Goal: Information Seeking & Learning: Learn about a topic

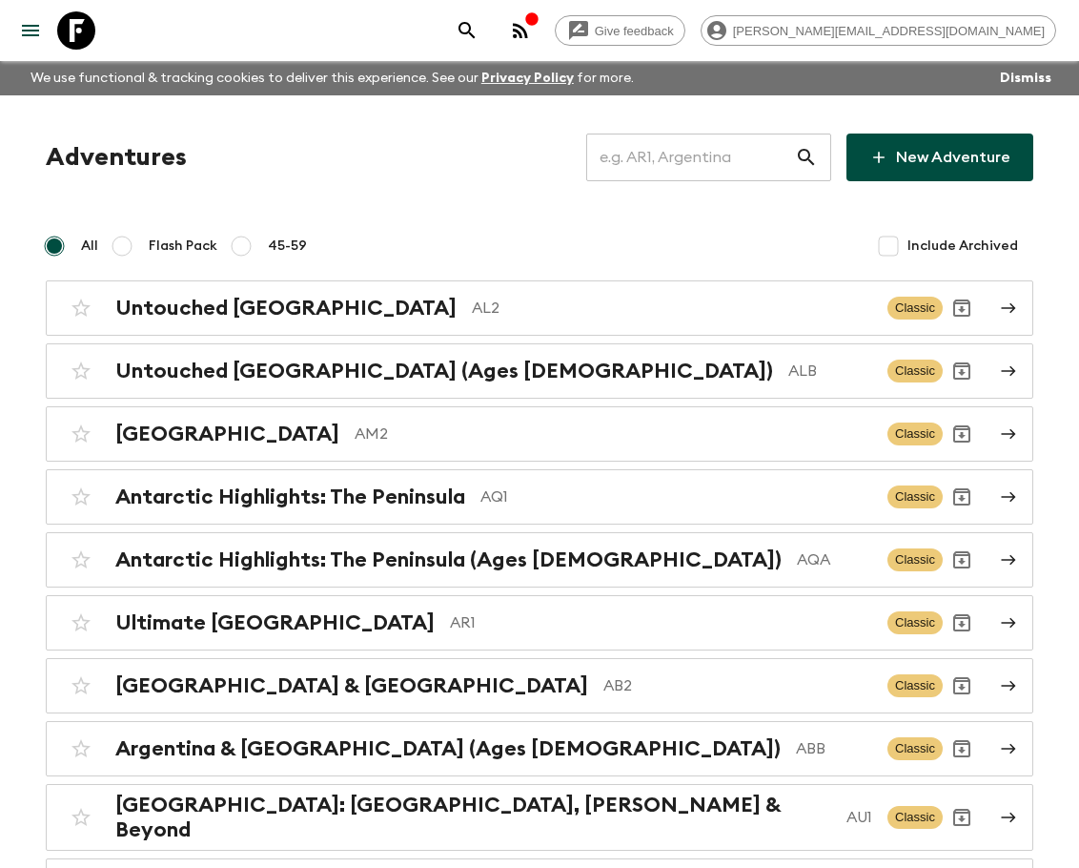
click at [796, 155] on div "​" at bounding box center [708, 157] width 245 height 48
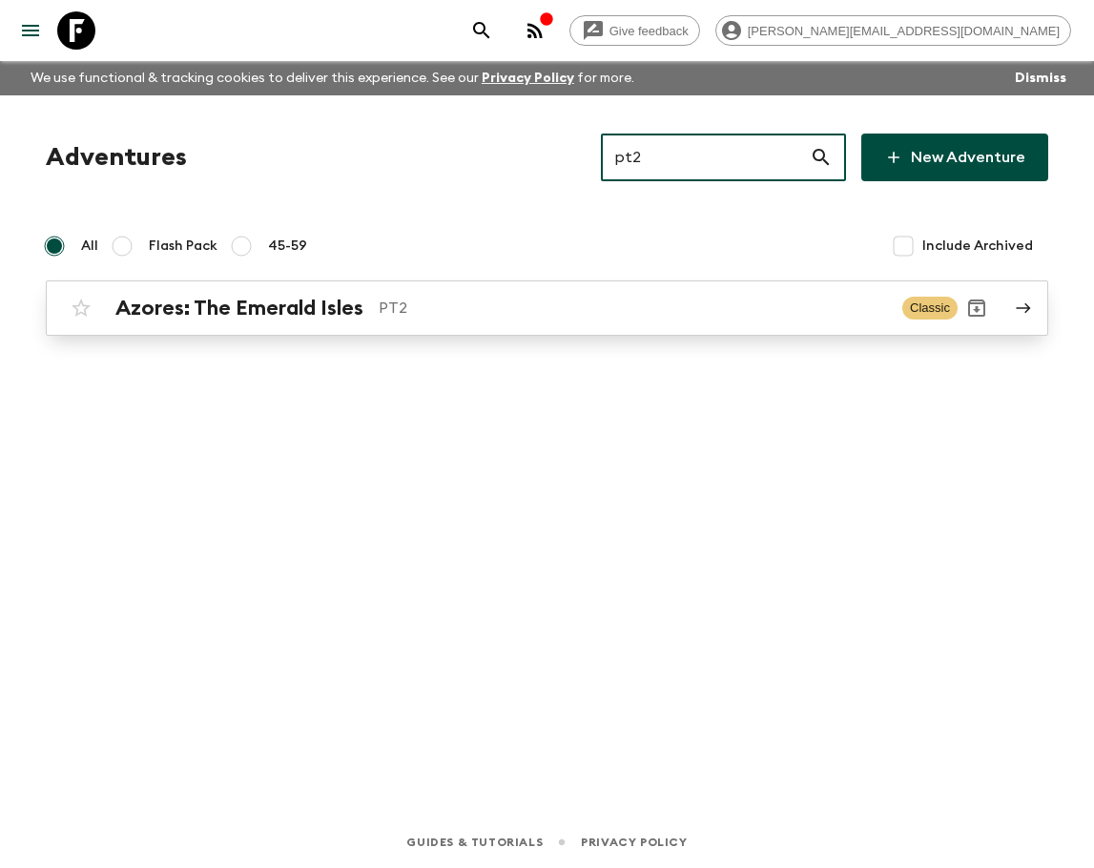
type input "pt2"
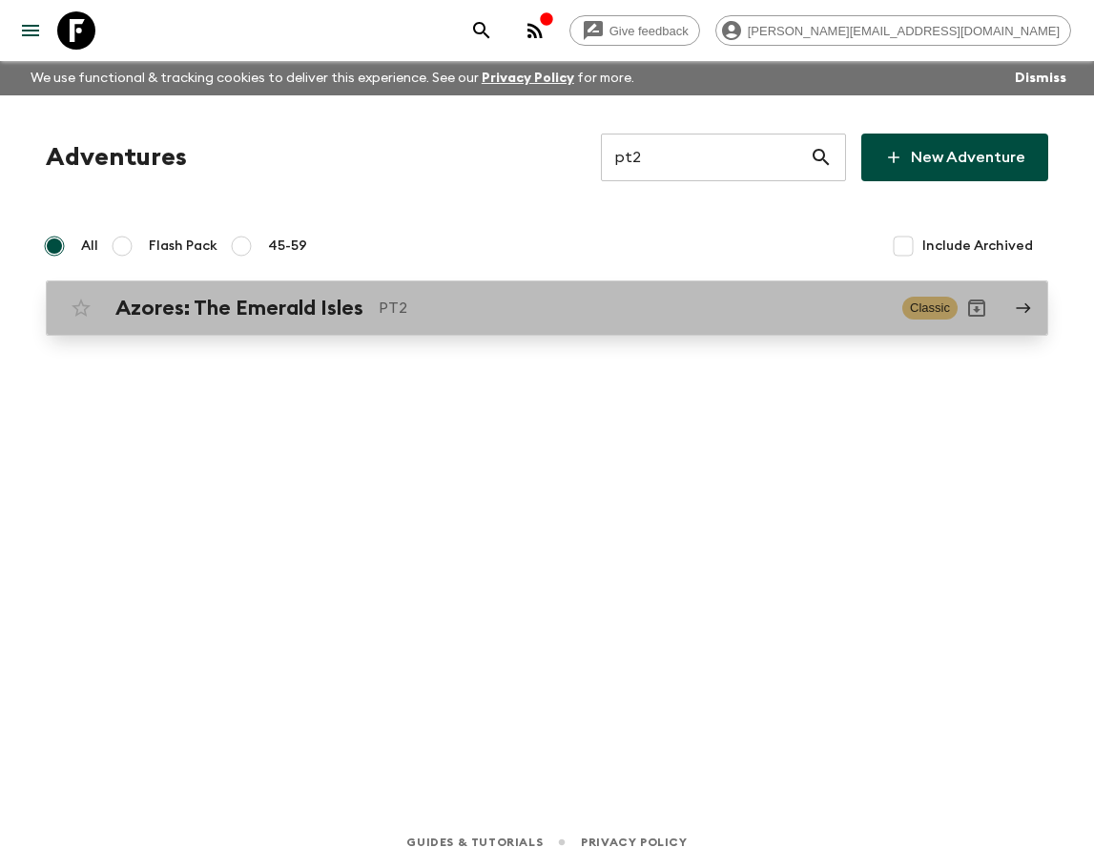
click at [701, 294] on div "Azores: The Emerald Isles PT2 Classic" at bounding box center [509, 308] width 895 height 38
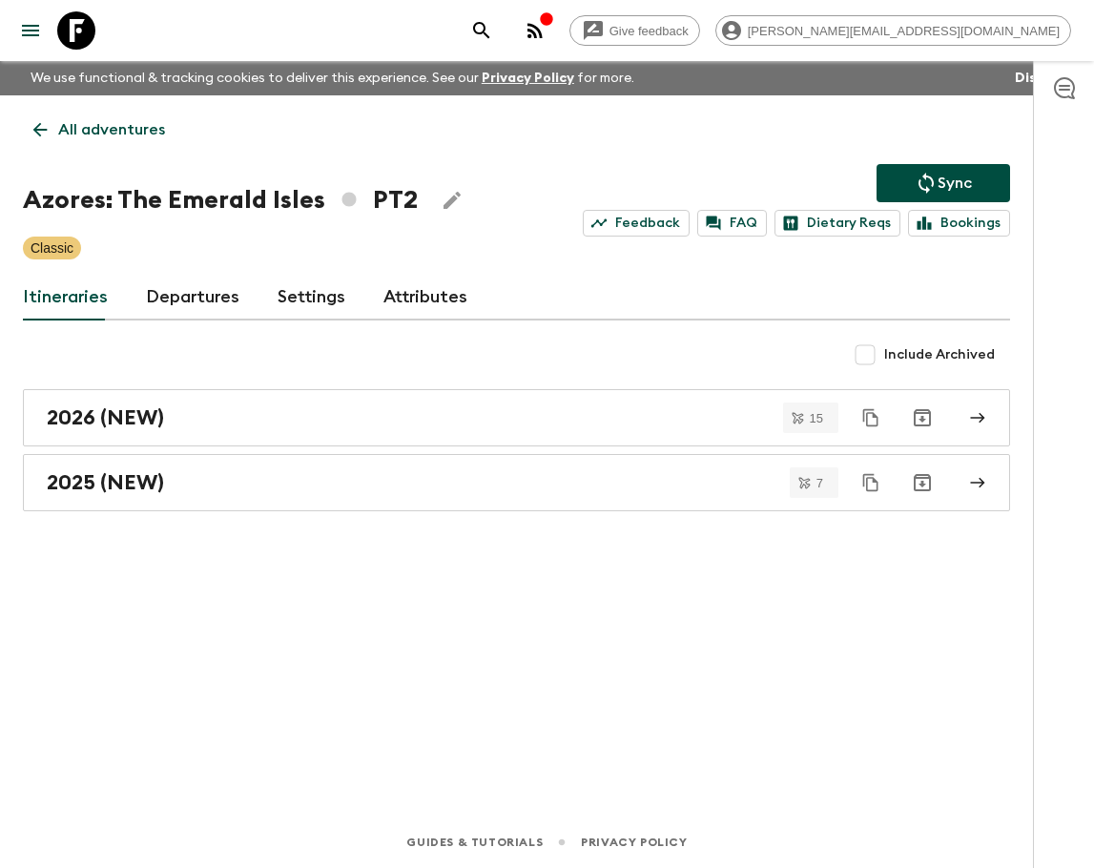
click at [206, 297] on link "Departures" at bounding box center [192, 298] width 93 height 46
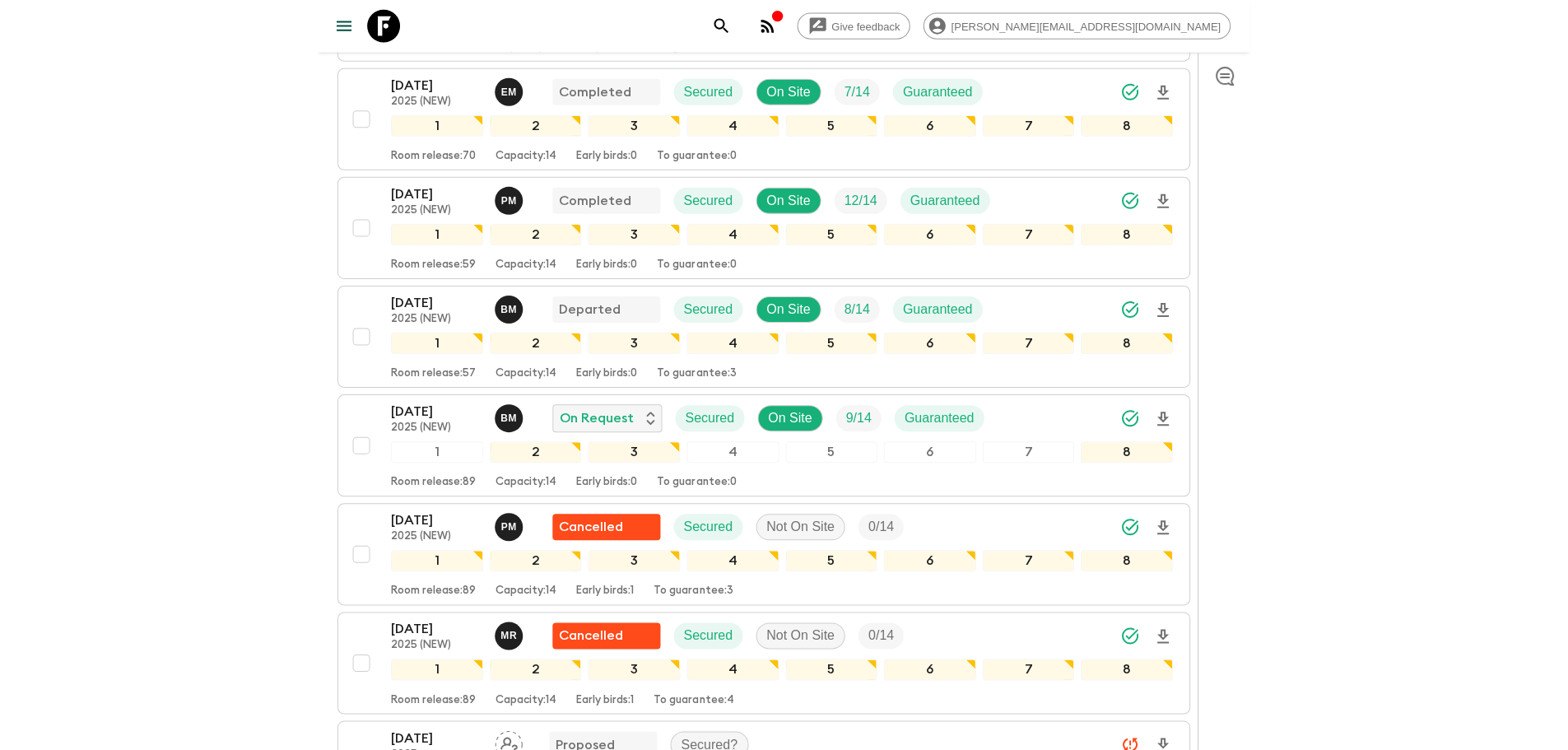
scroll to position [489, 0]
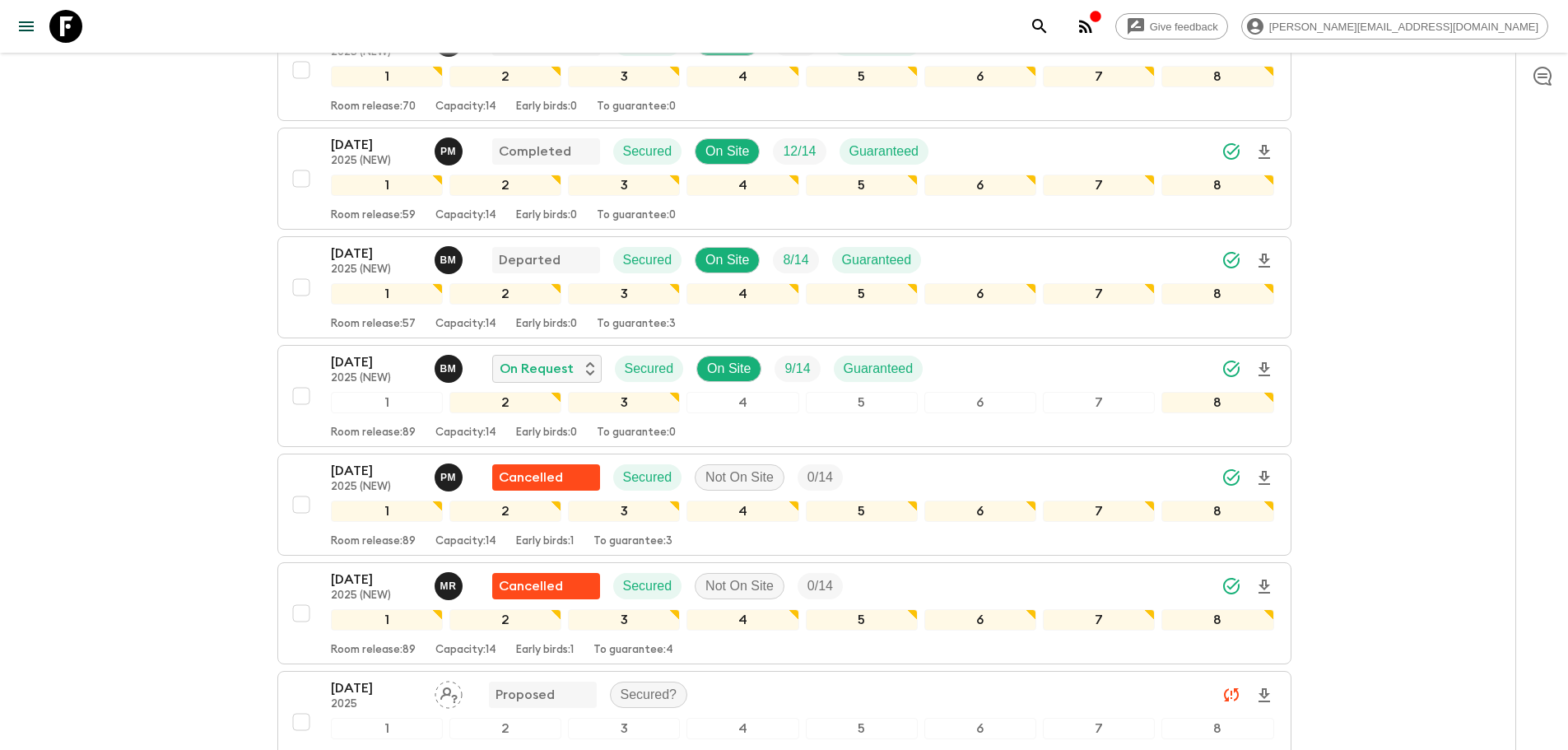
drag, startPoint x: 78, startPoint y: 29, endPoint x: 244, endPoint y: 11, distance: 167.0
click at [78, 29] on icon at bounding box center [66, 26] width 33 height 33
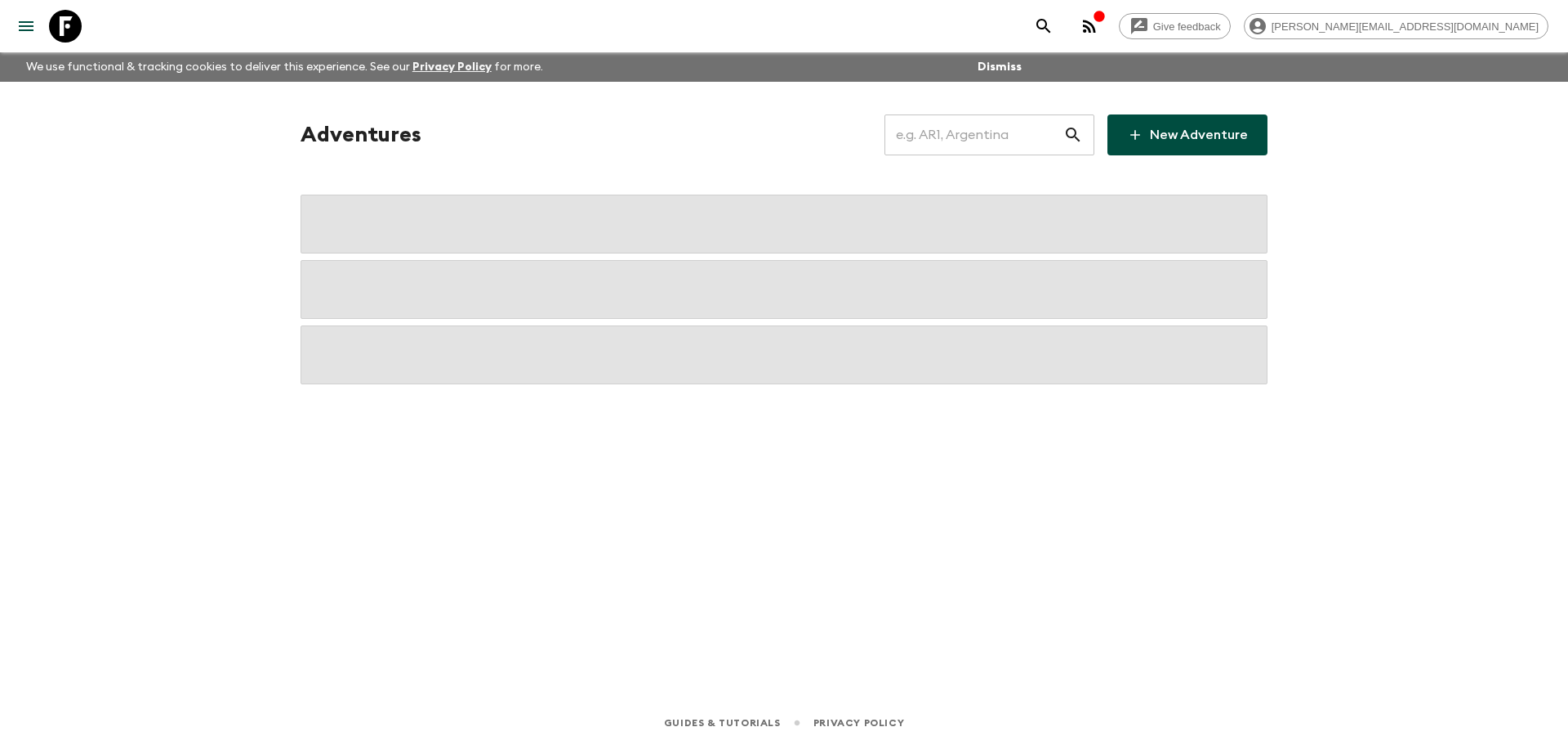
click at [937, 135] on input "text" at bounding box center [974, 135] width 179 height 45
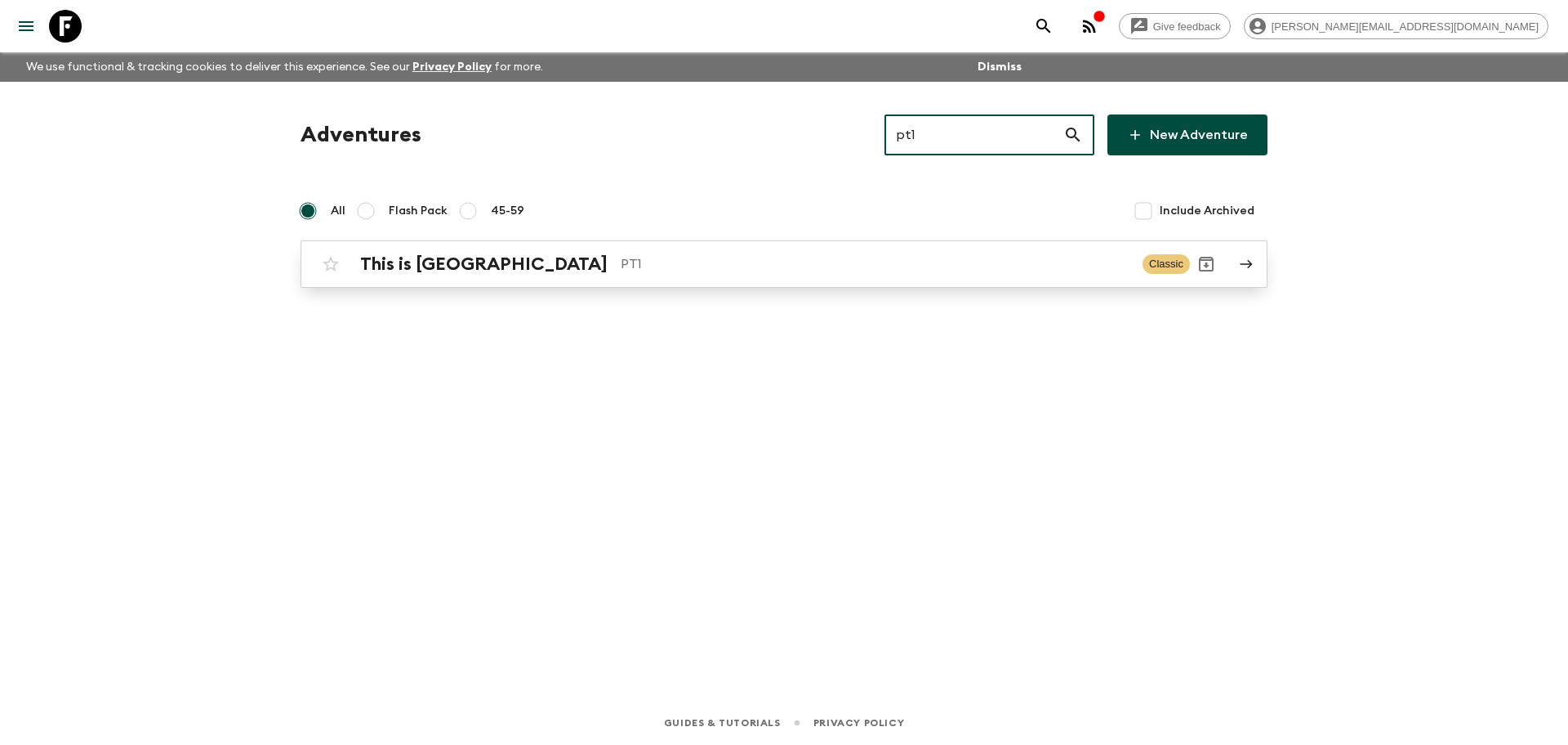
type input "pt1"
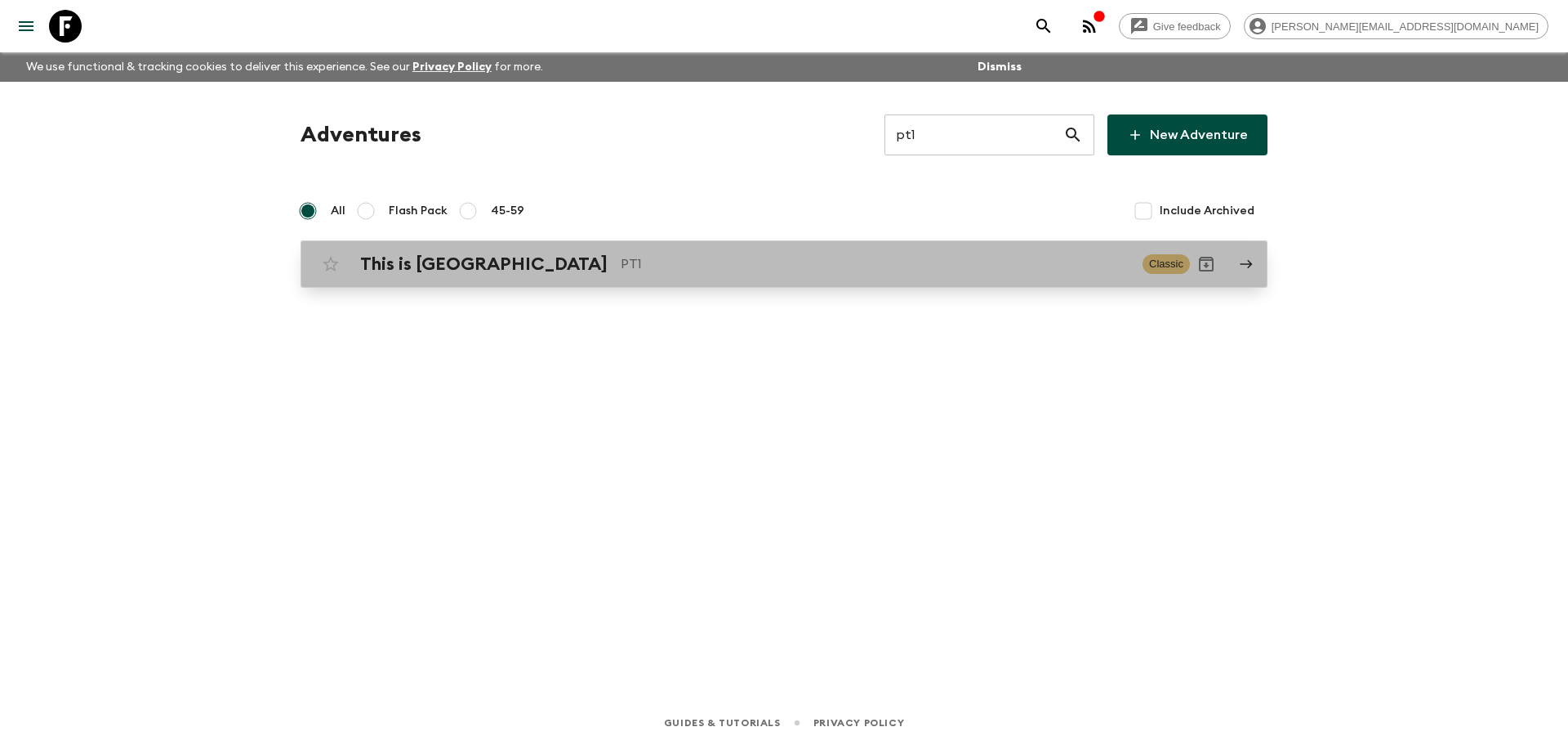
click at [768, 286] on link "This is Portugal PT1 Classic" at bounding box center [784, 263] width 967 height 47
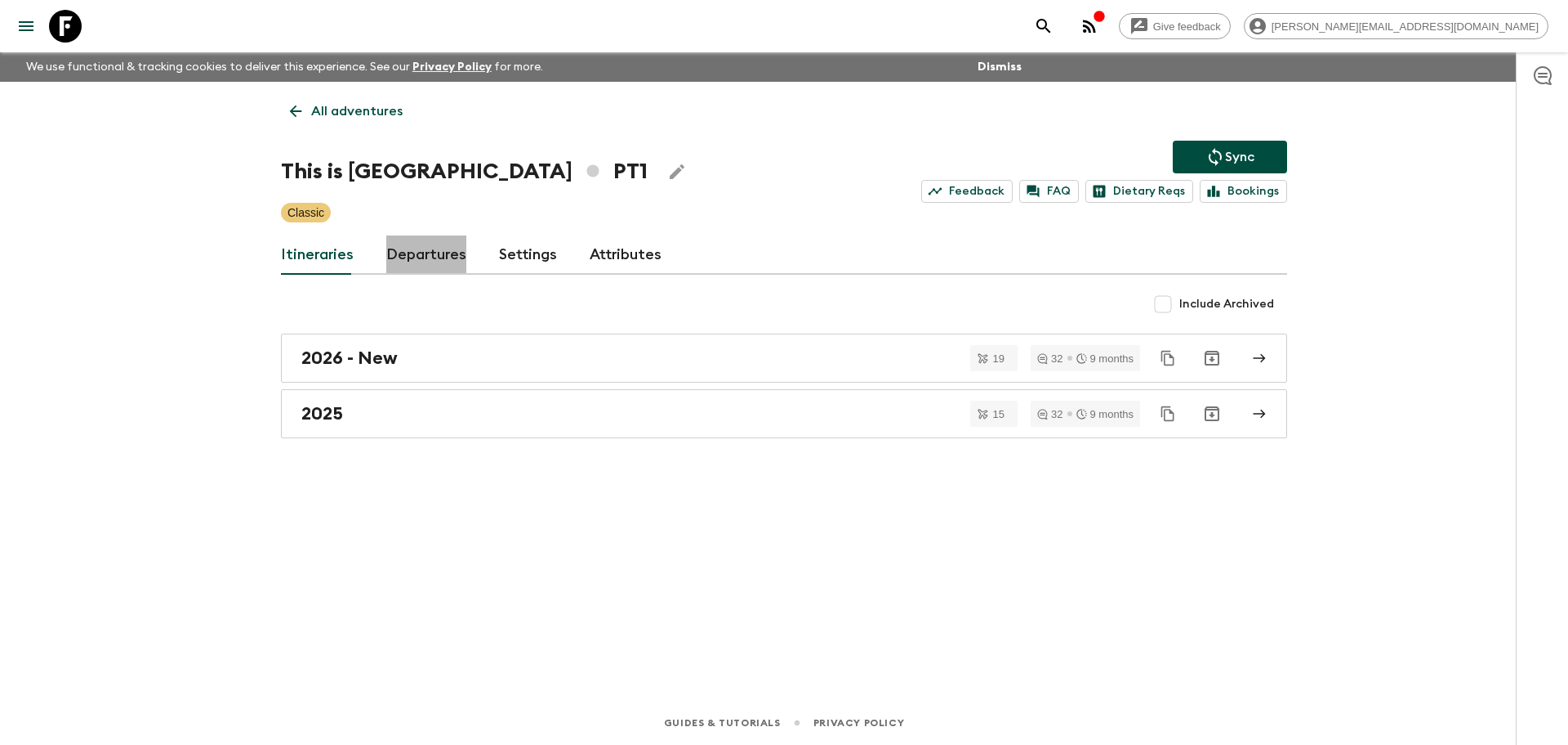
click at [446, 249] on link "Departures" at bounding box center [426, 255] width 80 height 39
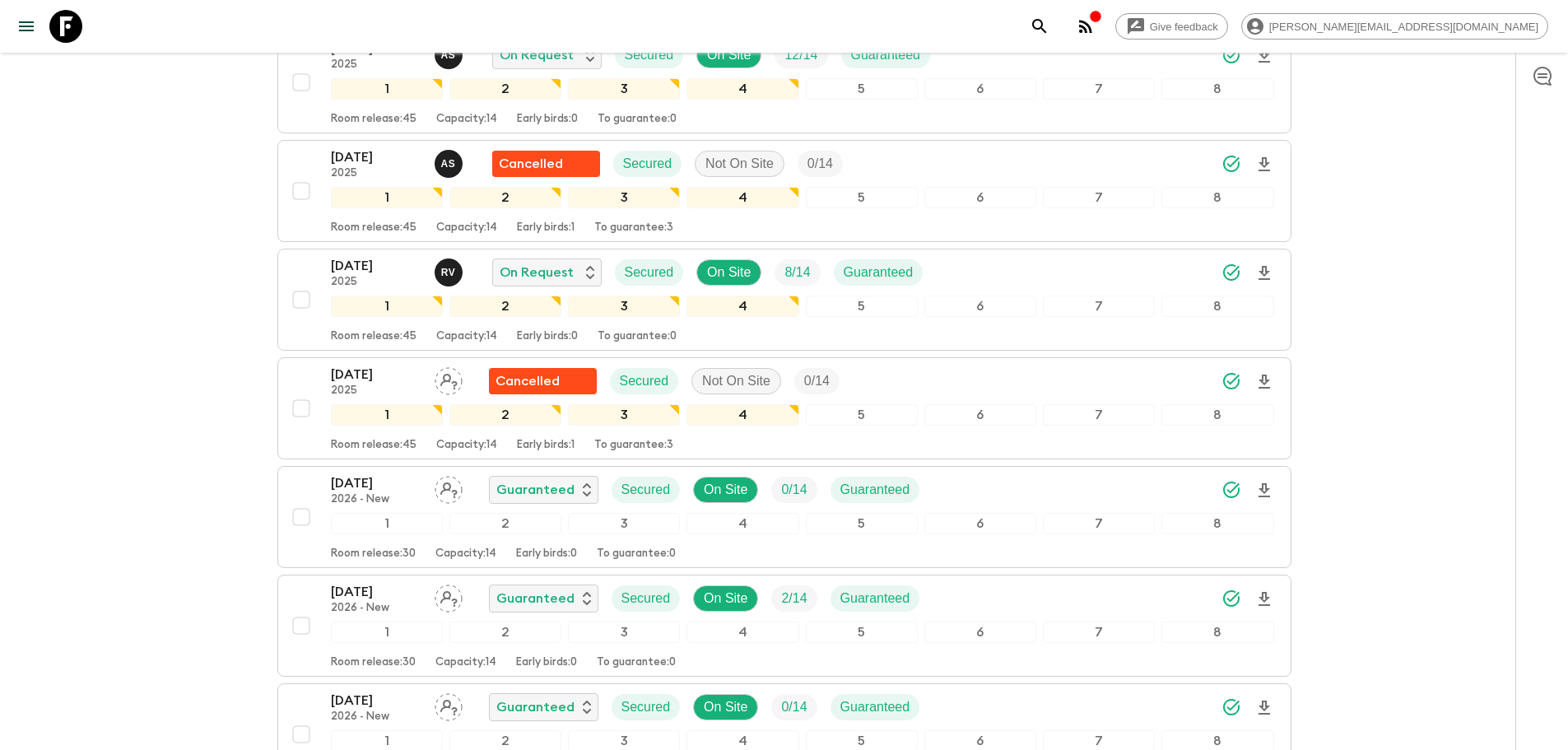
scroll to position [6136, 0]
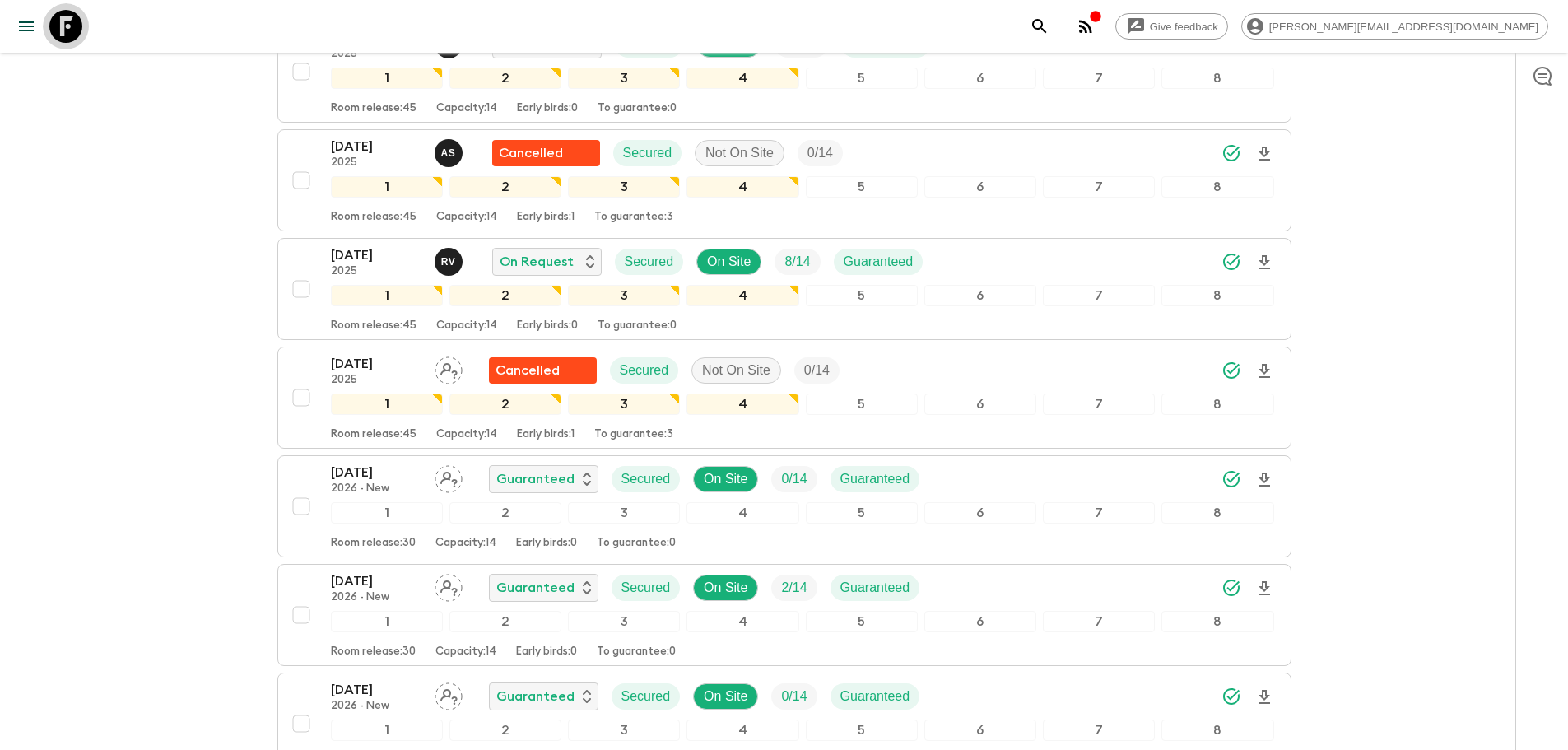
drag, startPoint x: 73, startPoint y: 28, endPoint x: 434, endPoint y: 43, distance: 361.3
click at [73, 28] on icon at bounding box center [66, 26] width 33 height 33
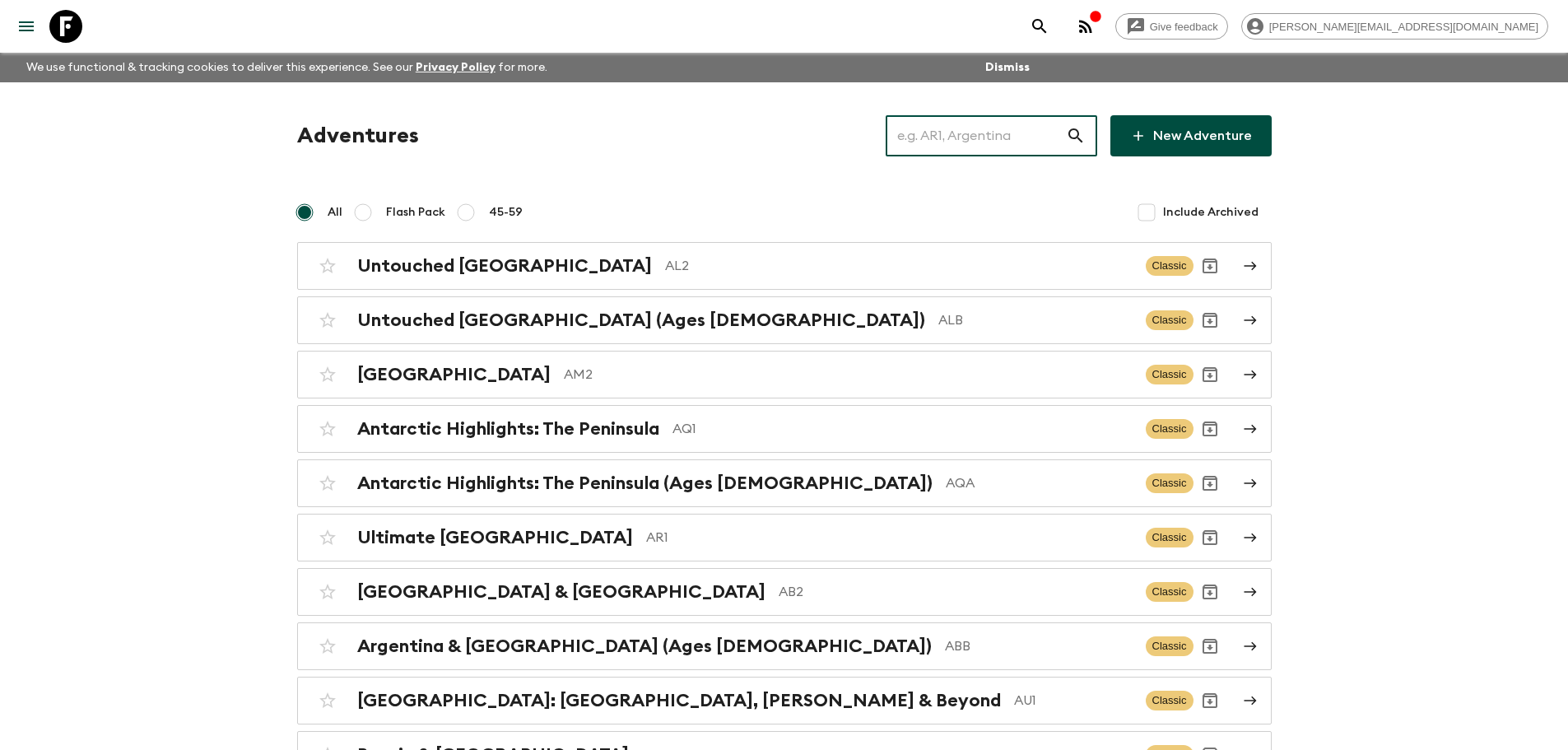
click at [944, 153] on input "text" at bounding box center [976, 136] width 180 height 46
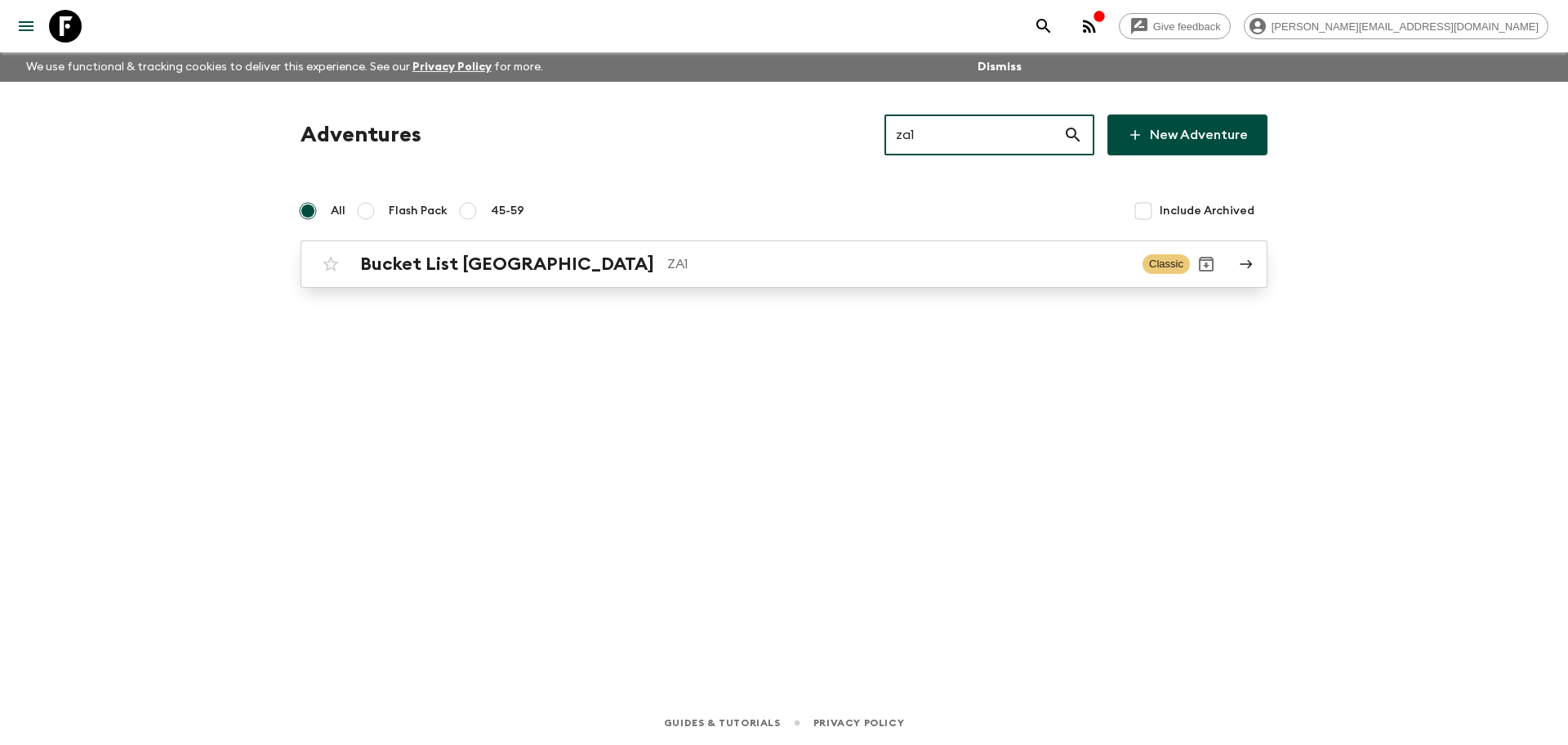
type input "za1"
click at [769, 273] on p "ZA1" at bounding box center [899, 263] width 463 height 20
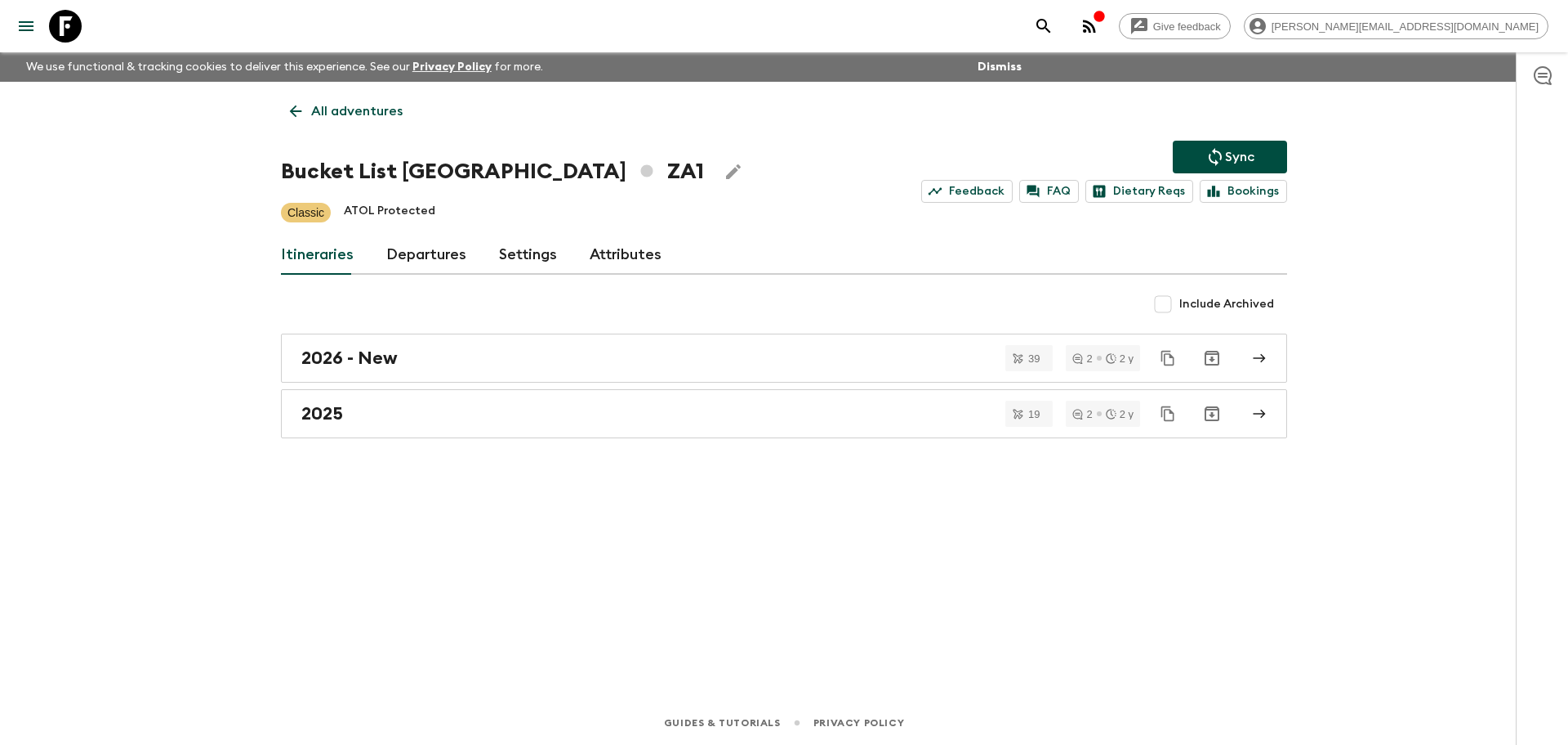
click at [446, 261] on link "Departures" at bounding box center [426, 255] width 80 height 39
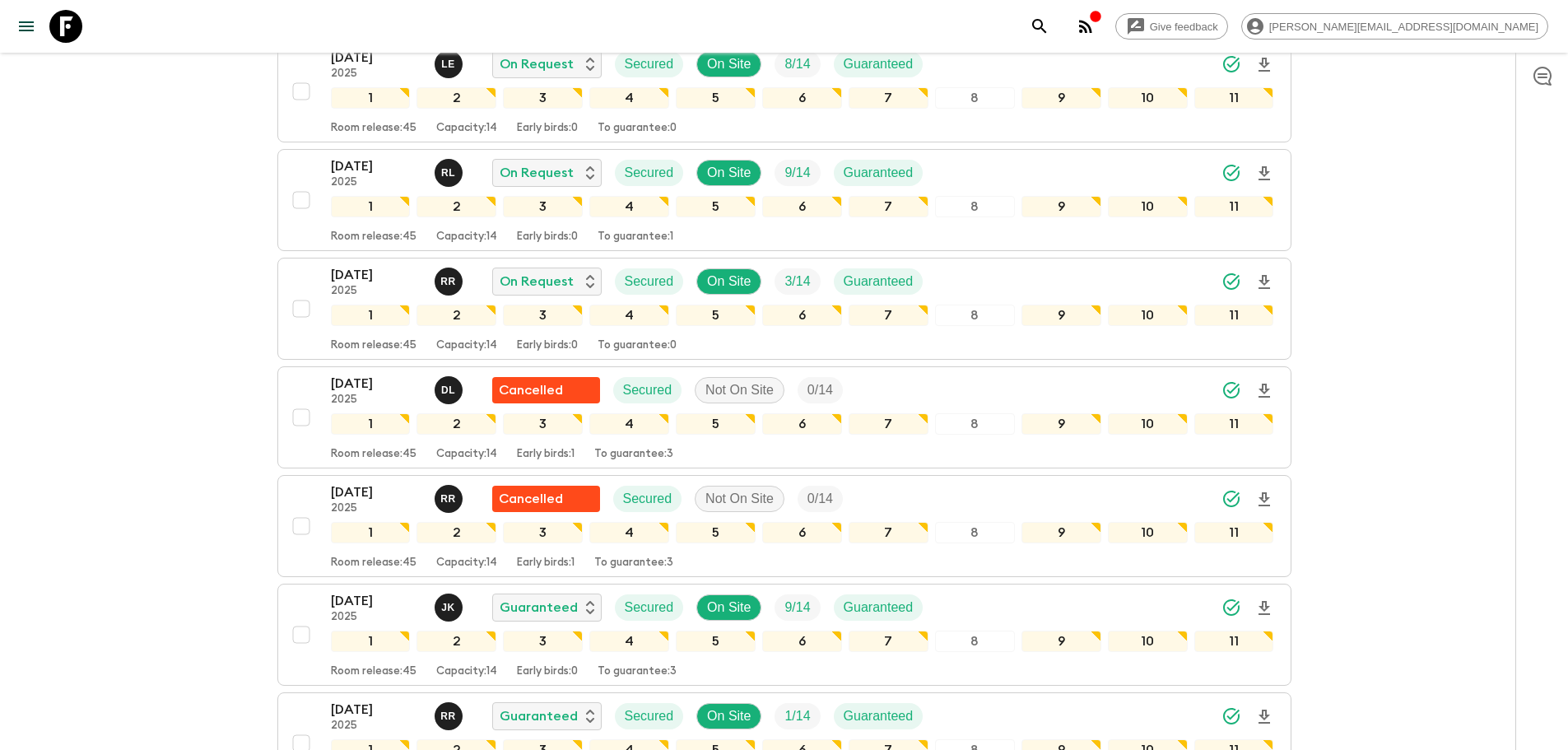
scroll to position [1194, 0]
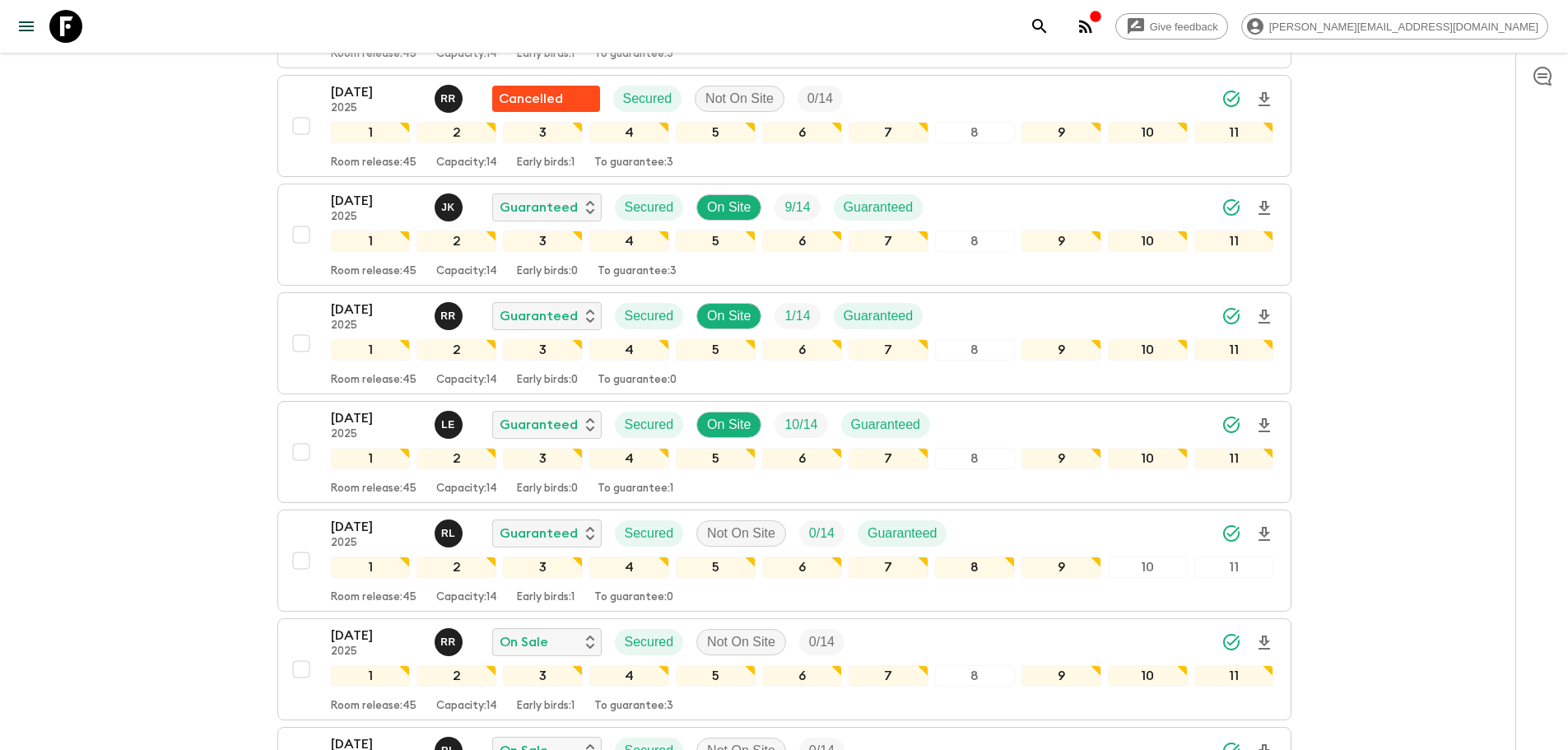
drag, startPoint x: 79, startPoint y: 28, endPoint x: 460, endPoint y: 56, distance: 382.0
click at [79, 28] on icon at bounding box center [66, 26] width 33 height 33
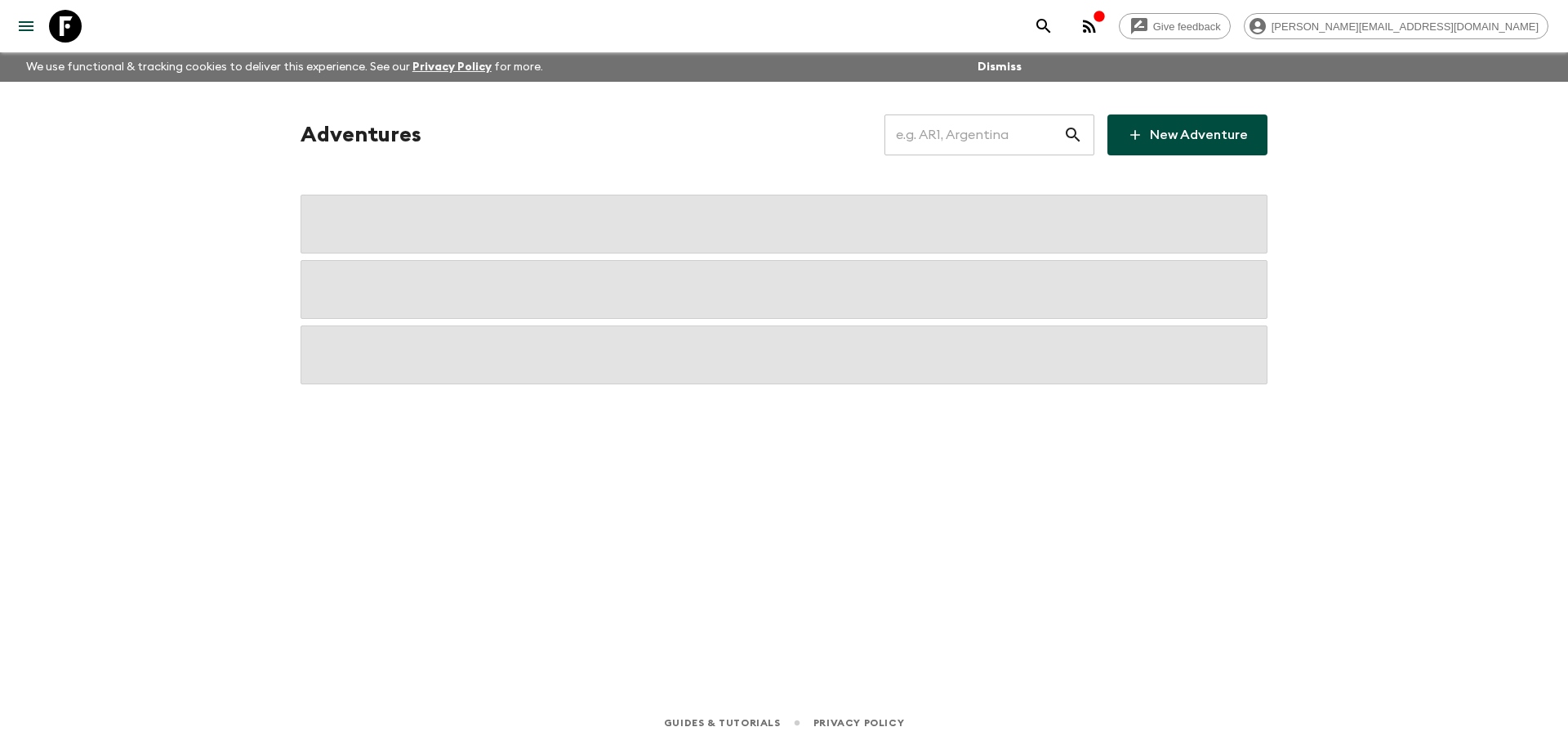
click at [937, 136] on input "text" at bounding box center [974, 135] width 179 height 45
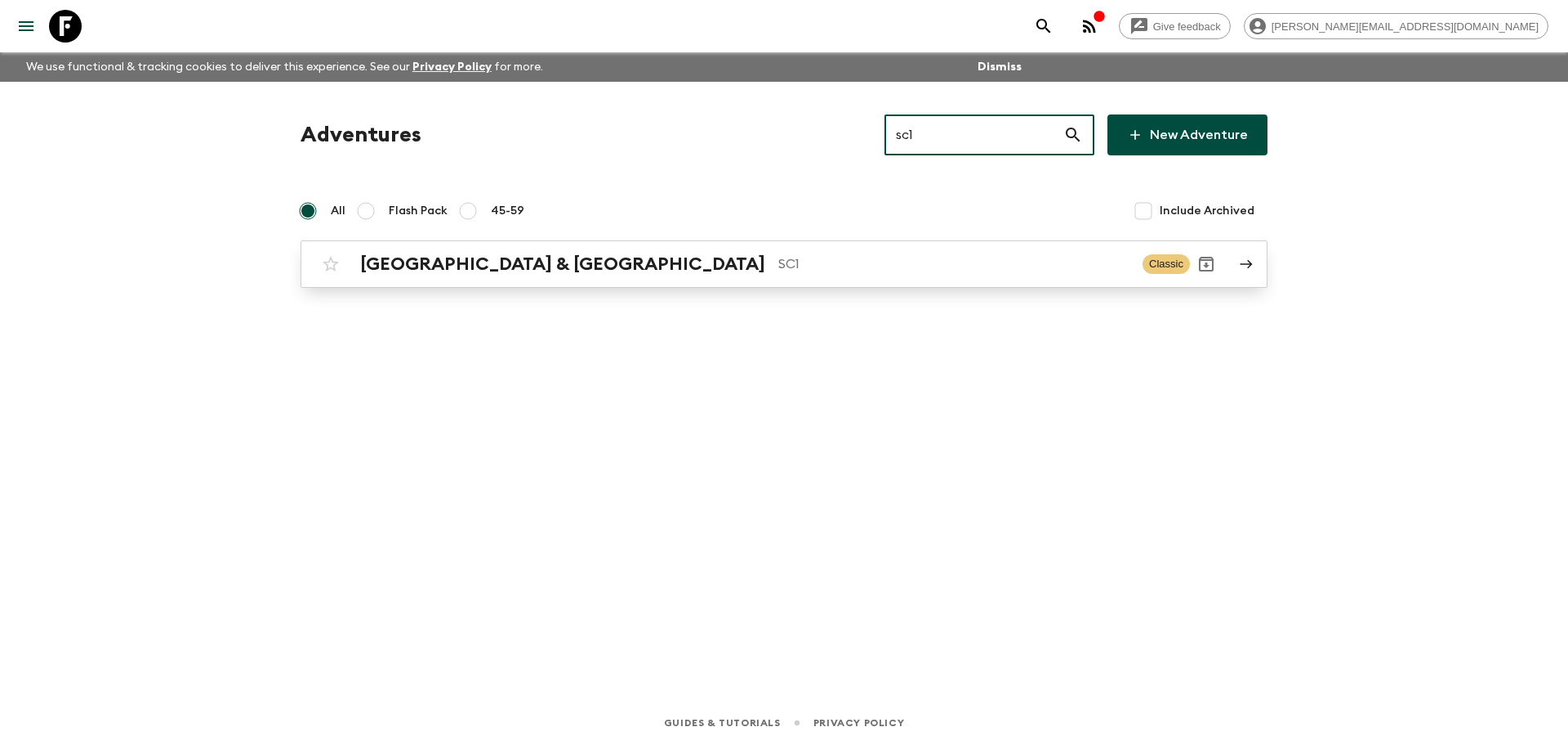
type input "sc1"
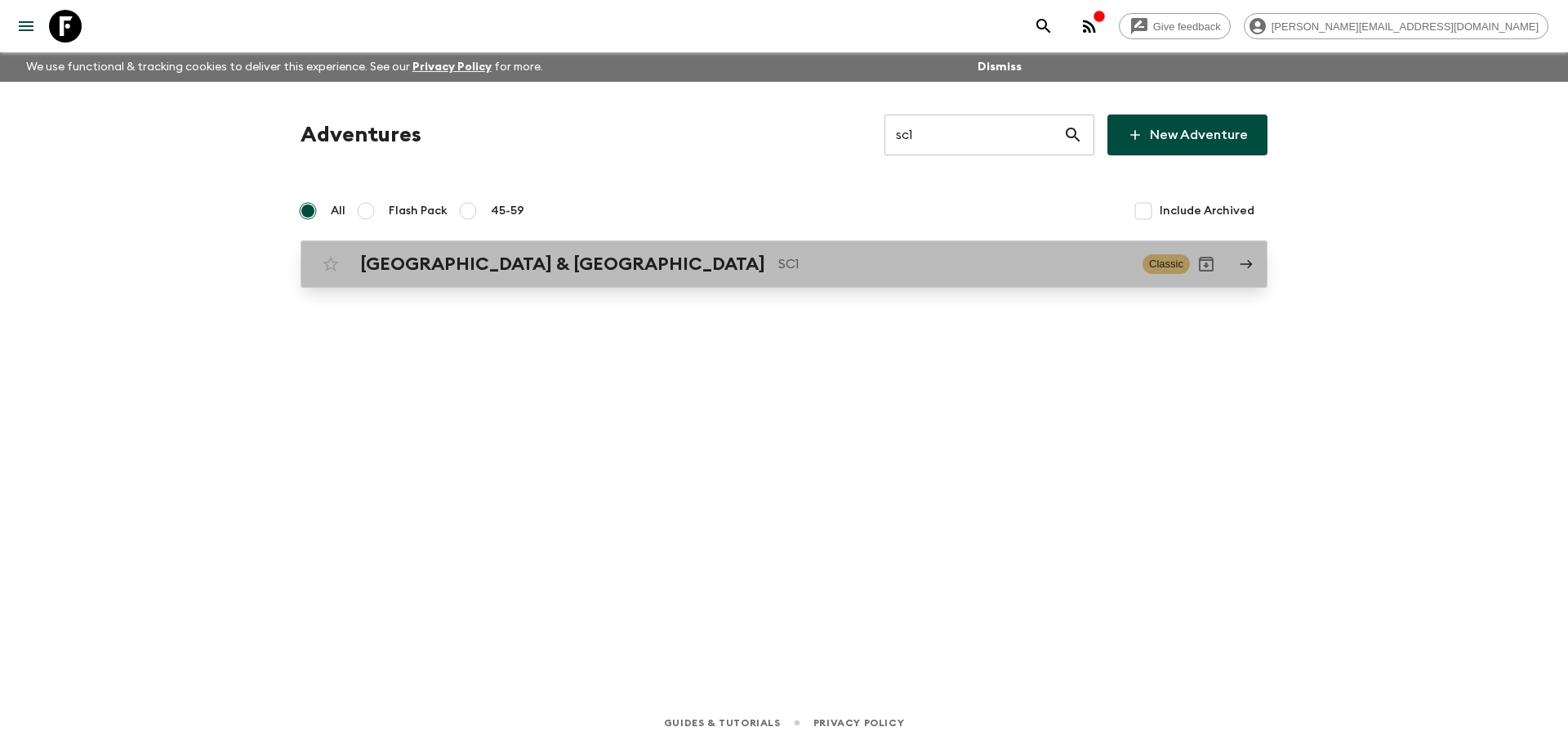
click at [826, 273] on p "SC1" at bounding box center [955, 263] width 351 height 20
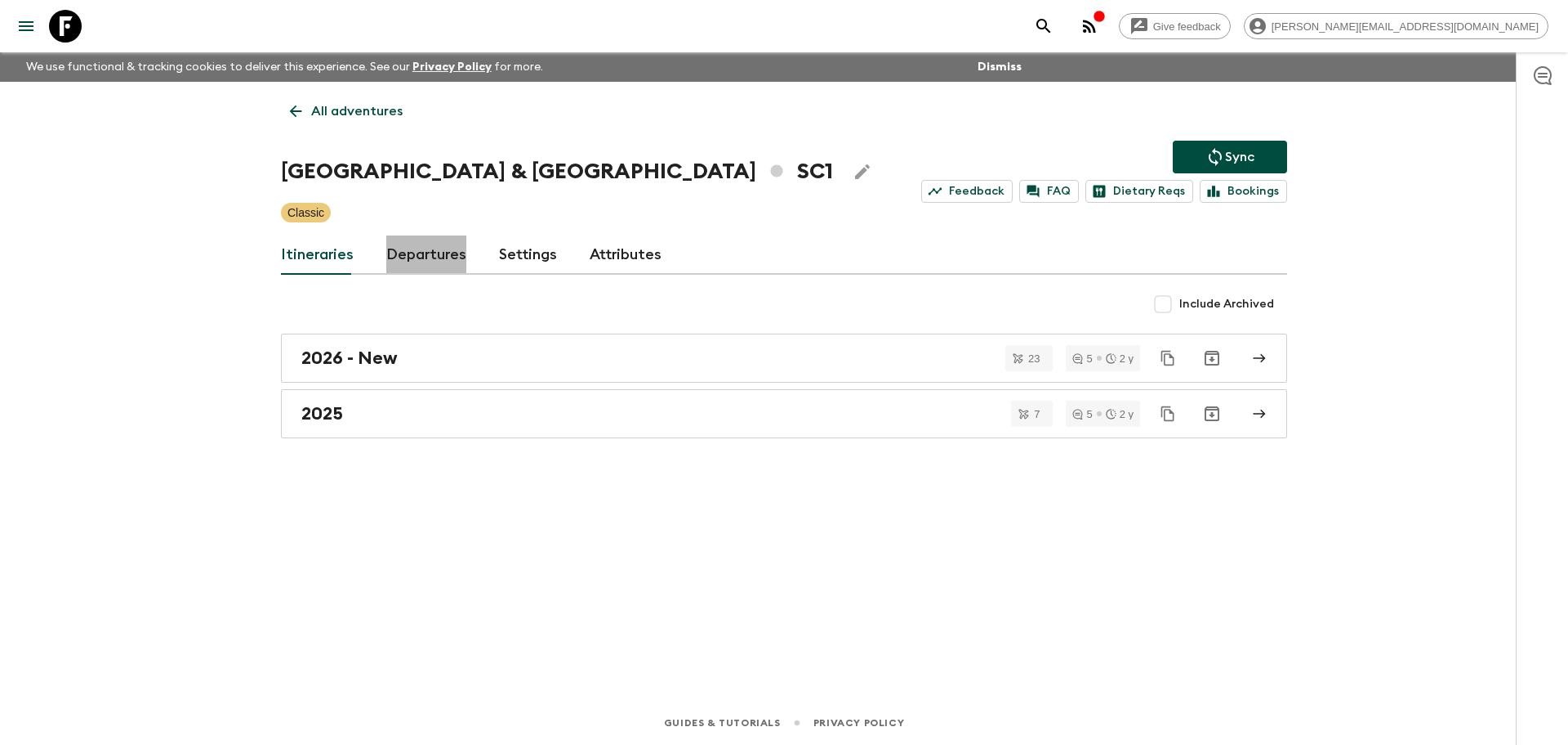
click at [429, 255] on link "Departures" at bounding box center [426, 255] width 80 height 39
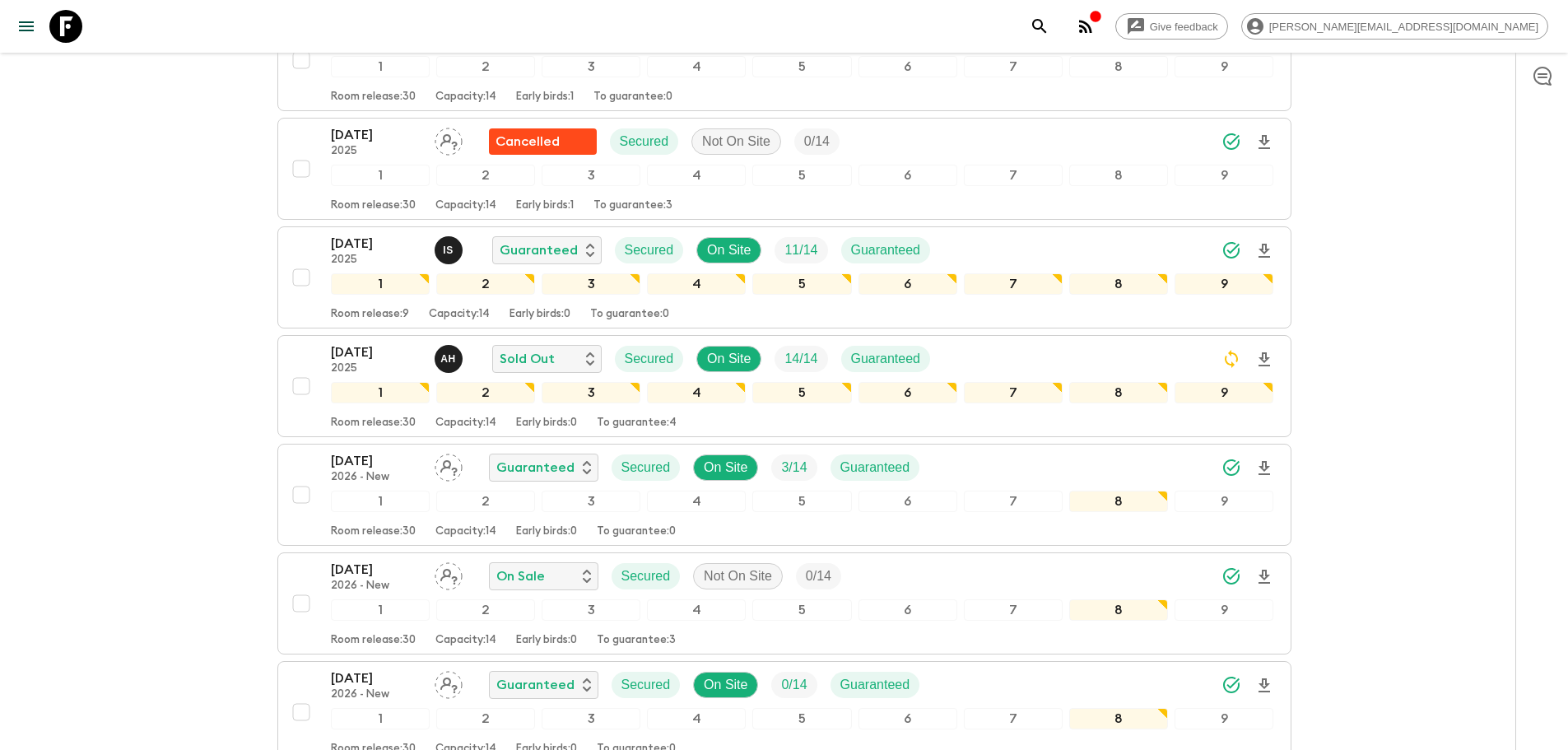
scroll to position [1959, 0]
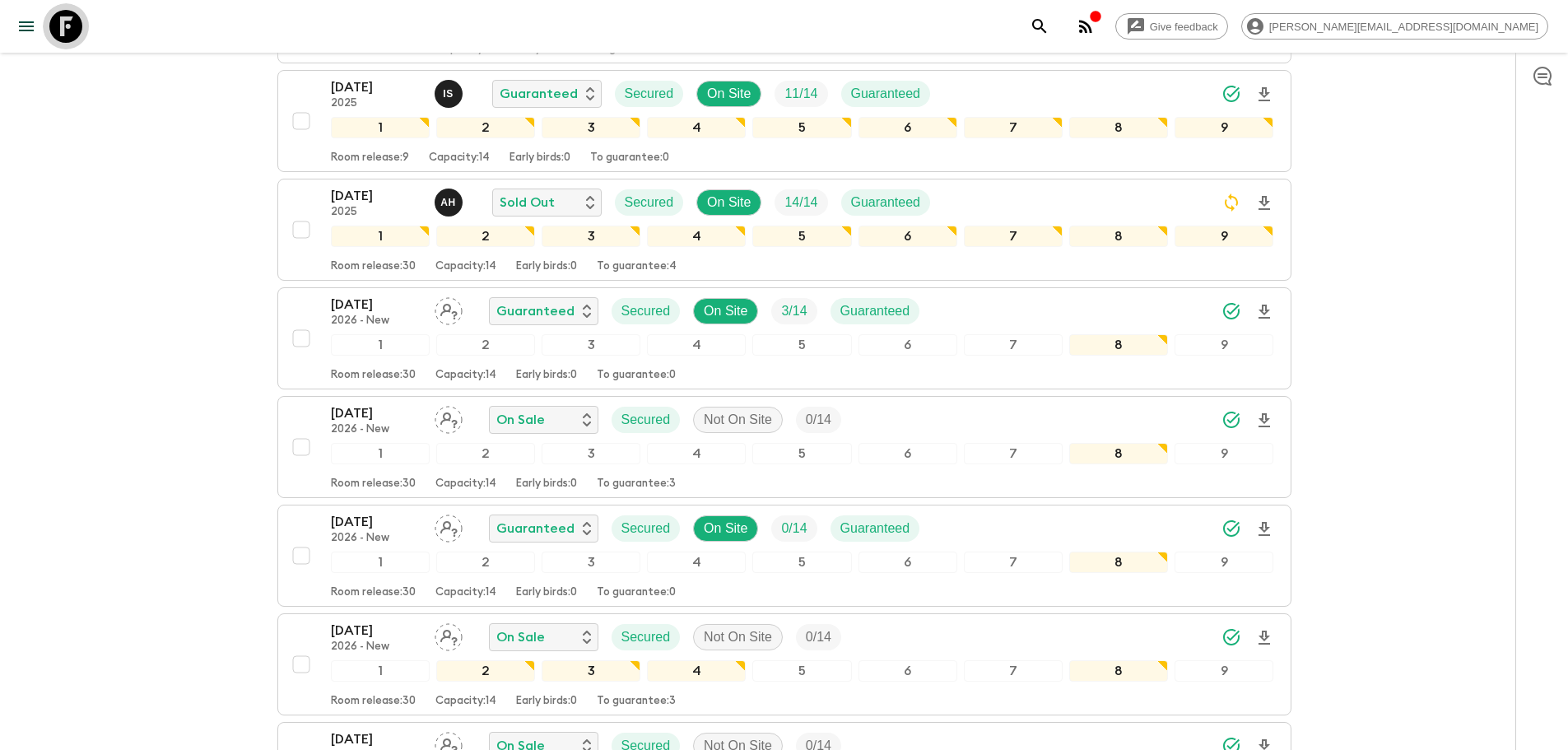
click at [63, 20] on icon at bounding box center [66, 26] width 33 height 33
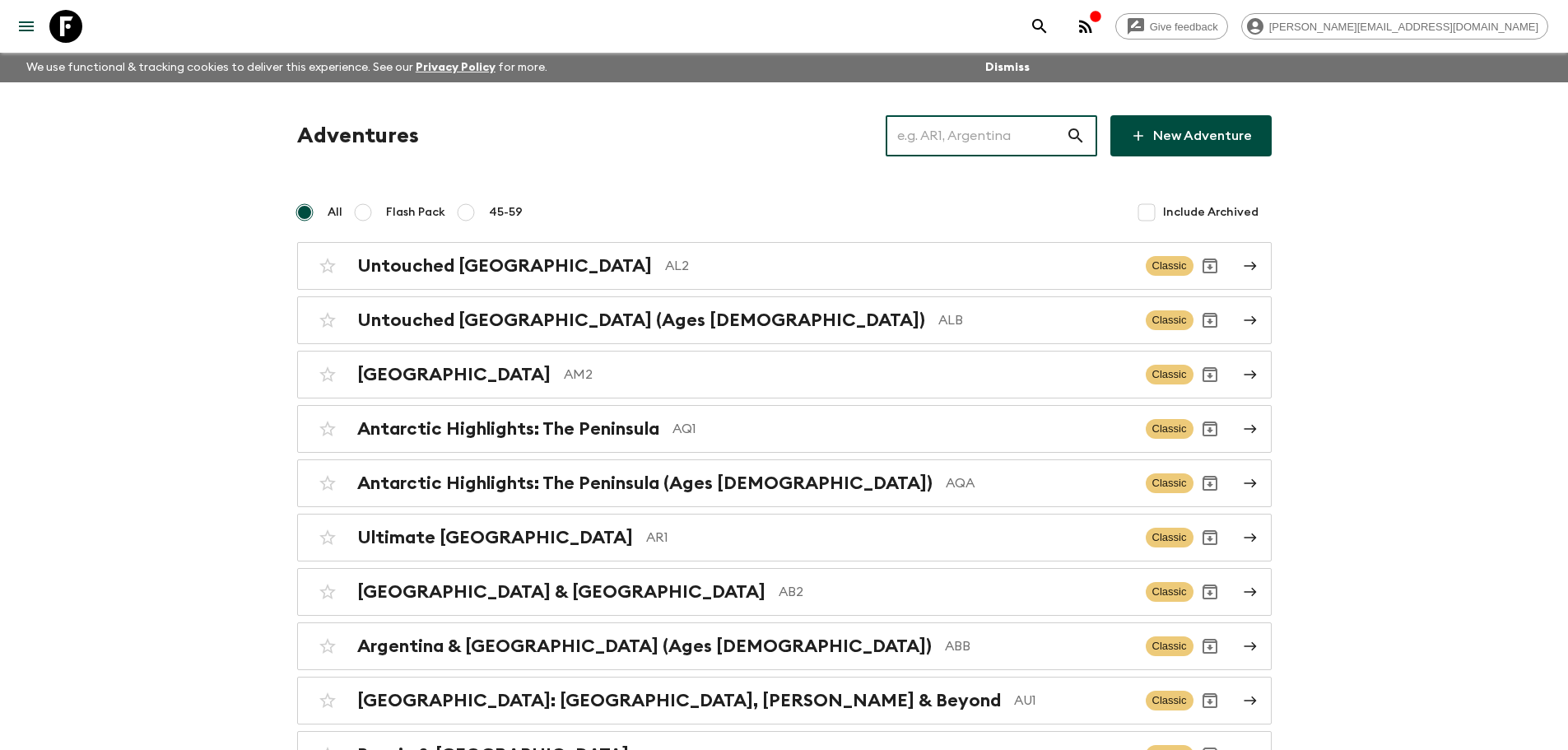
click at [944, 129] on input "text" at bounding box center [976, 136] width 180 height 46
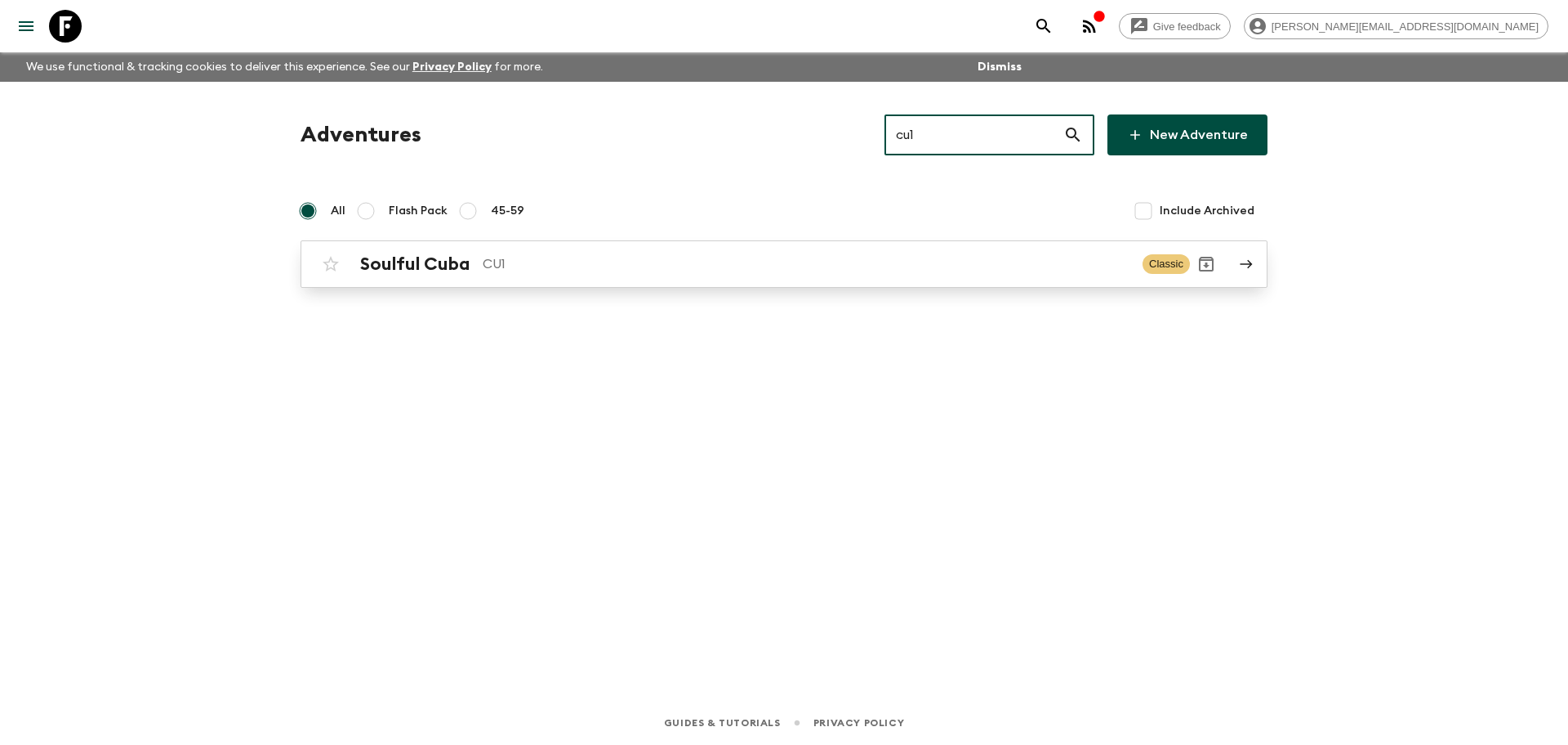
type input "cu1"
click at [763, 275] on div "Soulful Cuba CU1 Classic" at bounding box center [752, 264] width 876 height 33
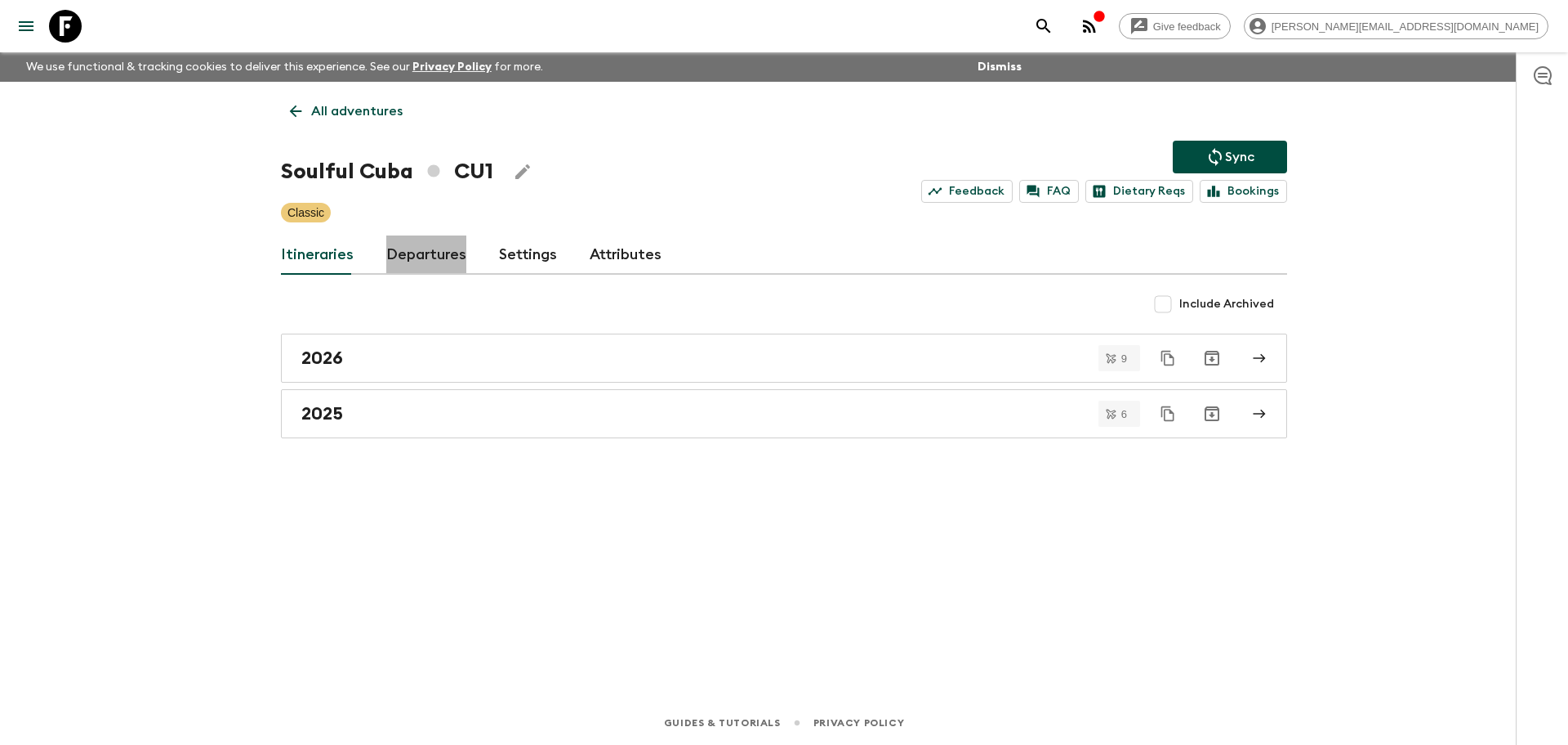
click at [429, 243] on link "Departures" at bounding box center [426, 255] width 80 height 39
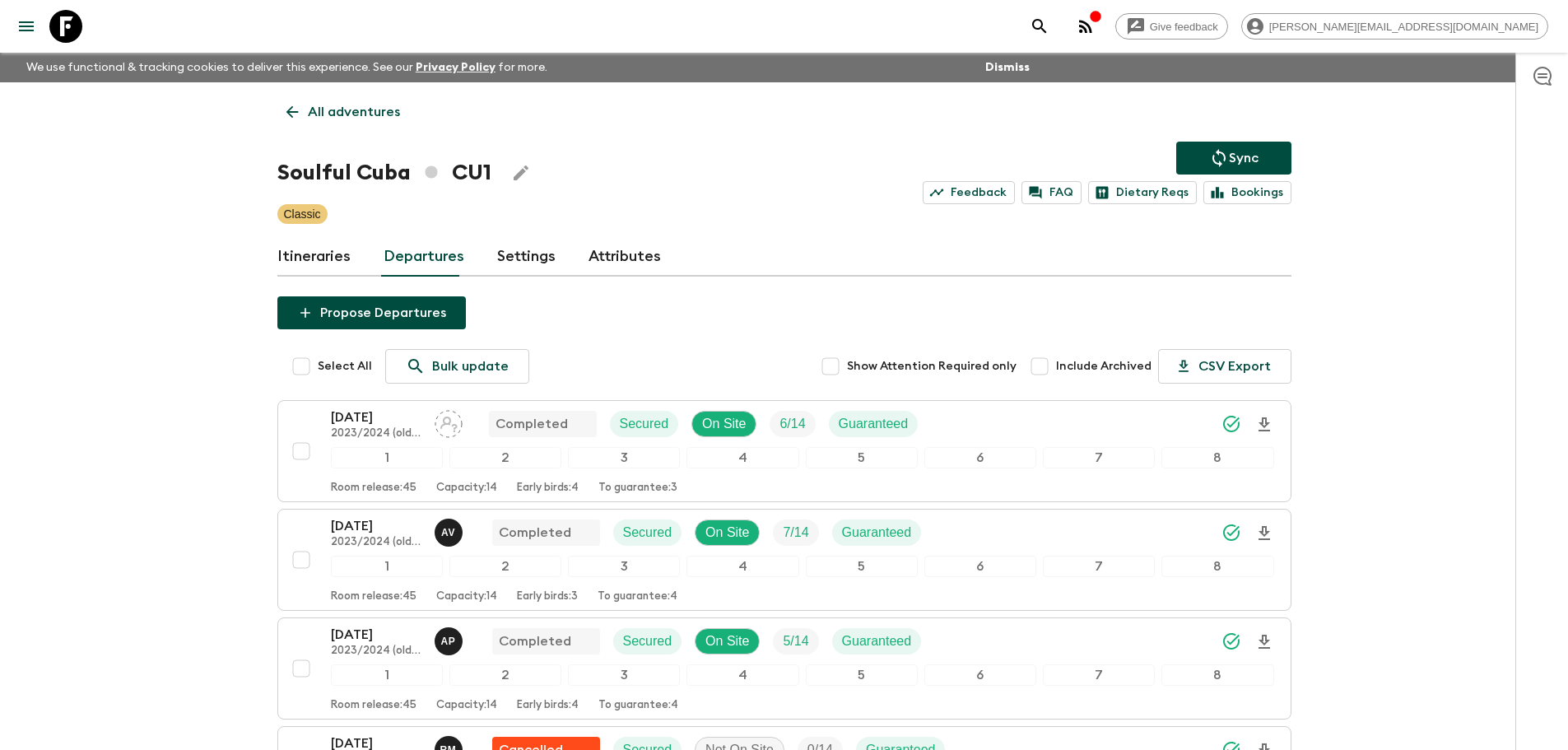
scroll to position [1232, 0]
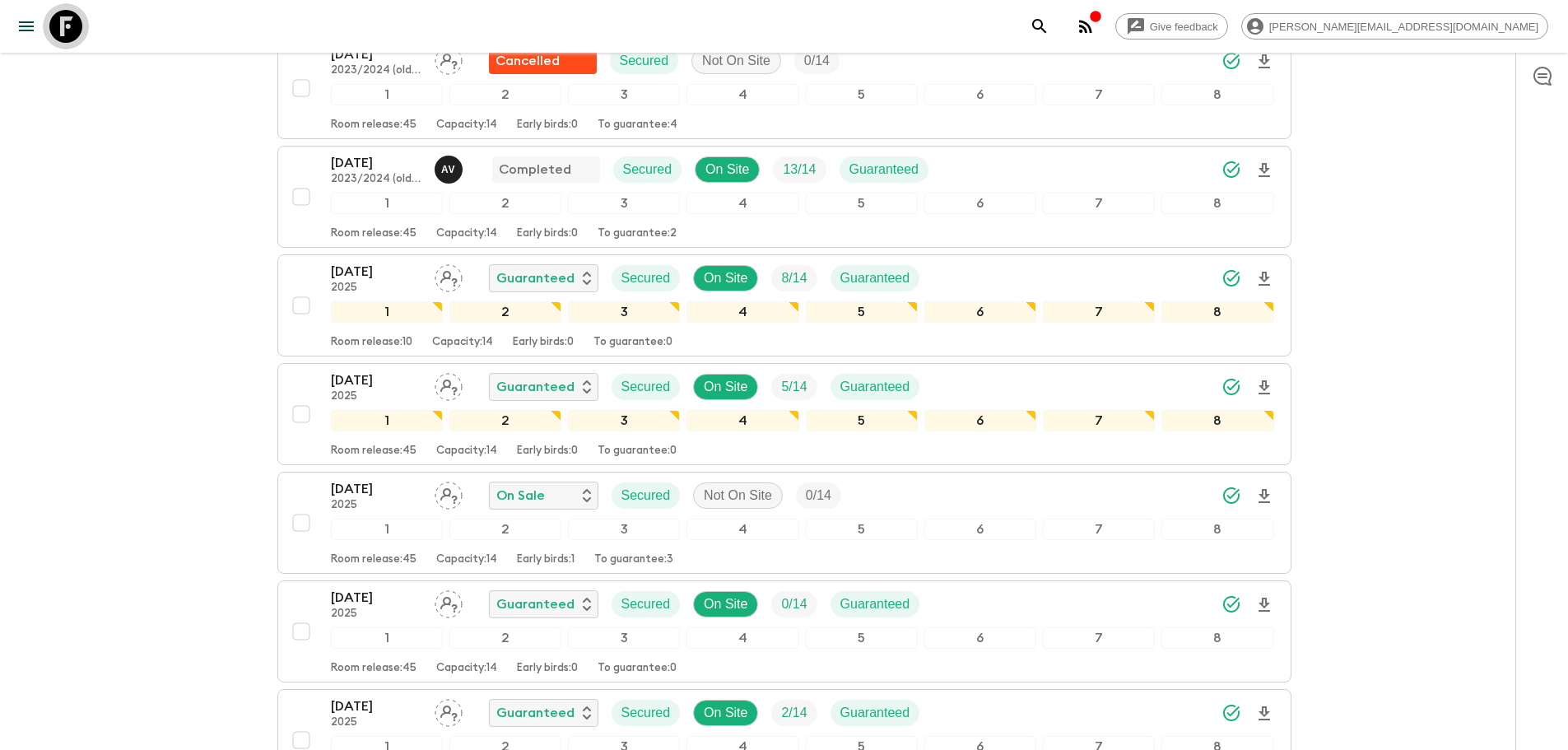
drag, startPoint x: 81, startPoint y: 38, endPoint x: 143, endPoint y: 29, distance: 62.6
click at [81, 38] on icon at bounding box center [66, 26] width 33 height 33
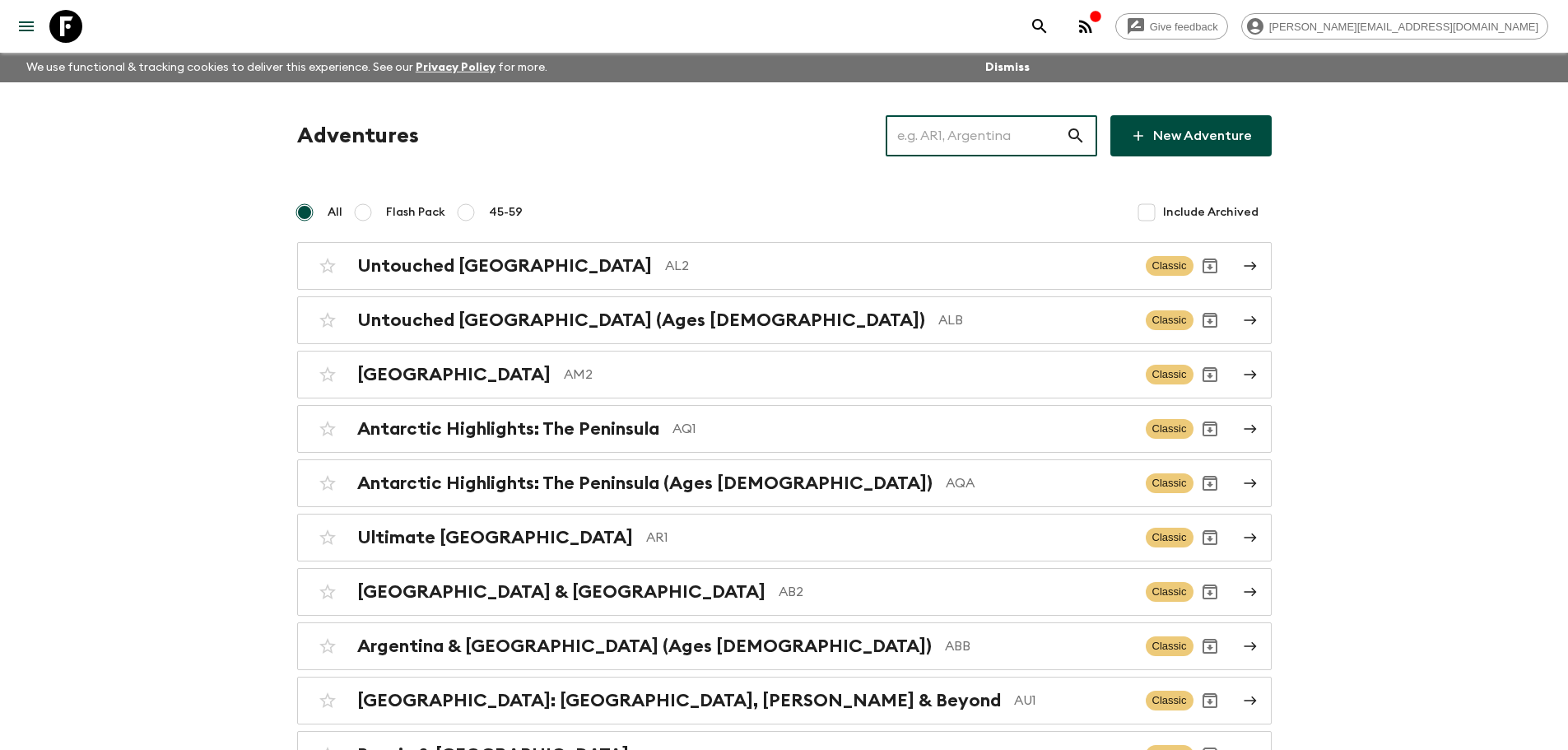
click at [944, 147] on input "text" at bounding box center [976, 136] width 180 height 46
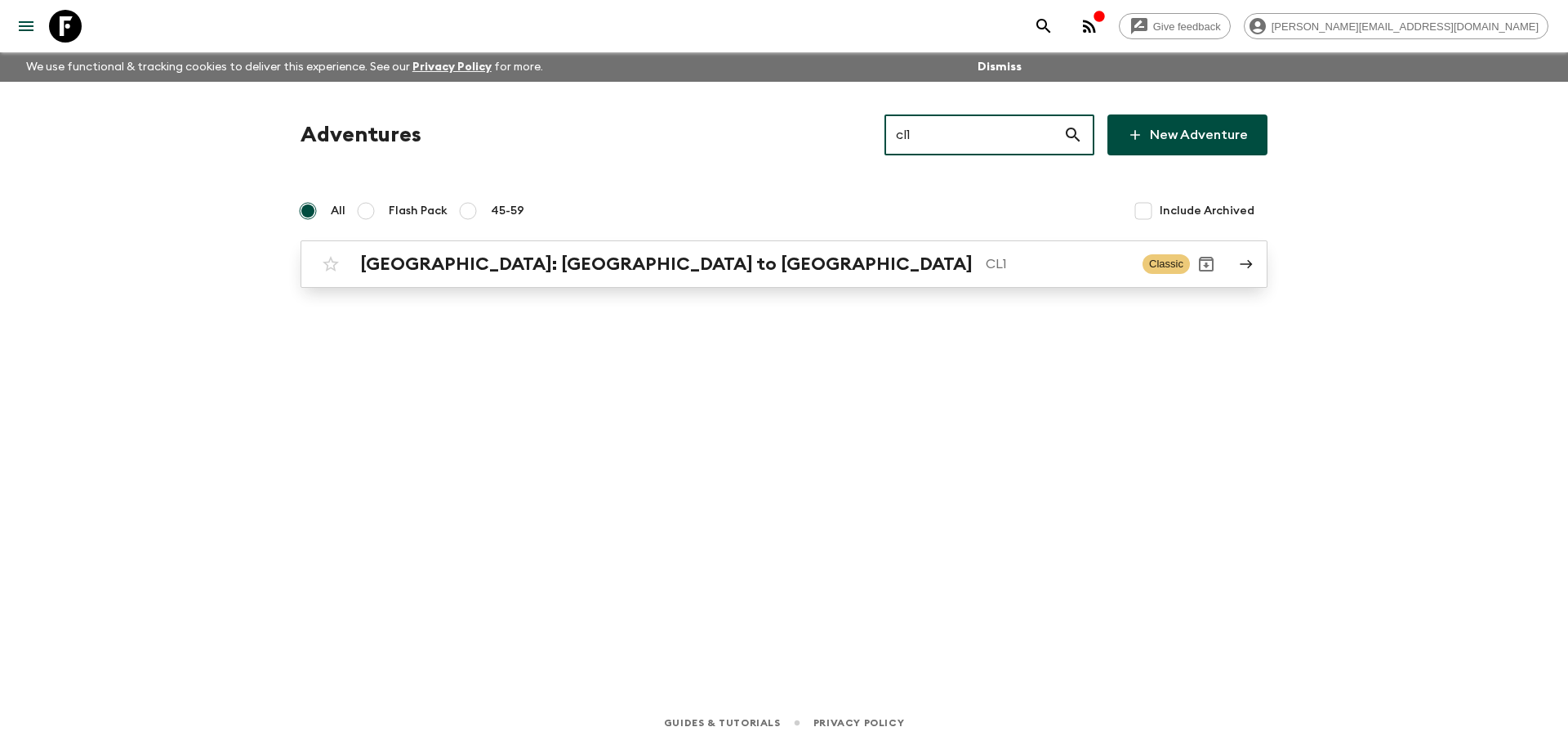
type input "cl1"
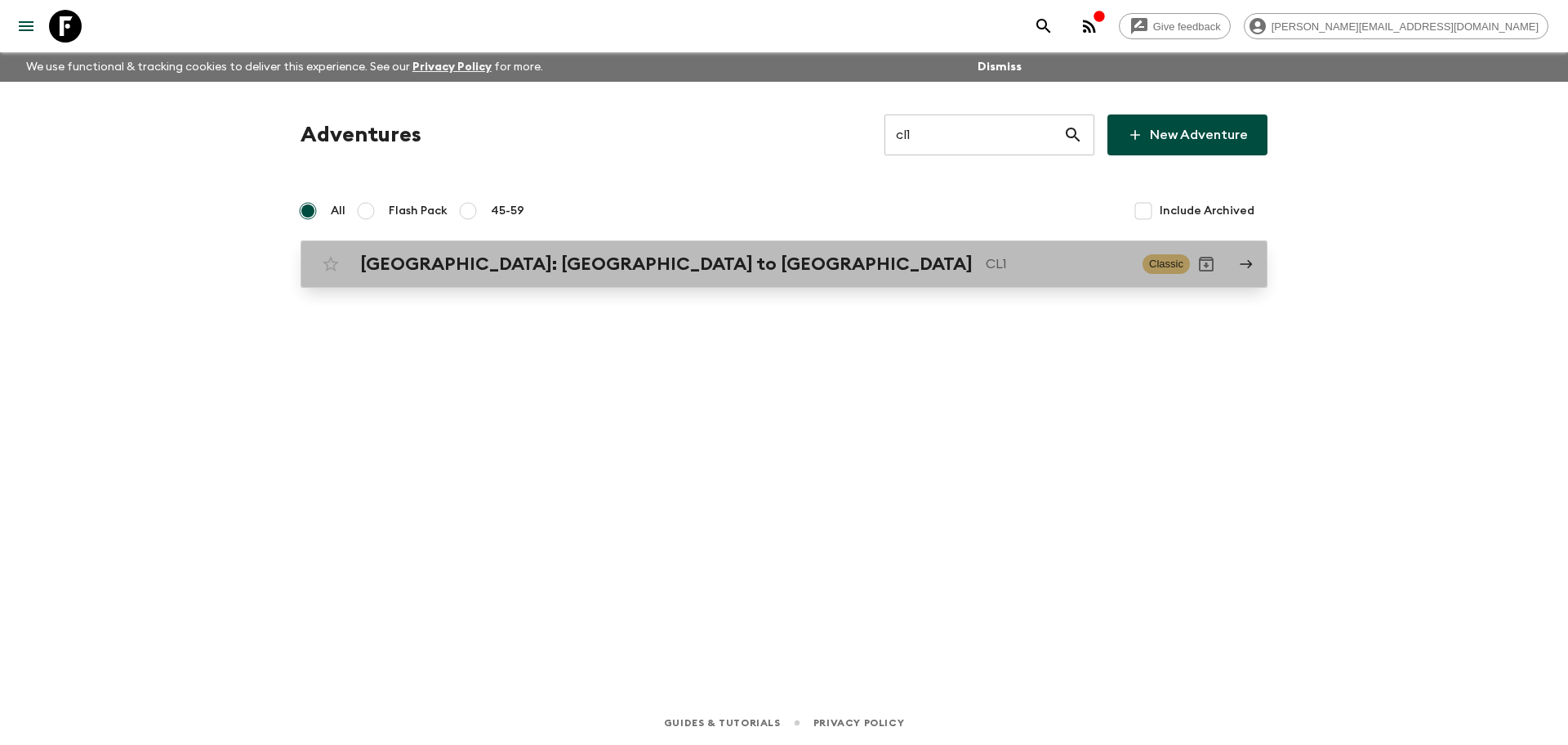
click at [937, 255] on p "CL1" at bounding box center [1058, 263] width 144 height 20
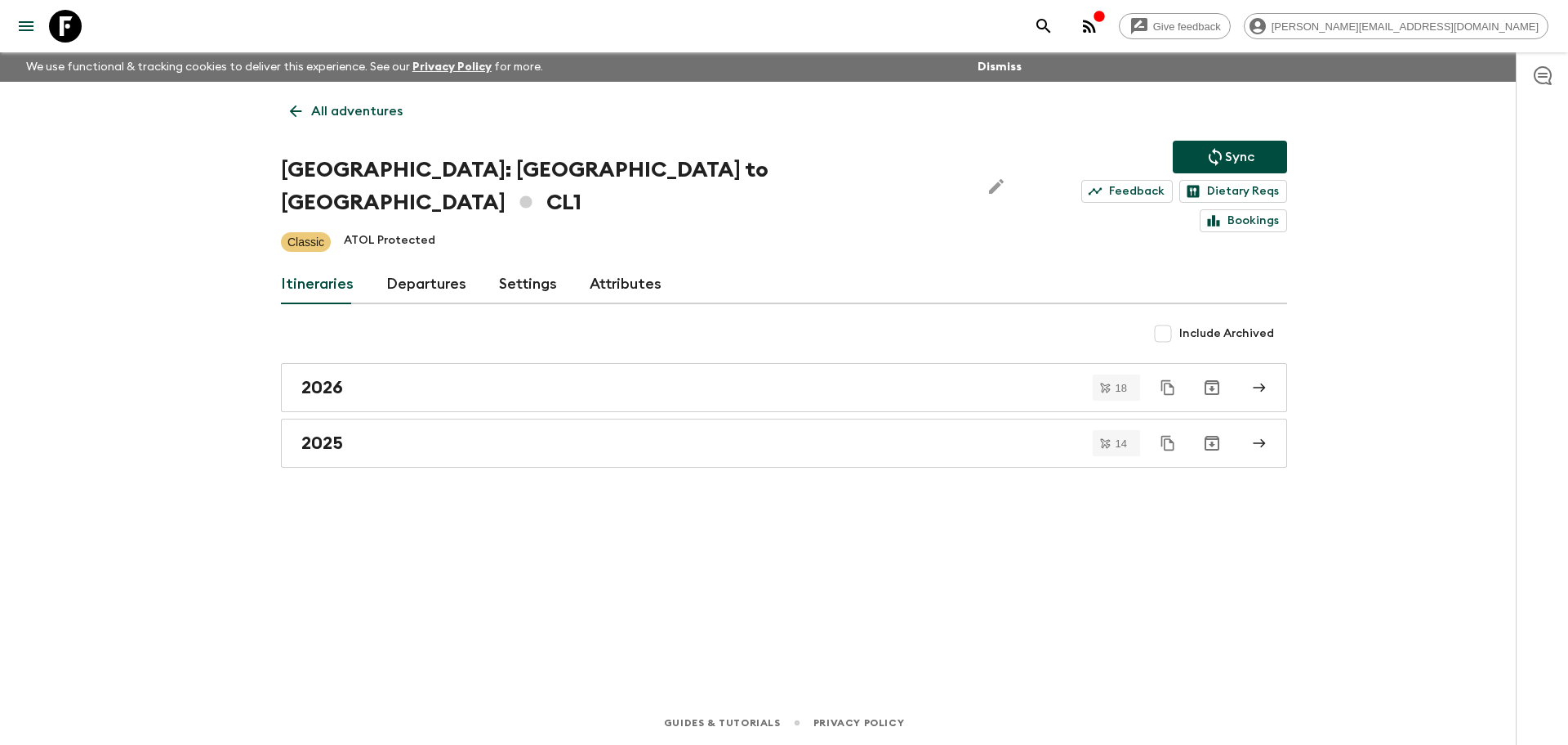
click at [426, 265] on link "Departures" at bounding box center [426, 285] width 80 height 39
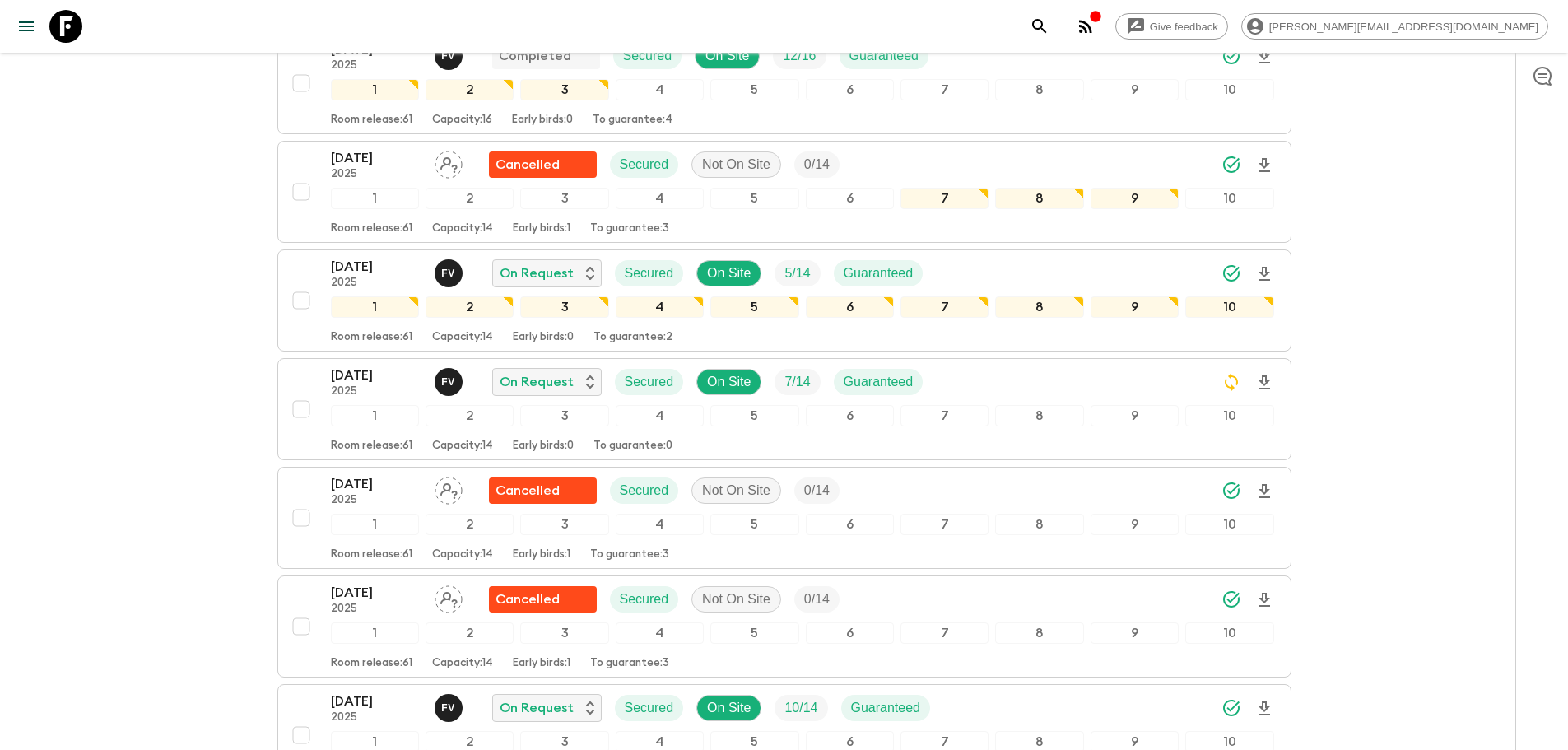
scroll to position [3121, 0]
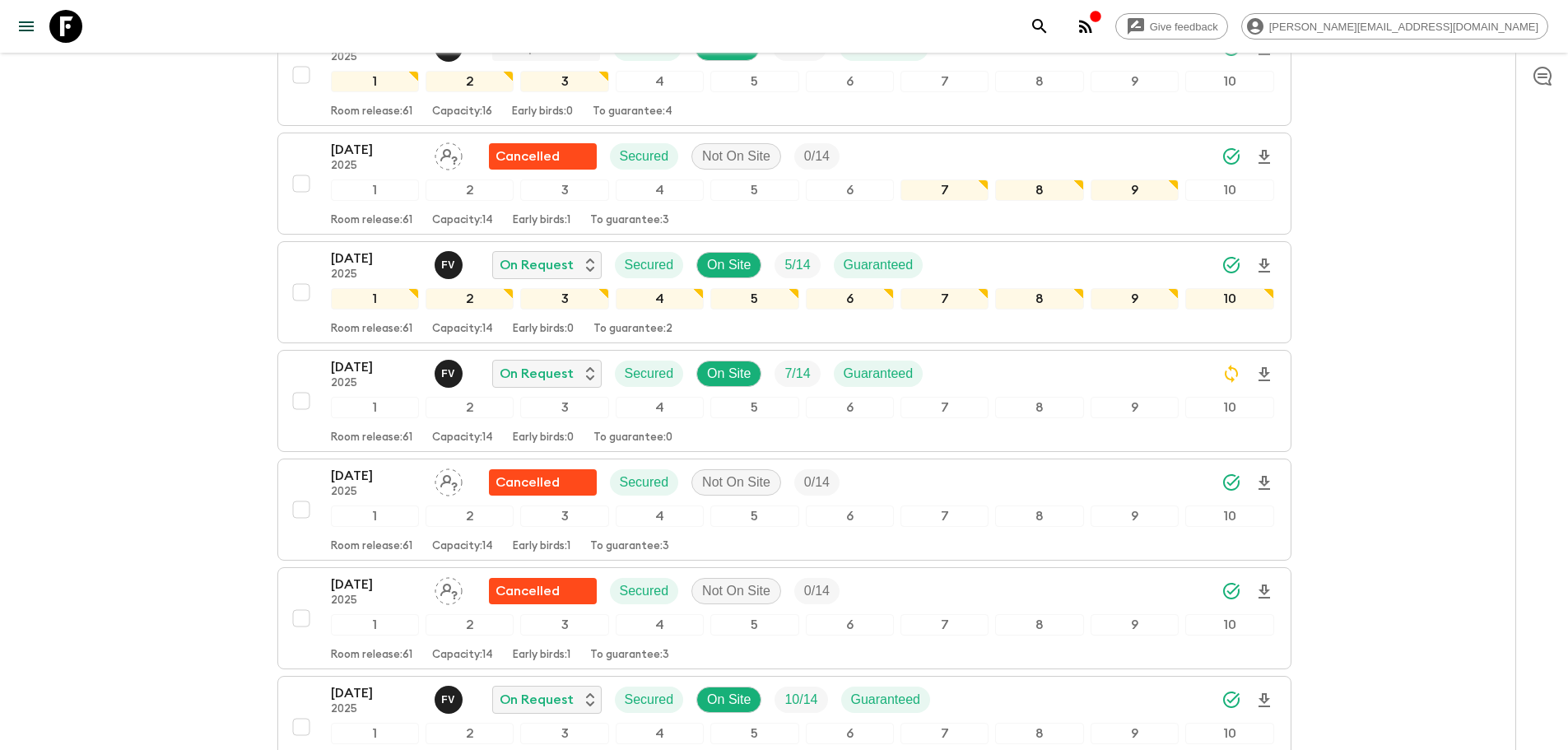
drag, startPoint x: 76, startPoint y: 16, endPoint x: 149, endPoint y: 27, distance: 73.8
click at [76, 16] on icon at bounding box center [66, 26] width 33 height 33
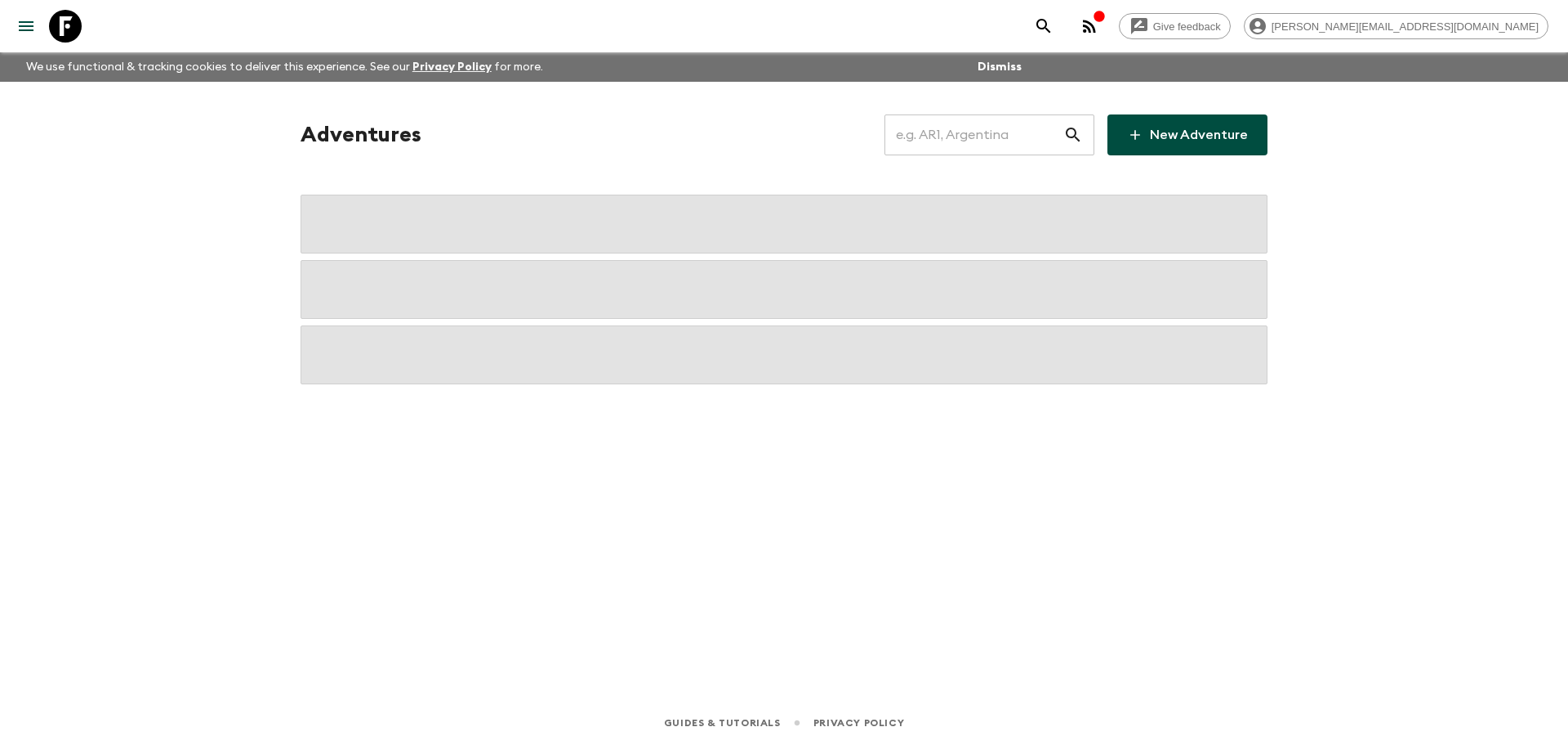
click at [933, 141] on input "text" at bounding box center [974, 135] width 179 height 45
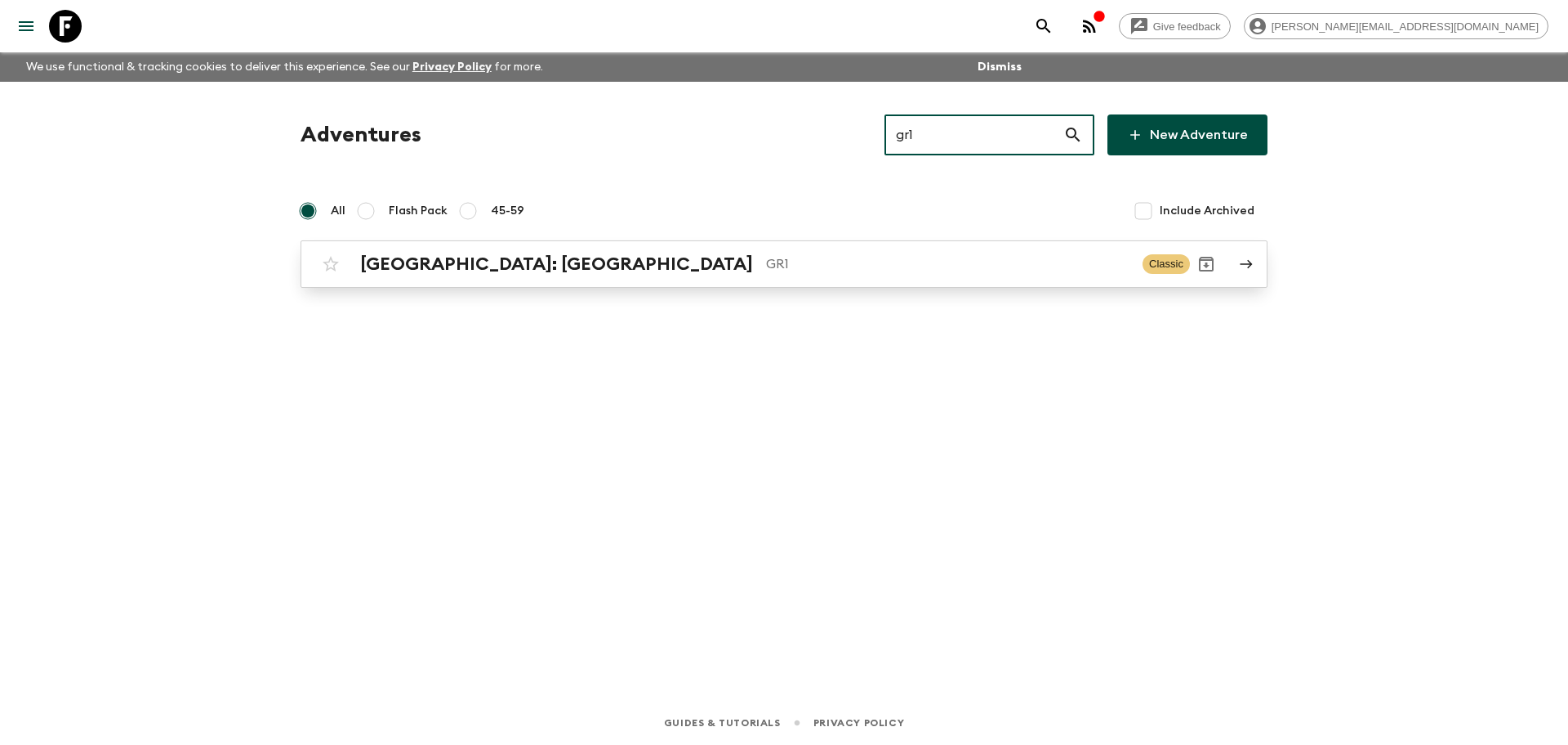
type input "gr1"
click at [590, 266] on h2 "[GEOGRAPHIC_DATA]: [GEOGRAPHIC_DATA]" at bounding box center [556, 264] width 393 height 21
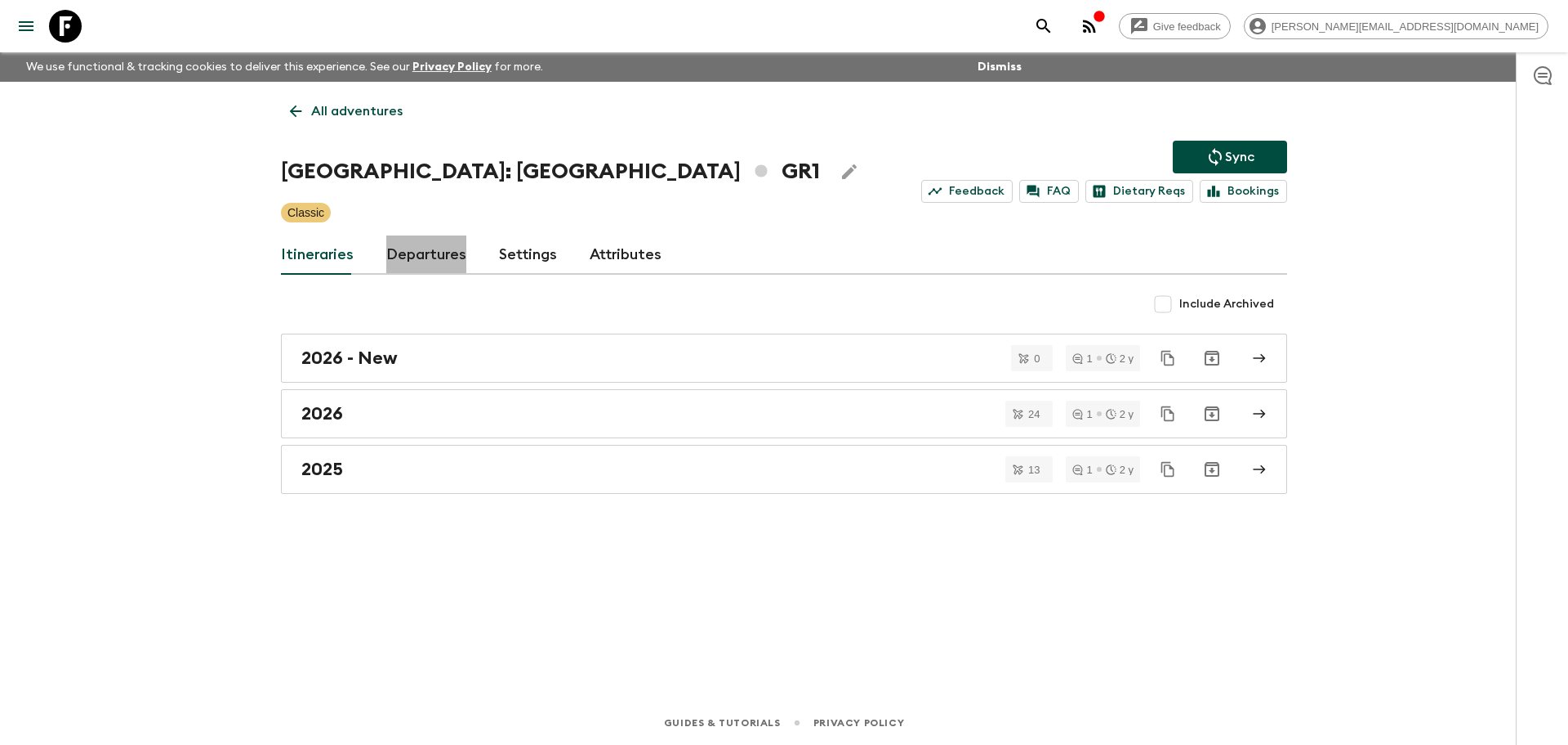
click at [436, 267] on link "Departures" at bounding box center [426, 255] width 80 height 39
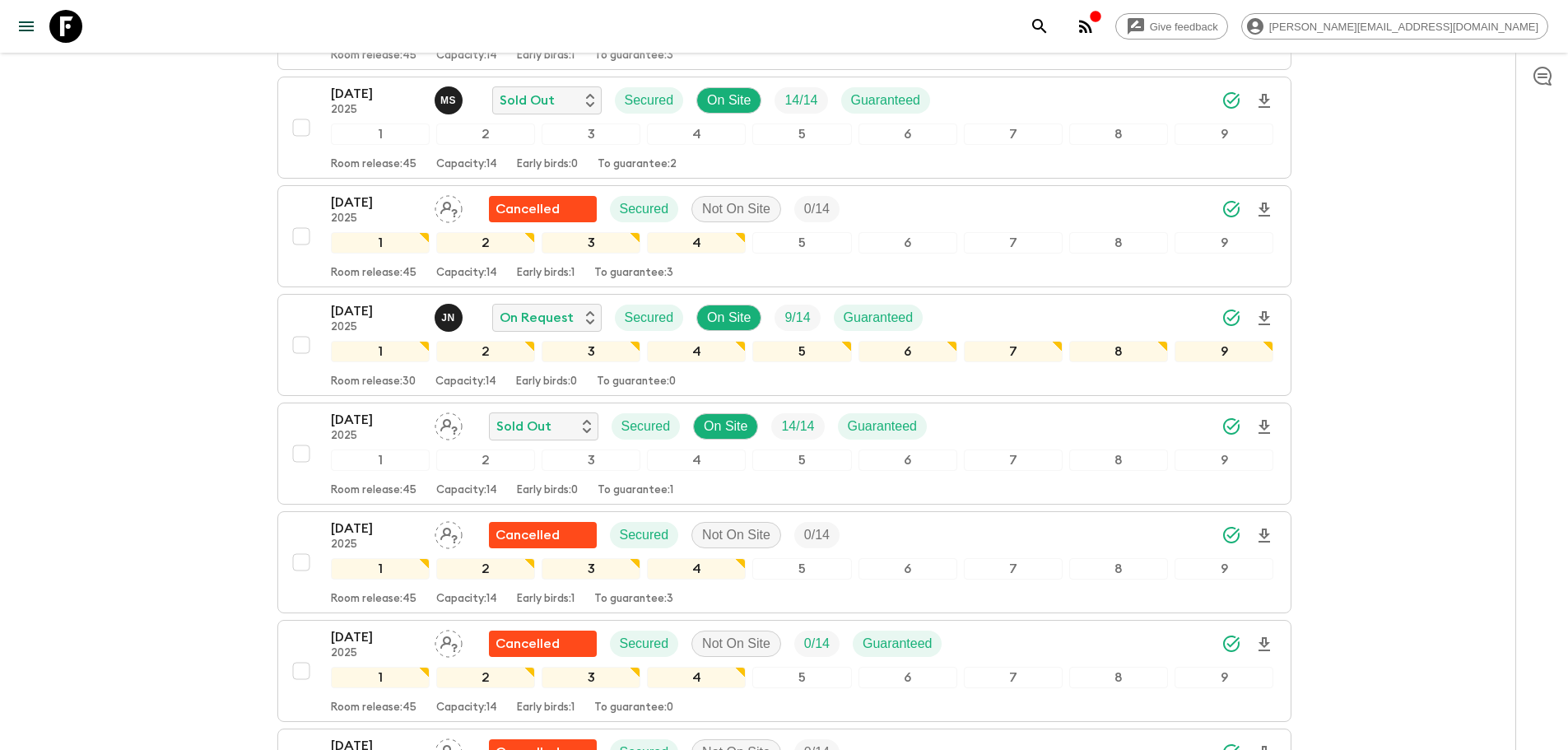
scroll to position [980, 0]
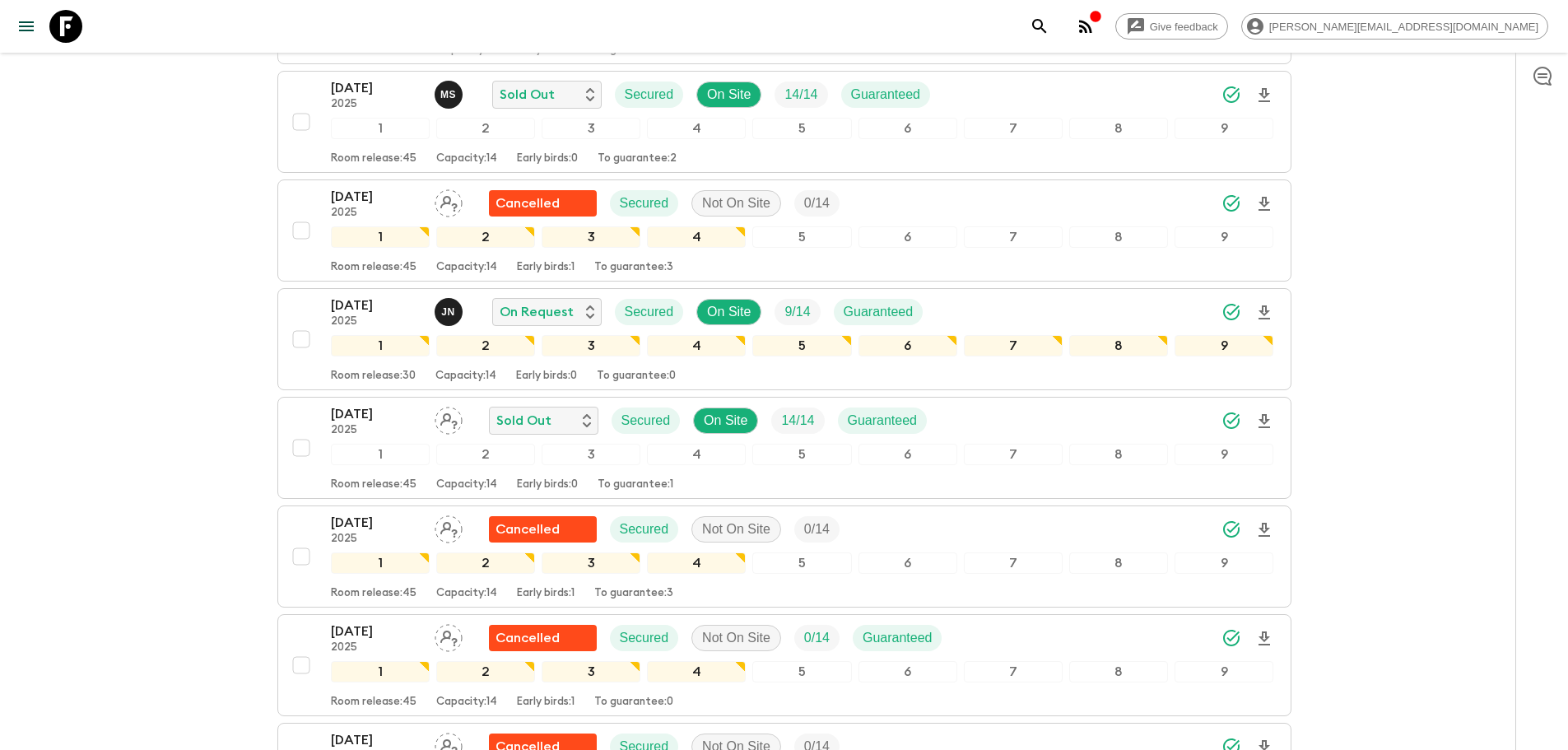
click at [65, 25] on icon at bounding box center [66, 26] width 33 height 33
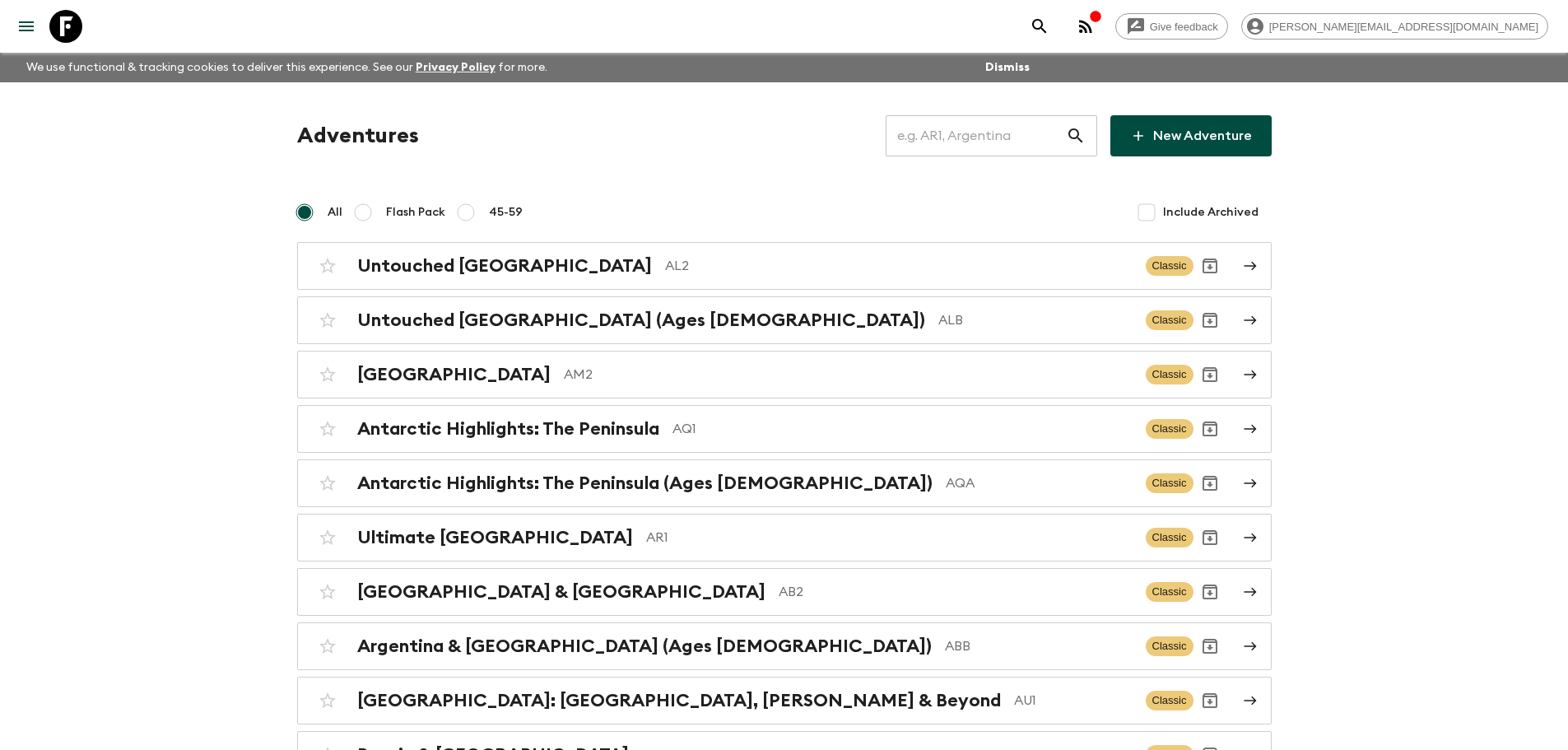
click at [944, 142] on input "text" at bounding box center [976, 136] width 180 height 46
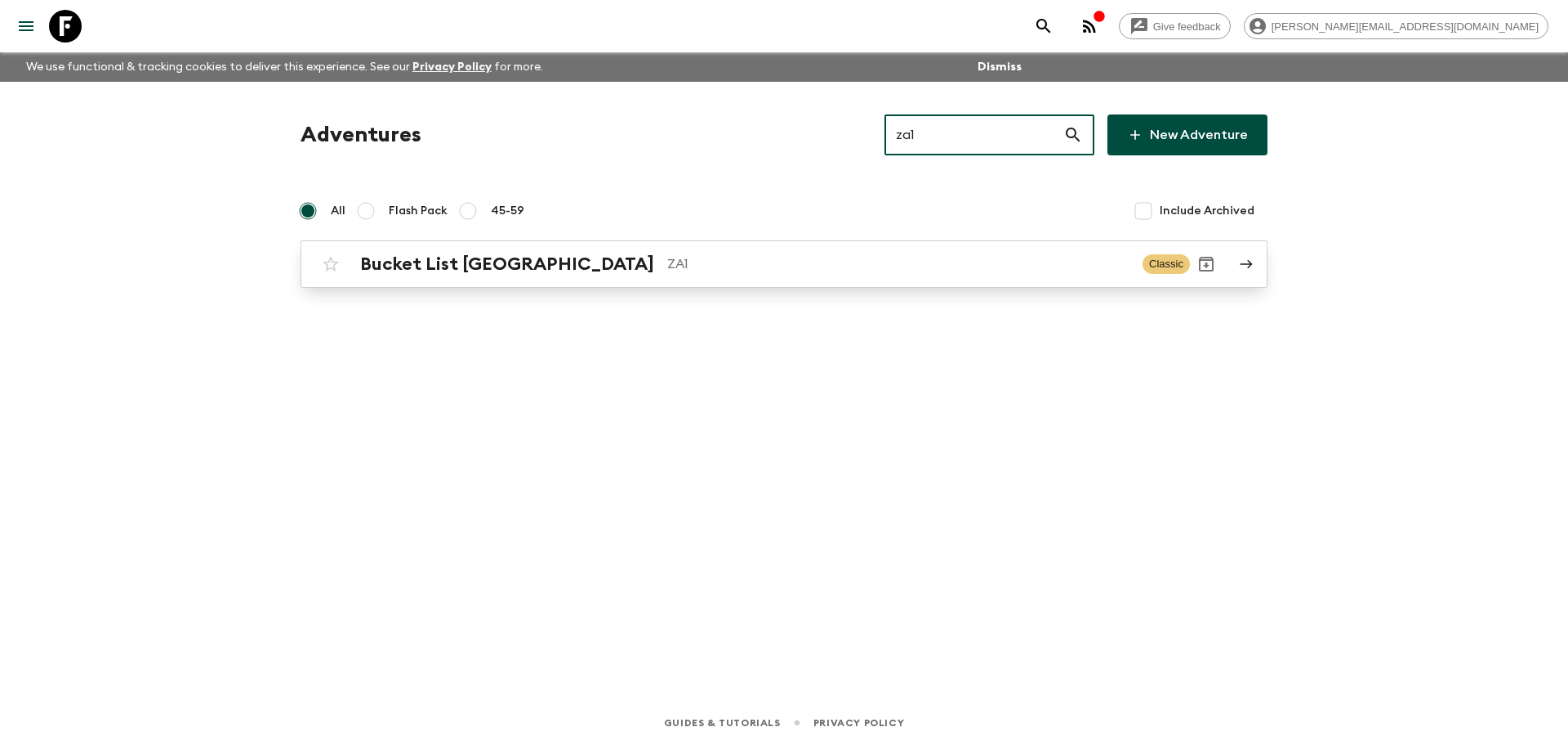
type input "za1"
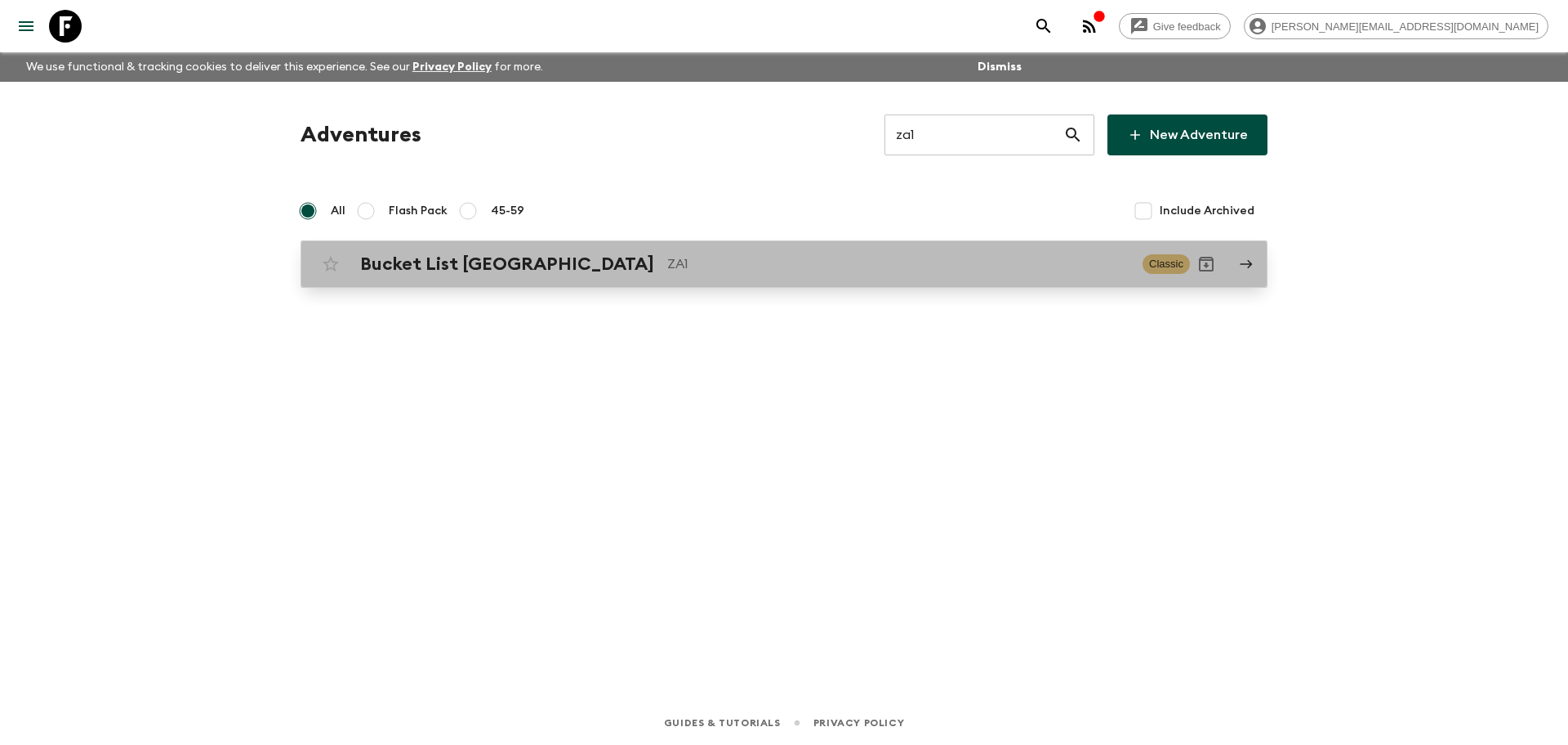
click at [422, 248] on div "Bucket List [GEOGRAPHIC_DATA] ZA1 Classic" at bounding box center [752, 264] width 876 height 33
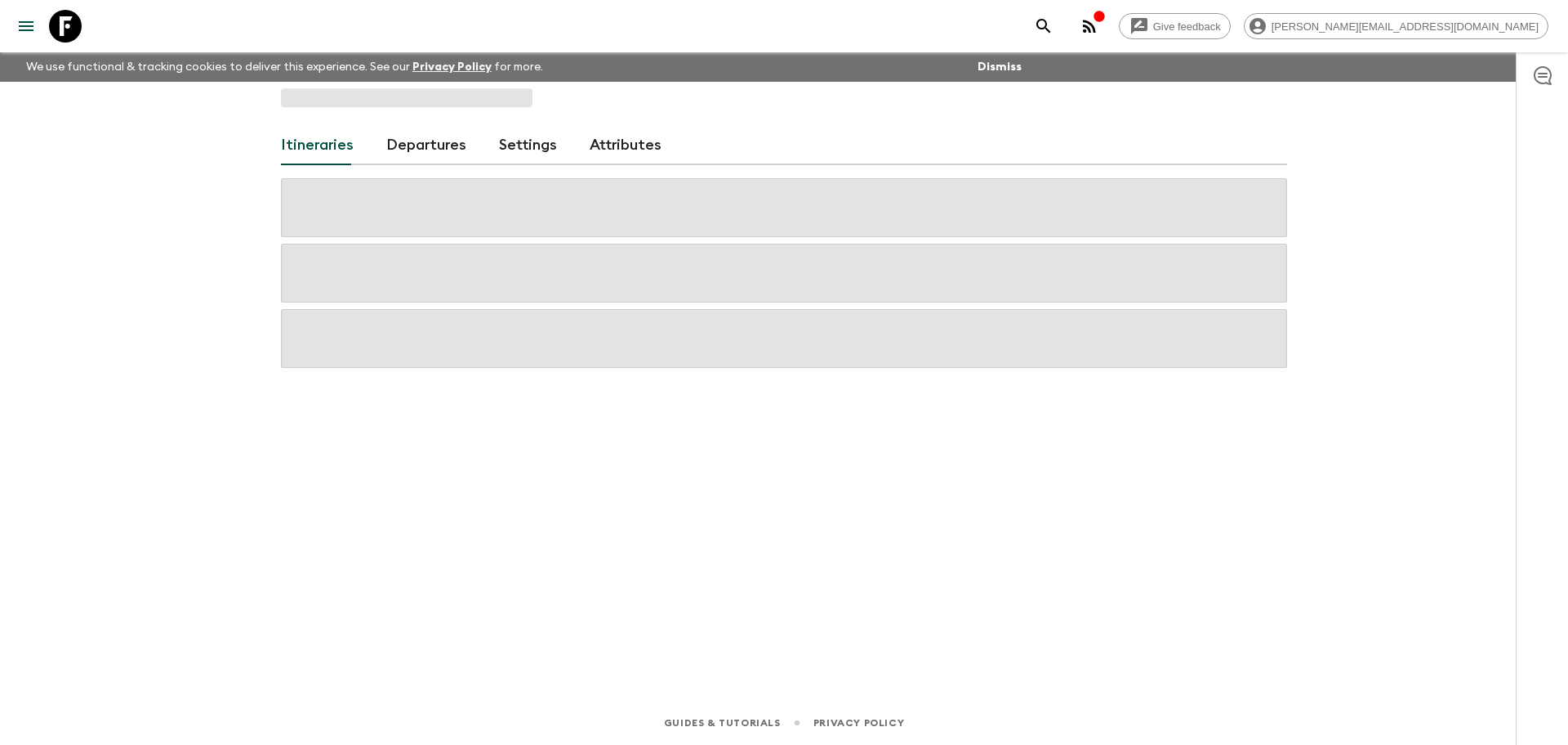
click at [445, 153] on link "Departures" at bounding box center [426, 146] width 80 height 39
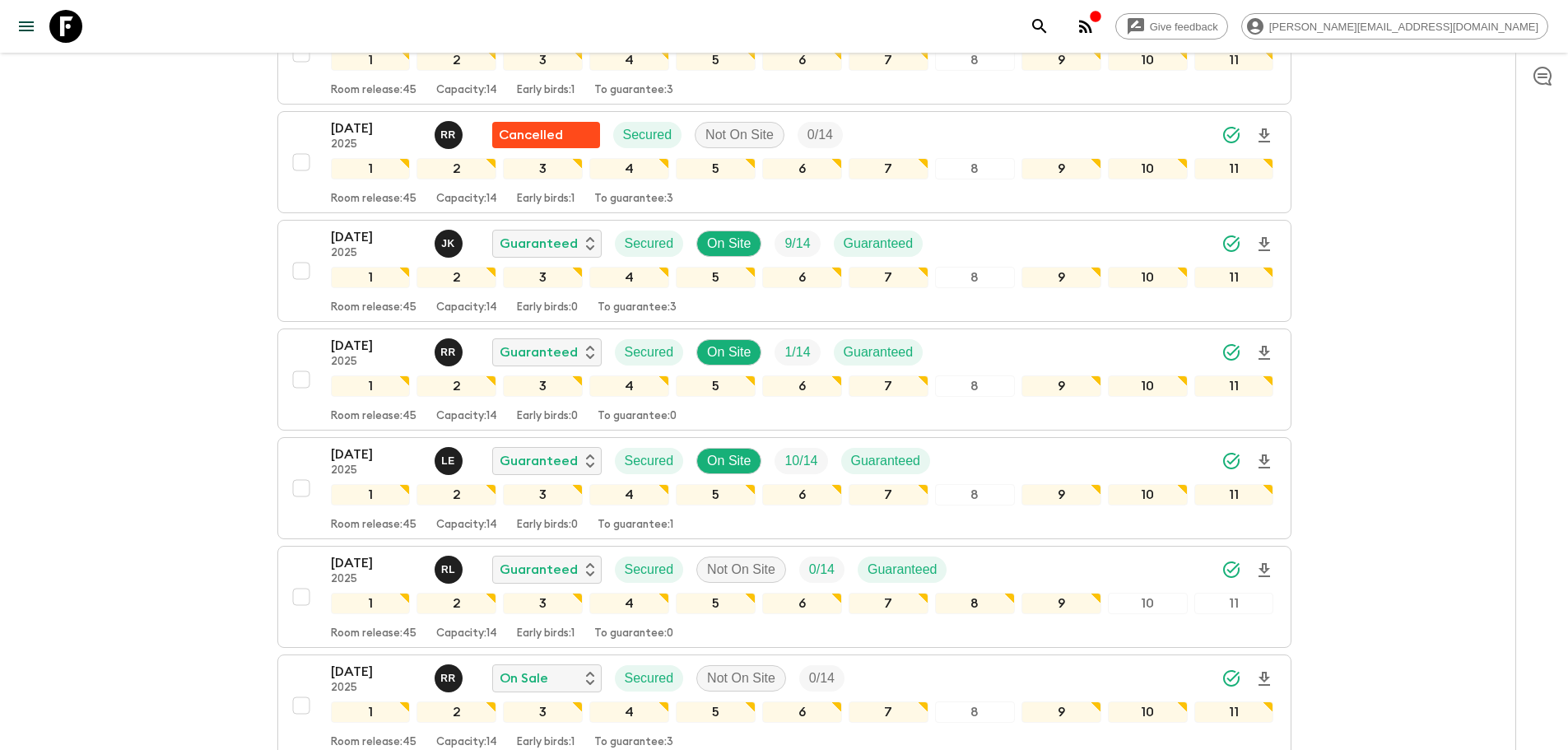
scroll to position [1111, 0]
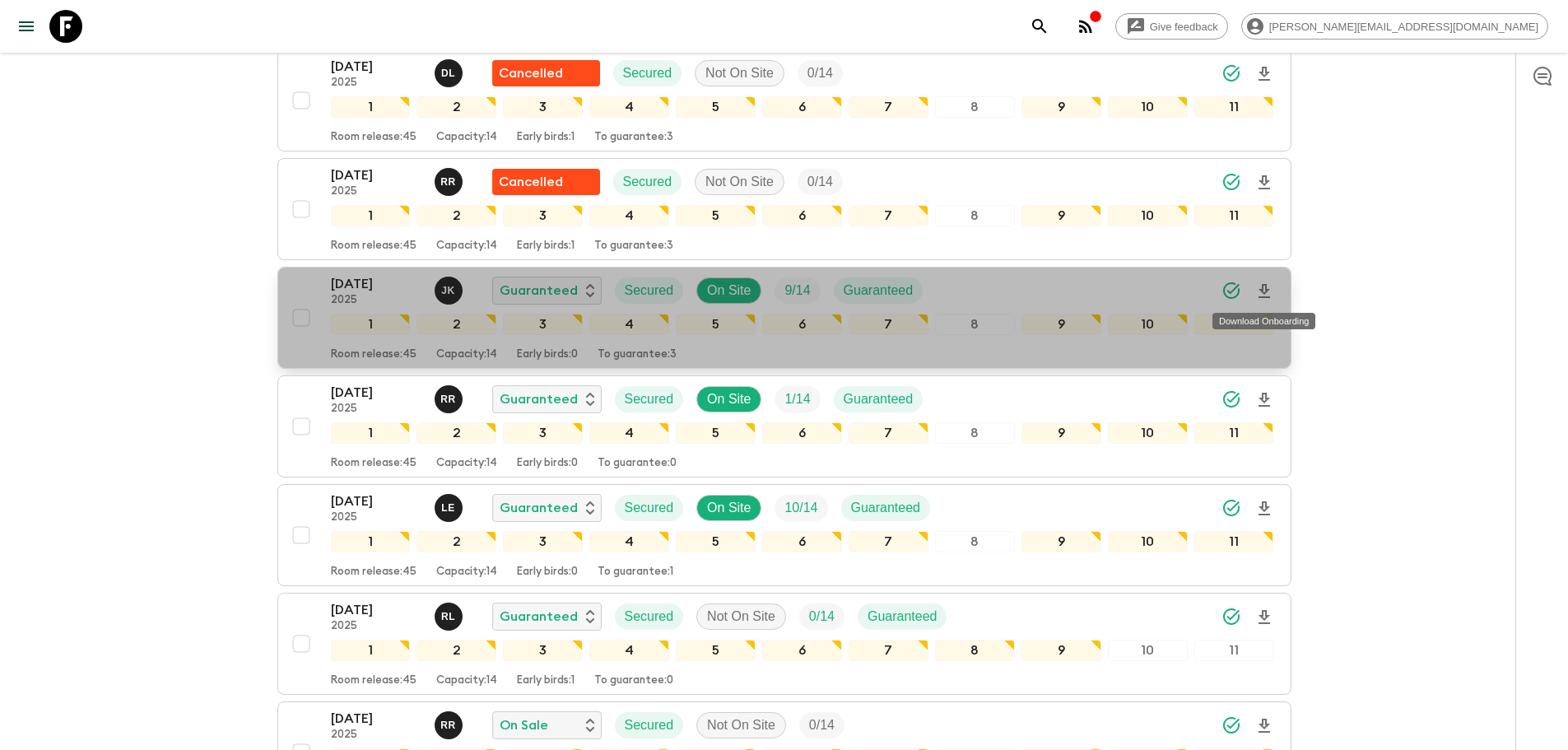
click at [944, 294] on icon "Download Onboarding" at bounding box center [1264, 291] width 20 height 20
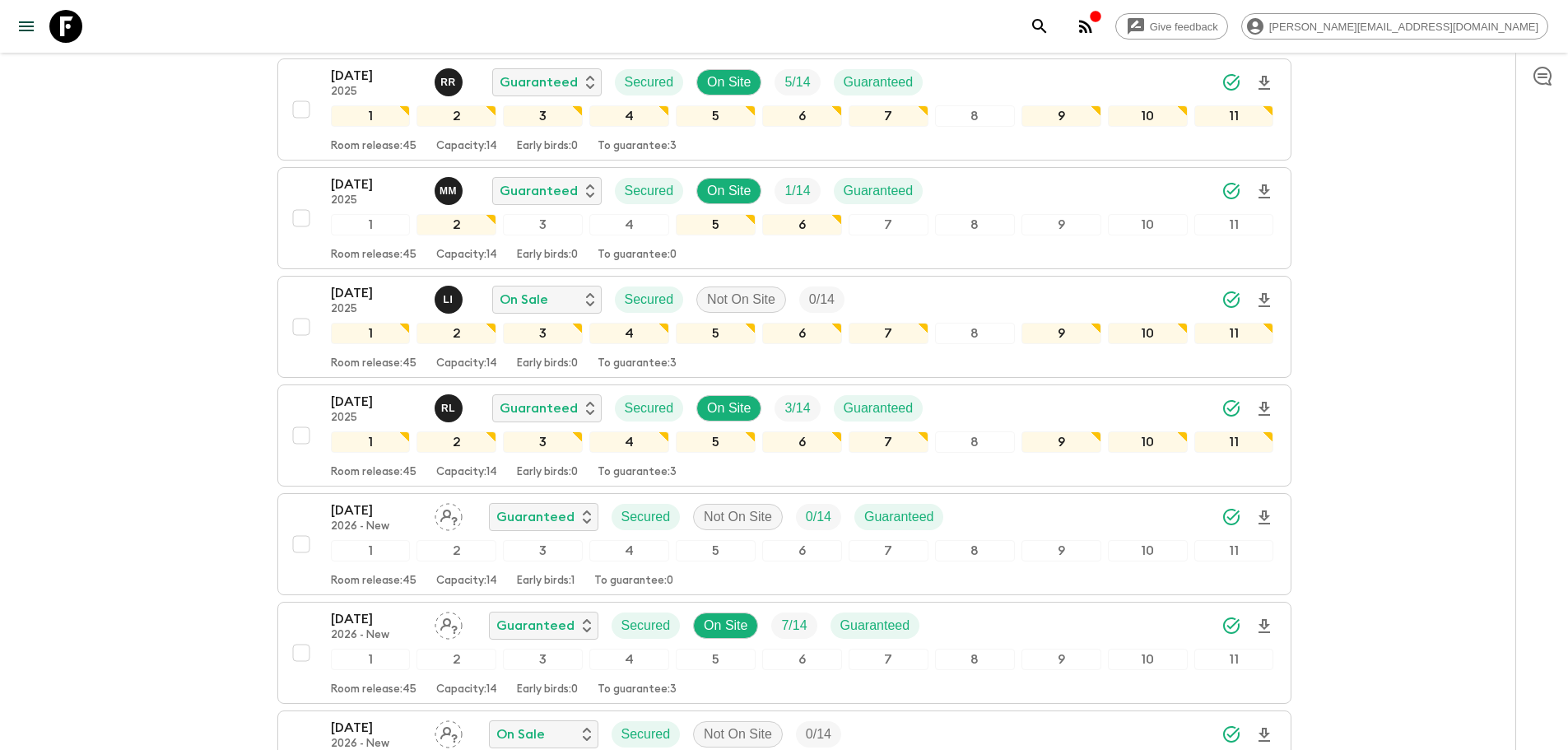
scroll to position [2010, 0]
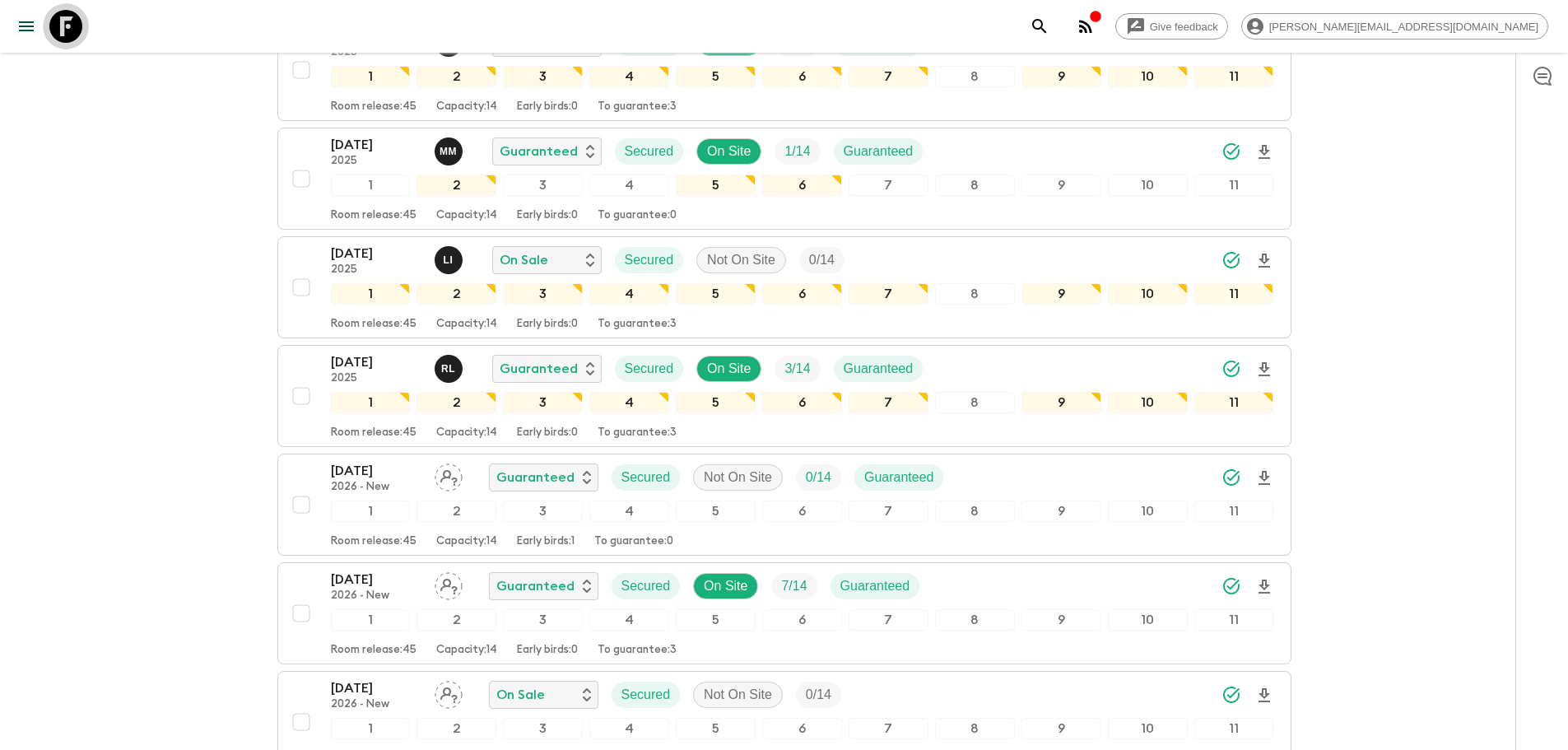
click at [51, 11] on icon at bounding box center [66, 26] width 33 height 33
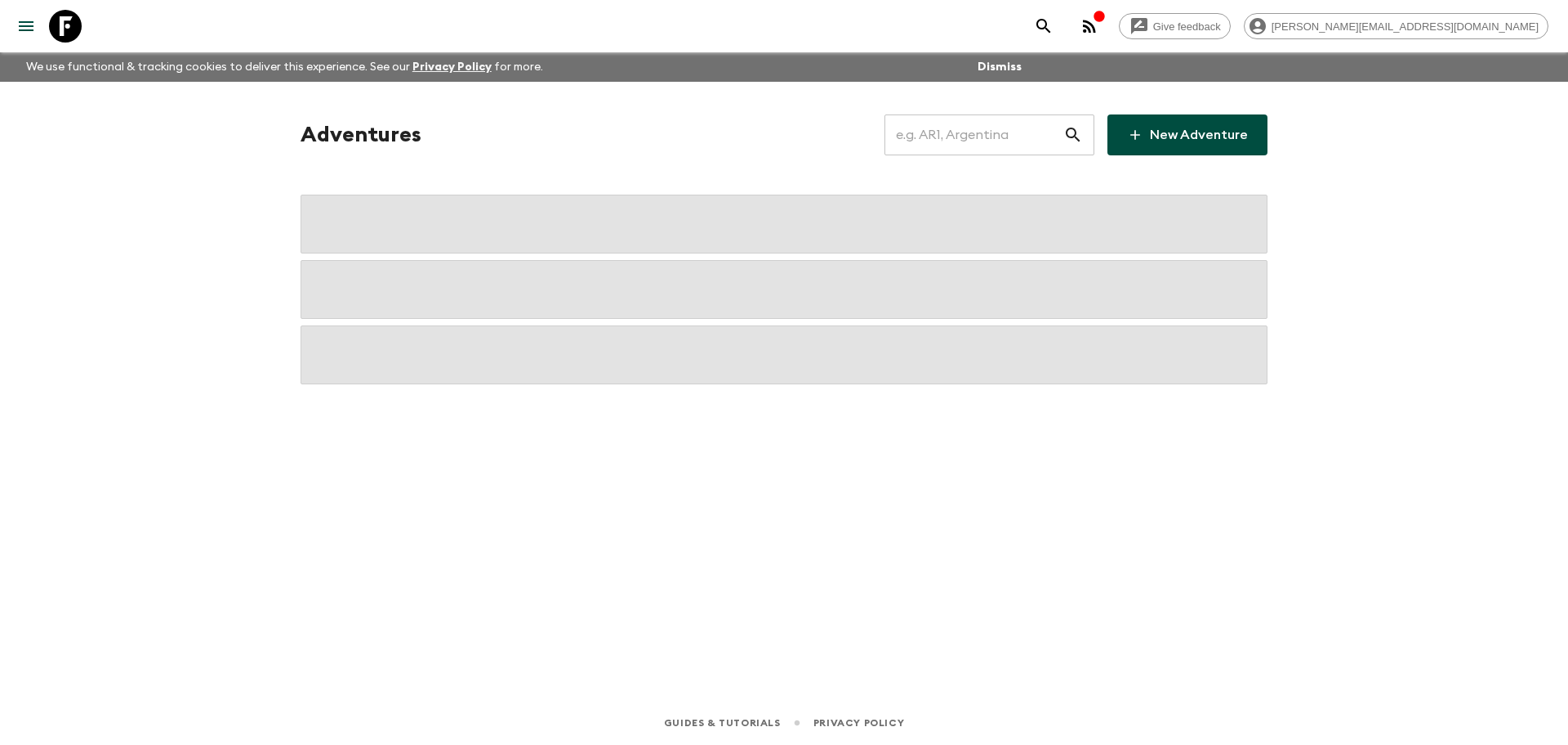
click at [933, 129] on input "text" at bounding box center [974, 135] width 179 height 45
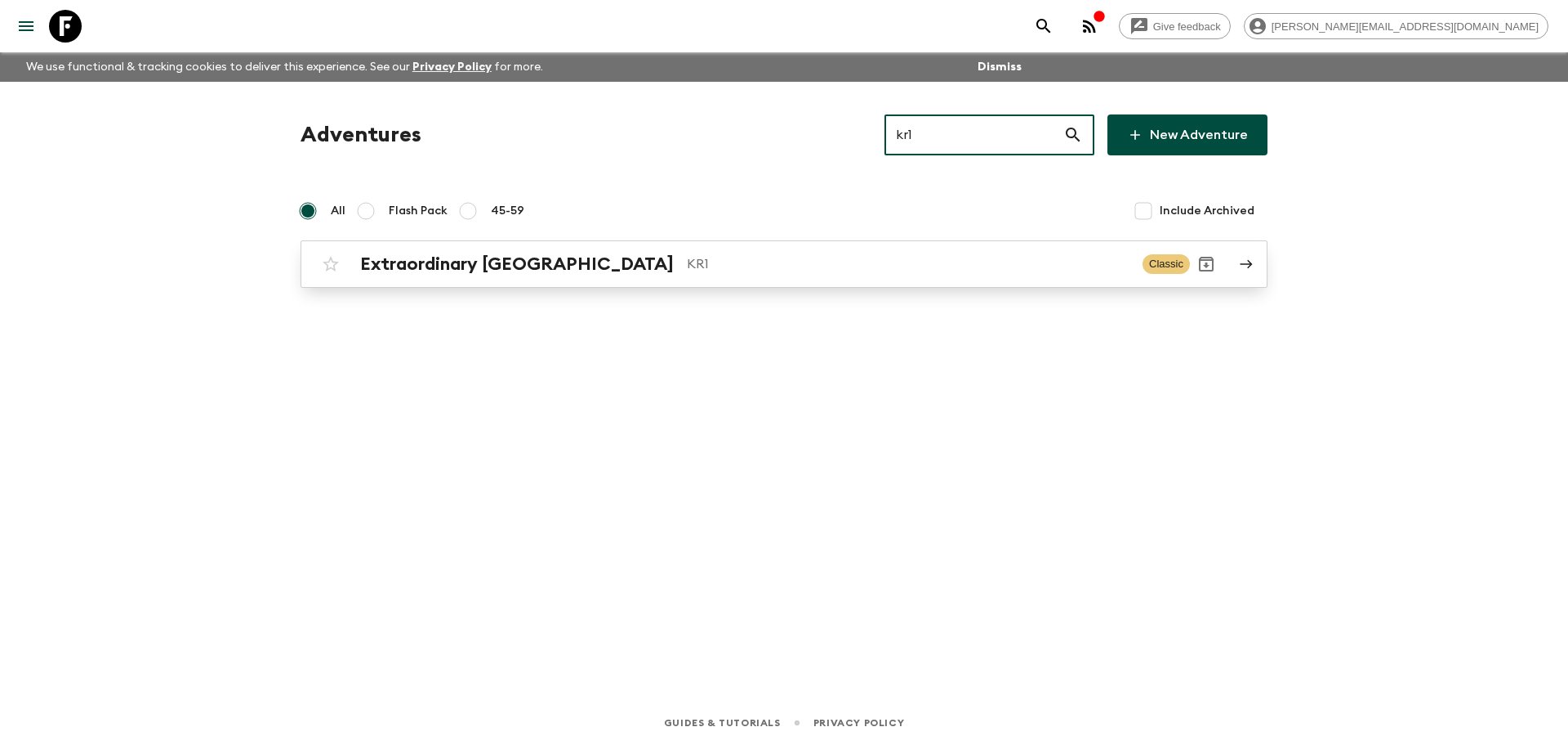
type input "kr1"
click at [797, 279] on div "Extraordinary [GEOGRAPHIC_DATA] KR1 Classic" at bounding box center [752, 264] width 876 height 33
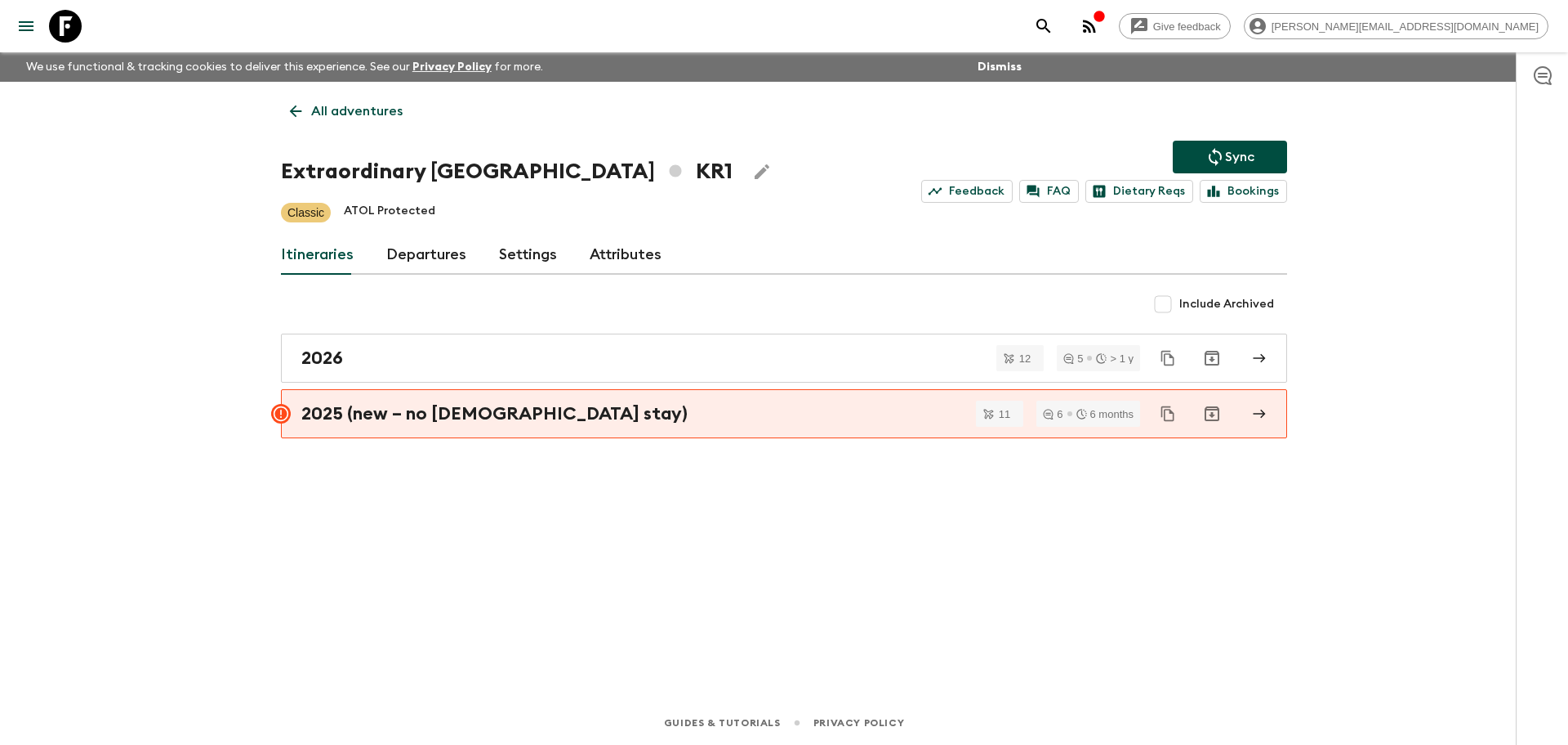
click at [453, 257] on link "Departures" at bounding box center [426, 255] width 80 height 39
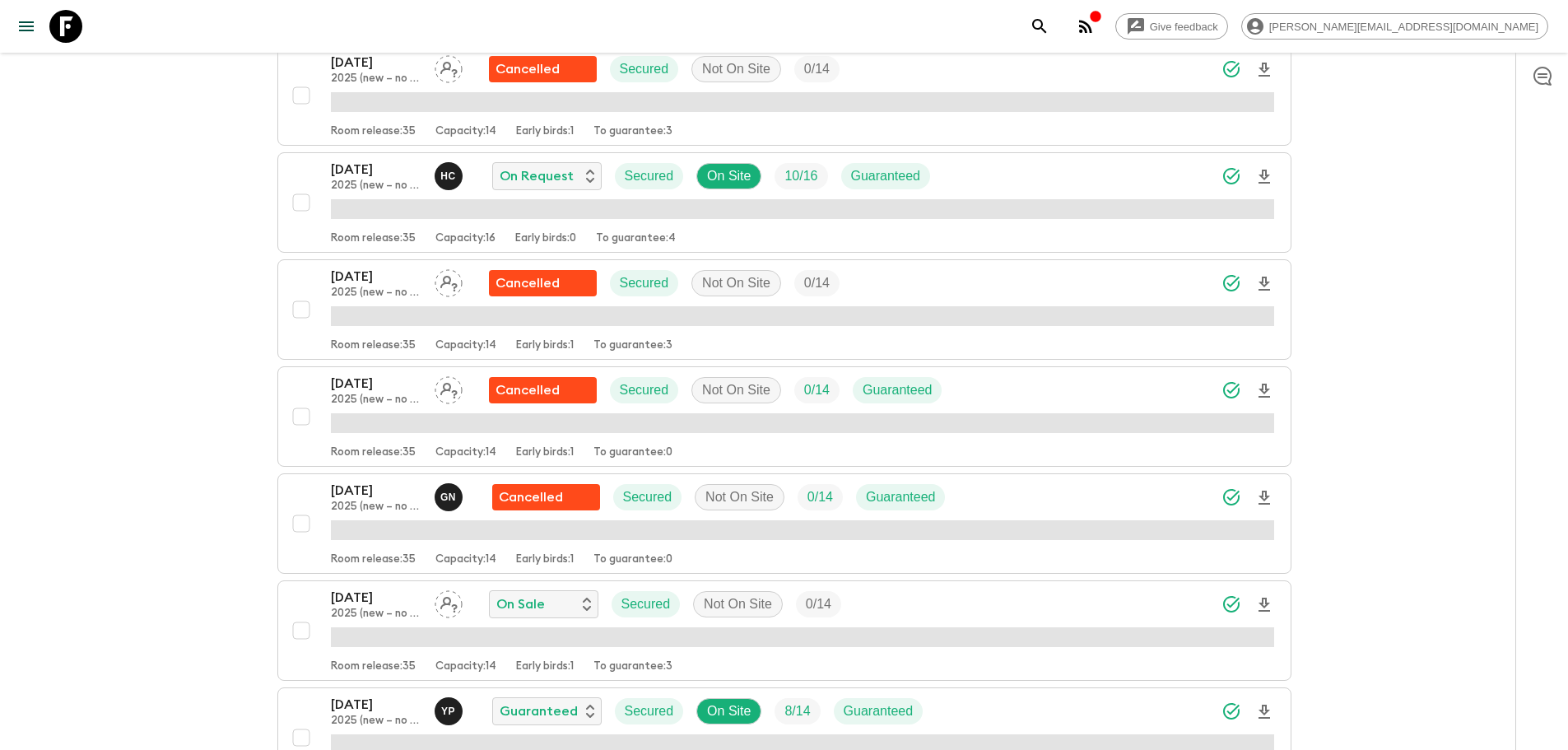
scroll to position [865, 0]
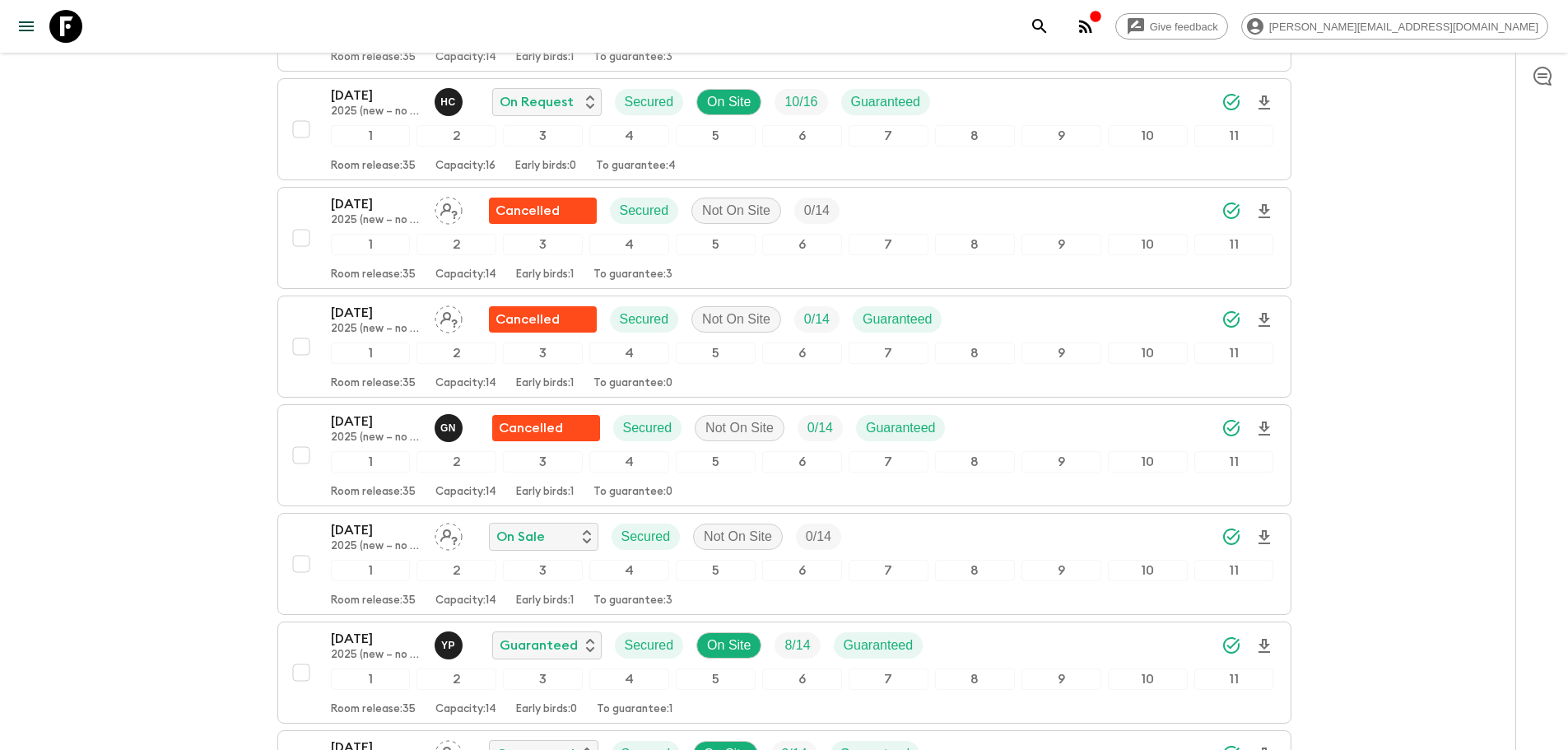
drag, startPoint x: 62, startPoint y: 33, endPoint x: 91, endPoint y: 33, distance: 29.0
click at [62, 33] on icon at bounding box center [66, 26] width 33 height 33
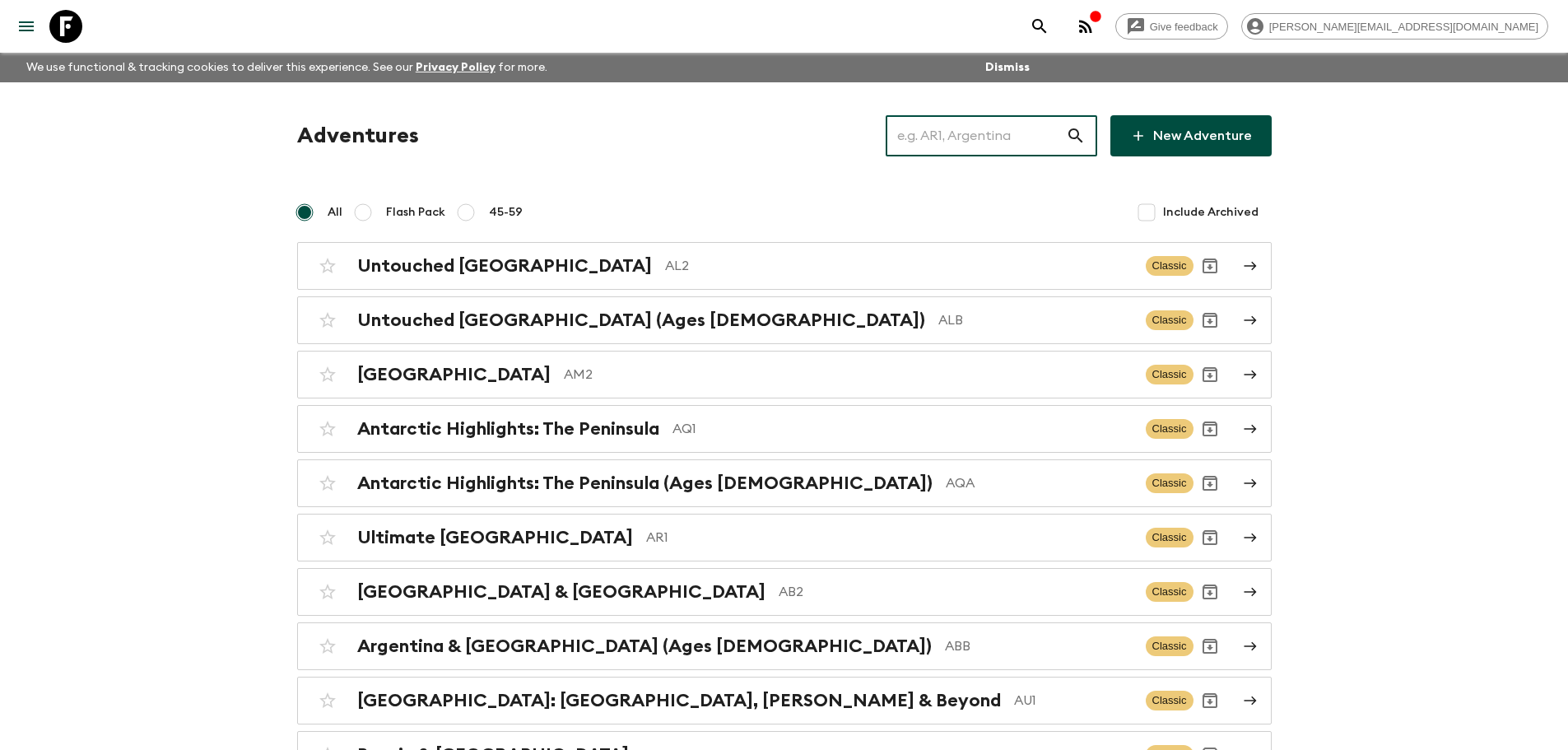
click at [944, 133] on input "text" at bounding box center [976, 136] width 180 height 46
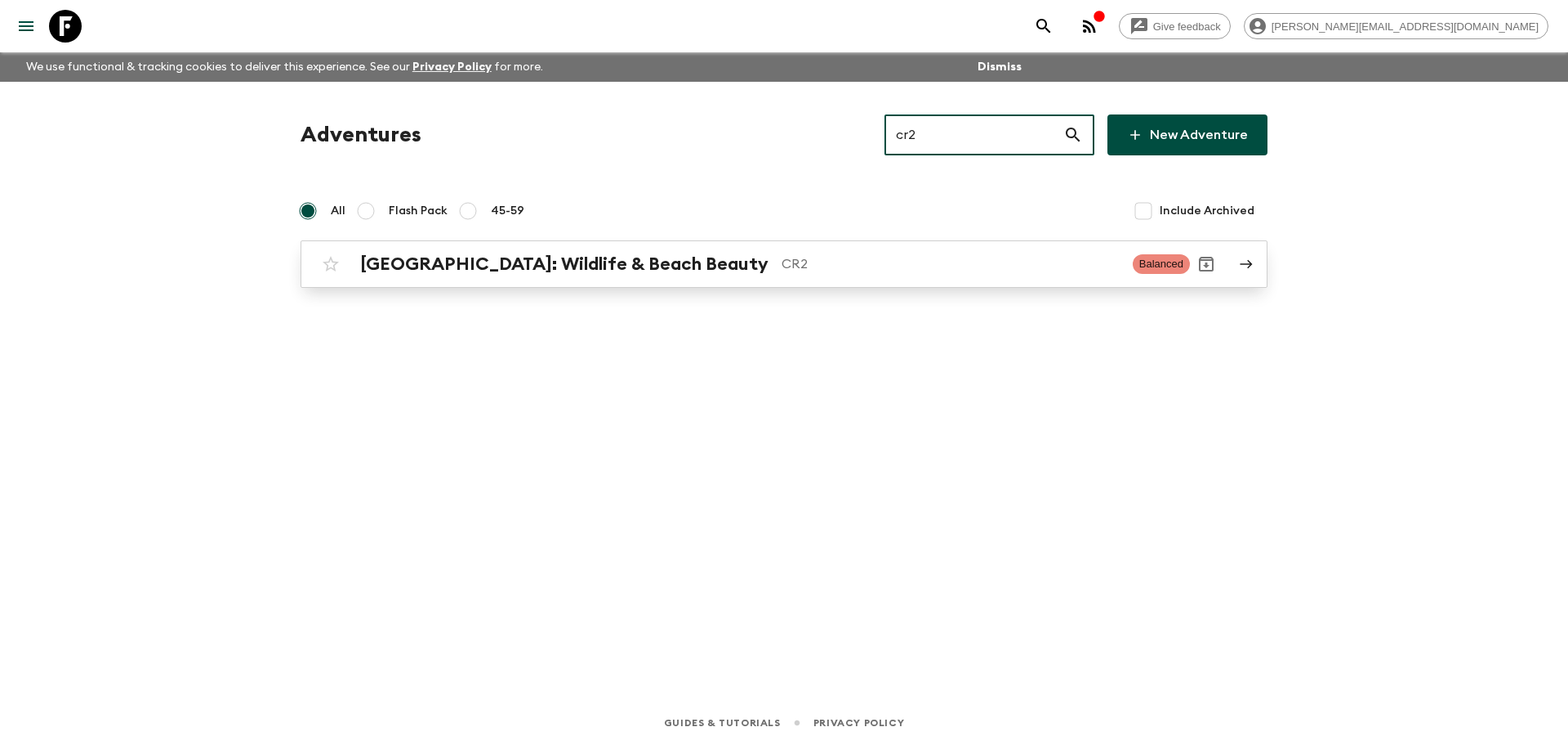
type input "cr2"
click at [820, 262] on p "CR2" at bounding box center [950, 263] width 338 height 20
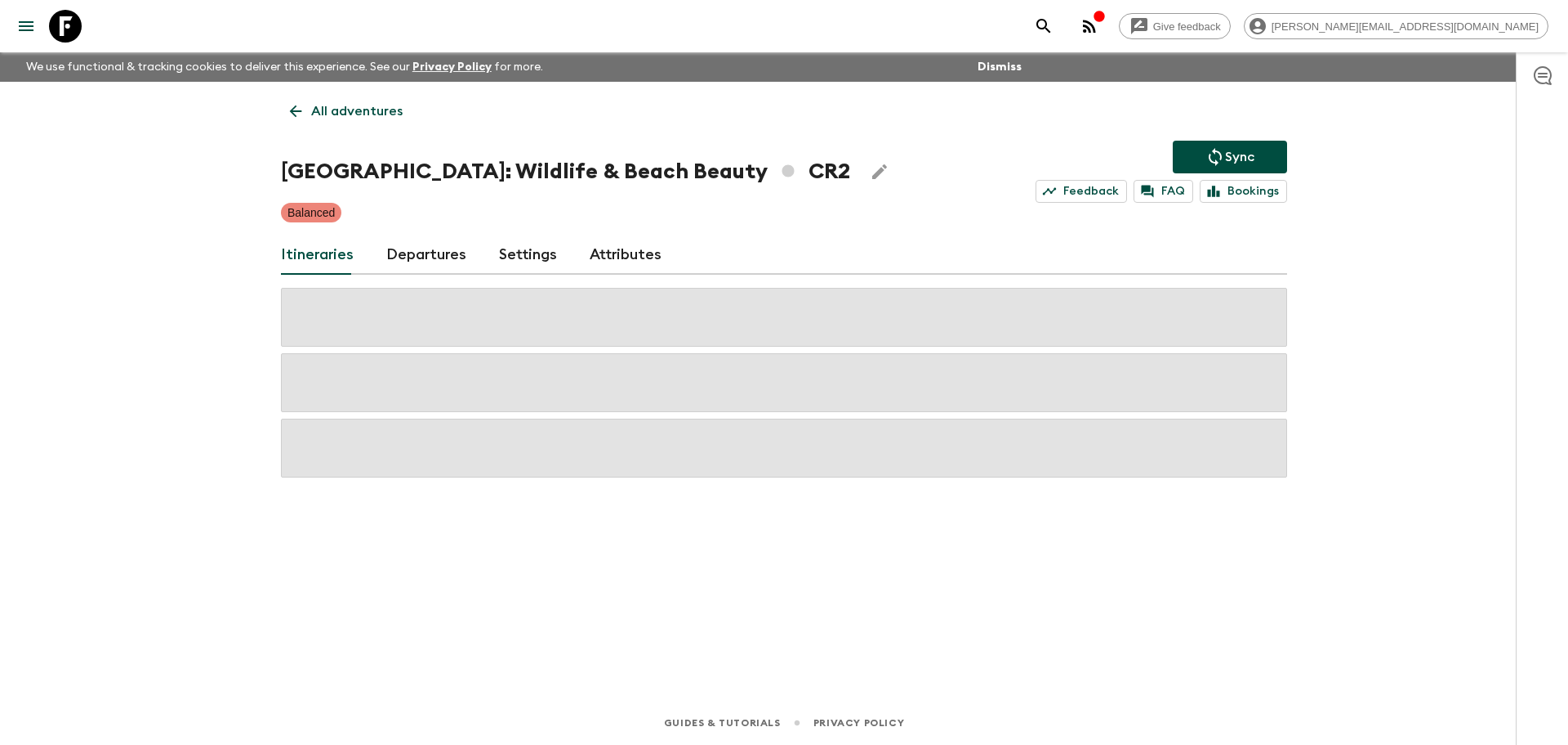
click at [444, 249] on link "Departures" at bounding box center [426, 255] width 80 height 39
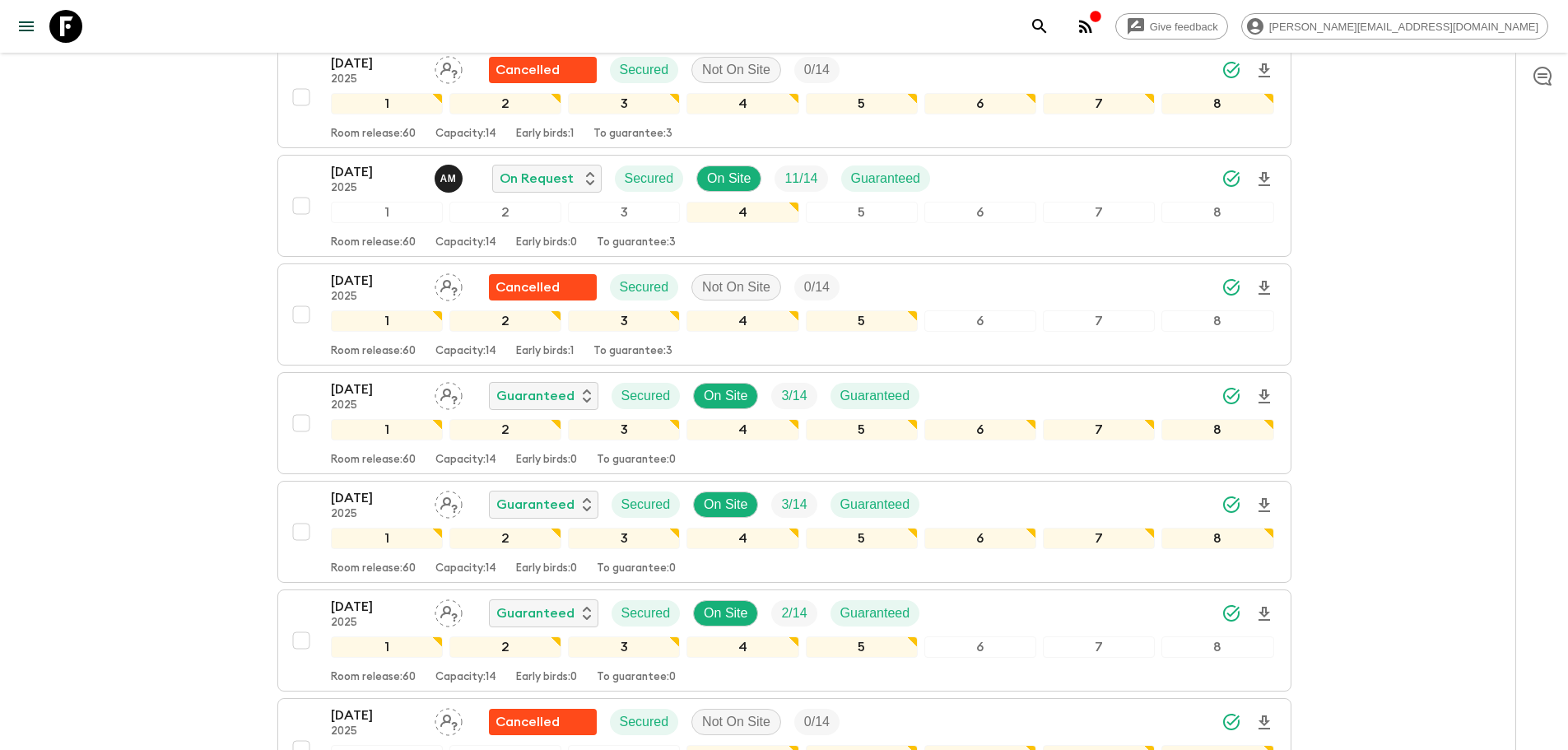
scroll to position [1000, 0]
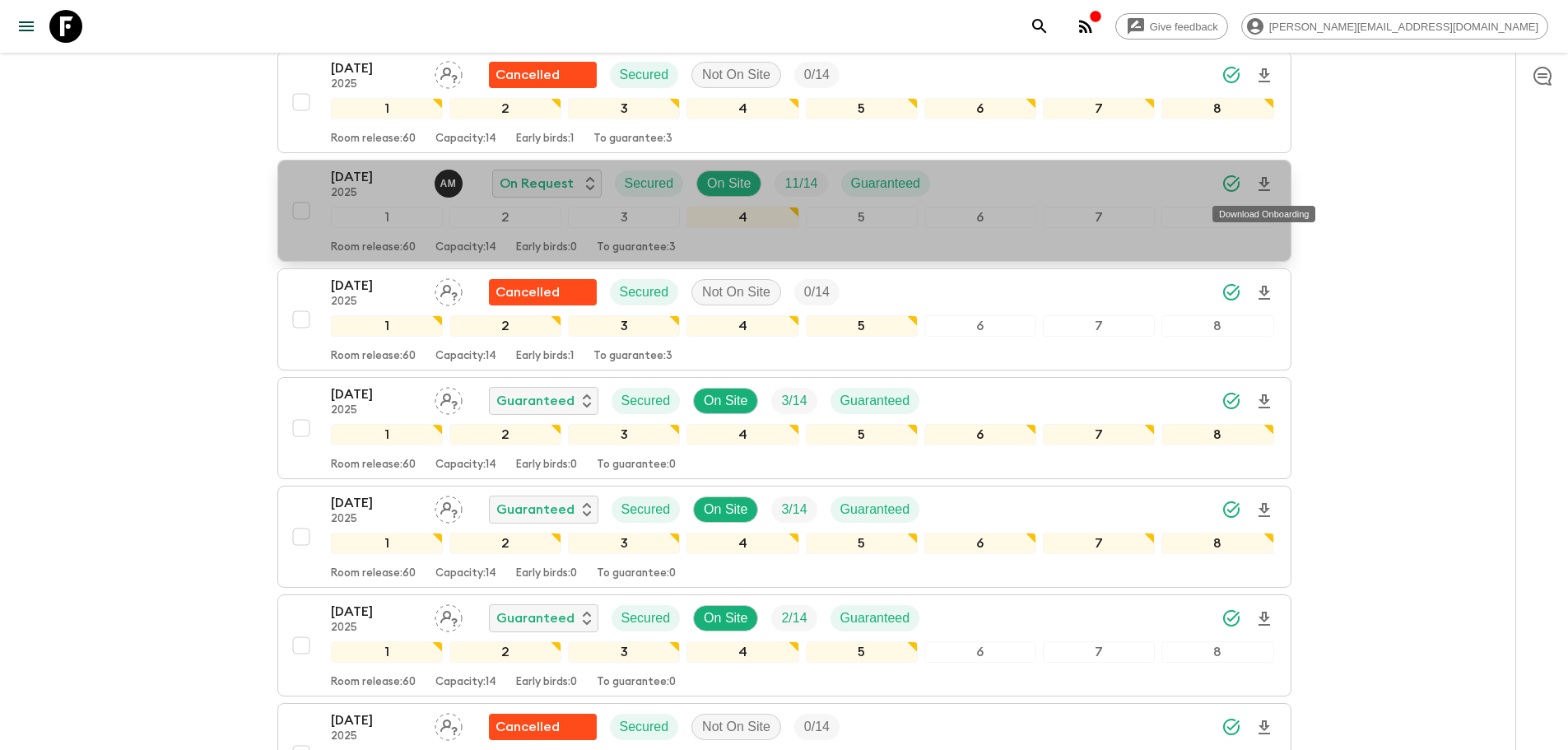
click at [944, 180] on icon "Download Onboarding" at bounding box center [1264, 184] width 11 height 14
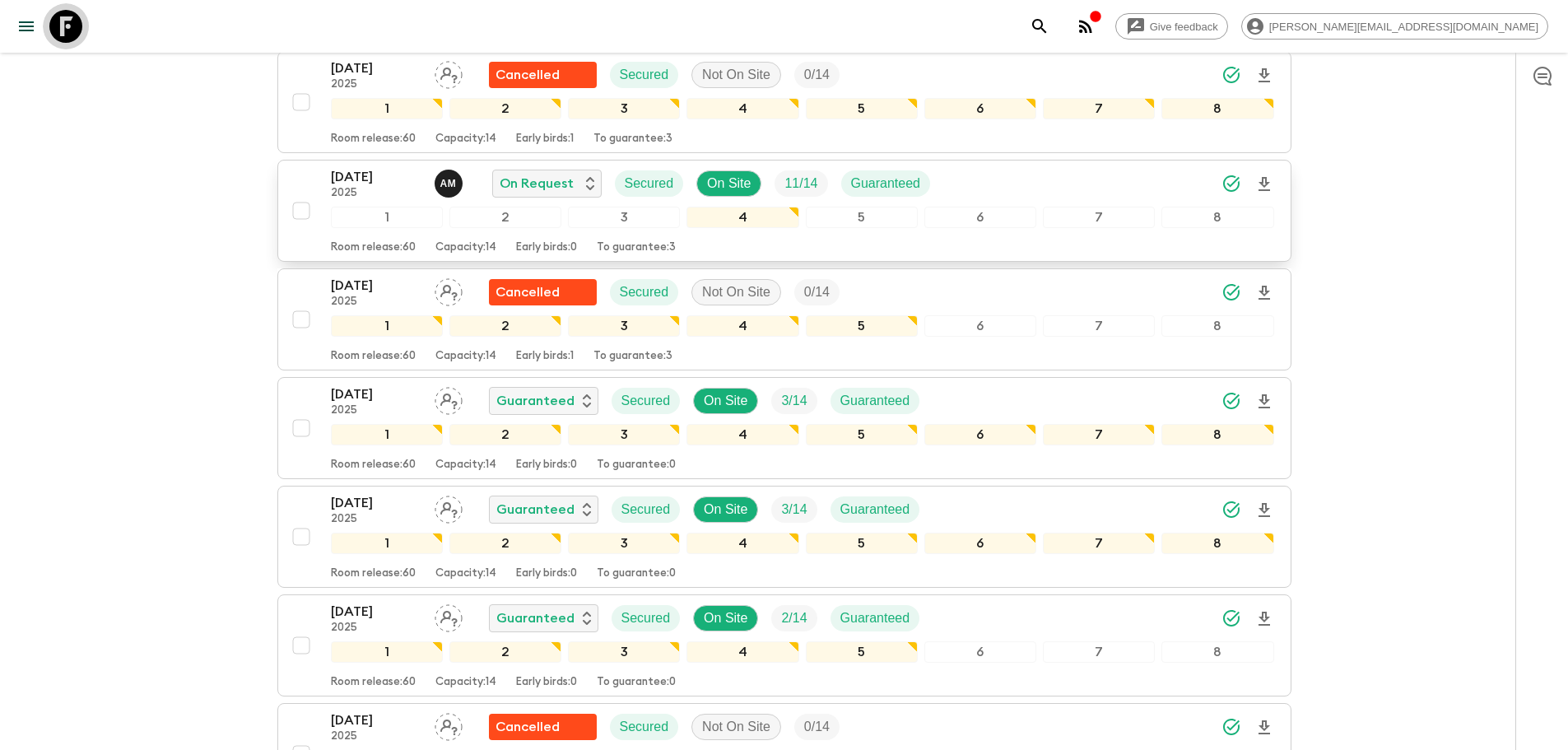
click at [79, 12] on icon at bounding box center [66, 26] width 33 height 33
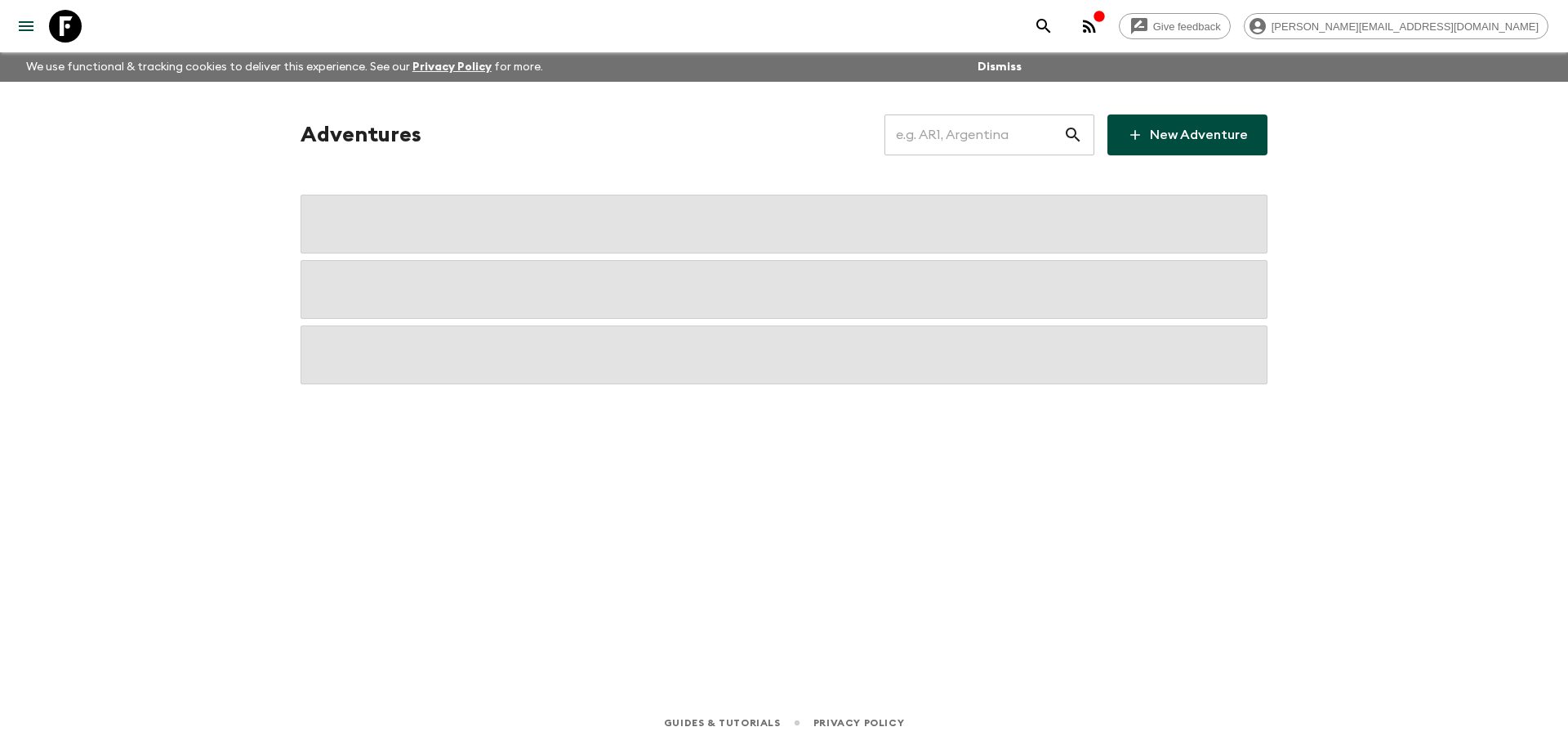
click at [932, 136] on input "text" at bounding box center [974, 135] width 179 height 45
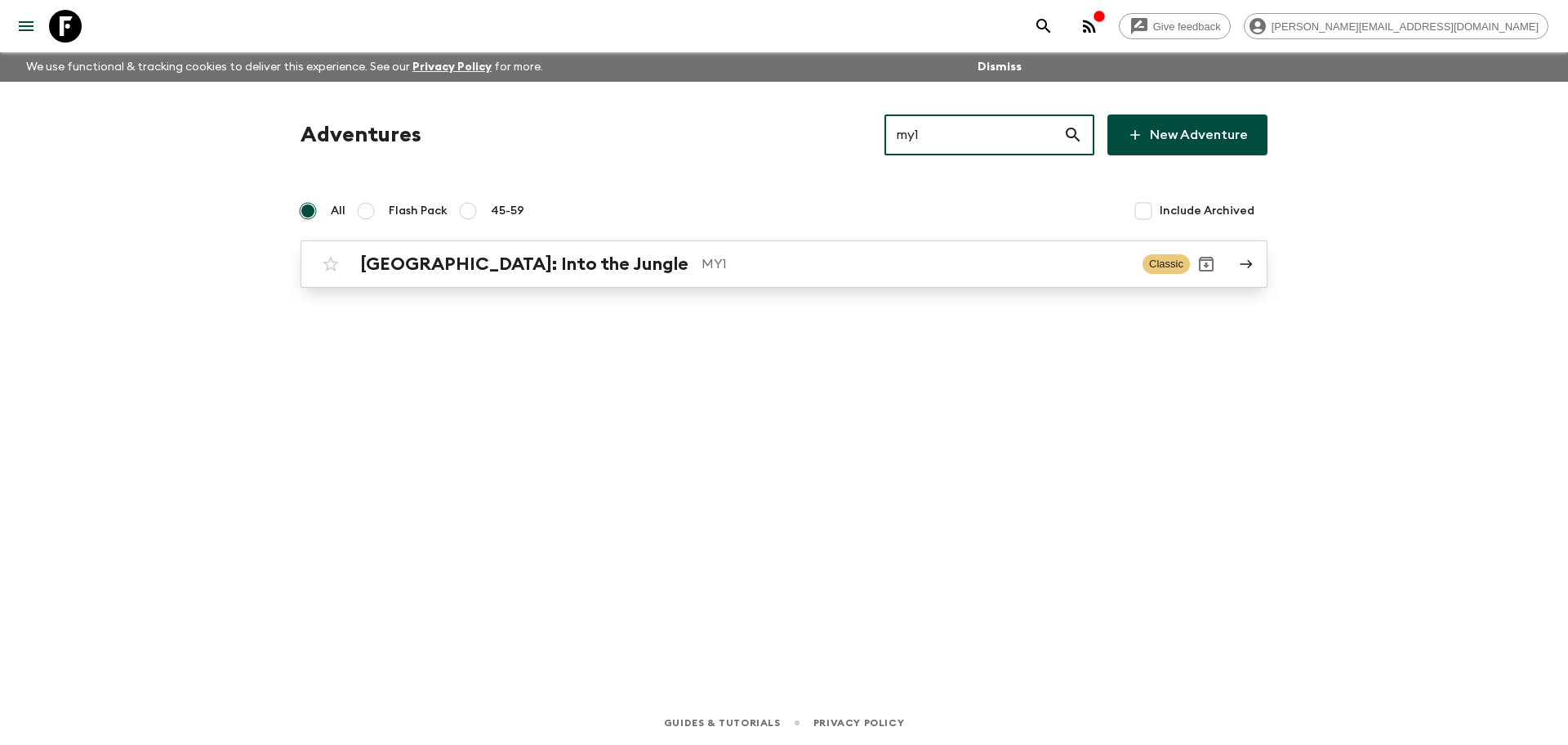
type input "my1"
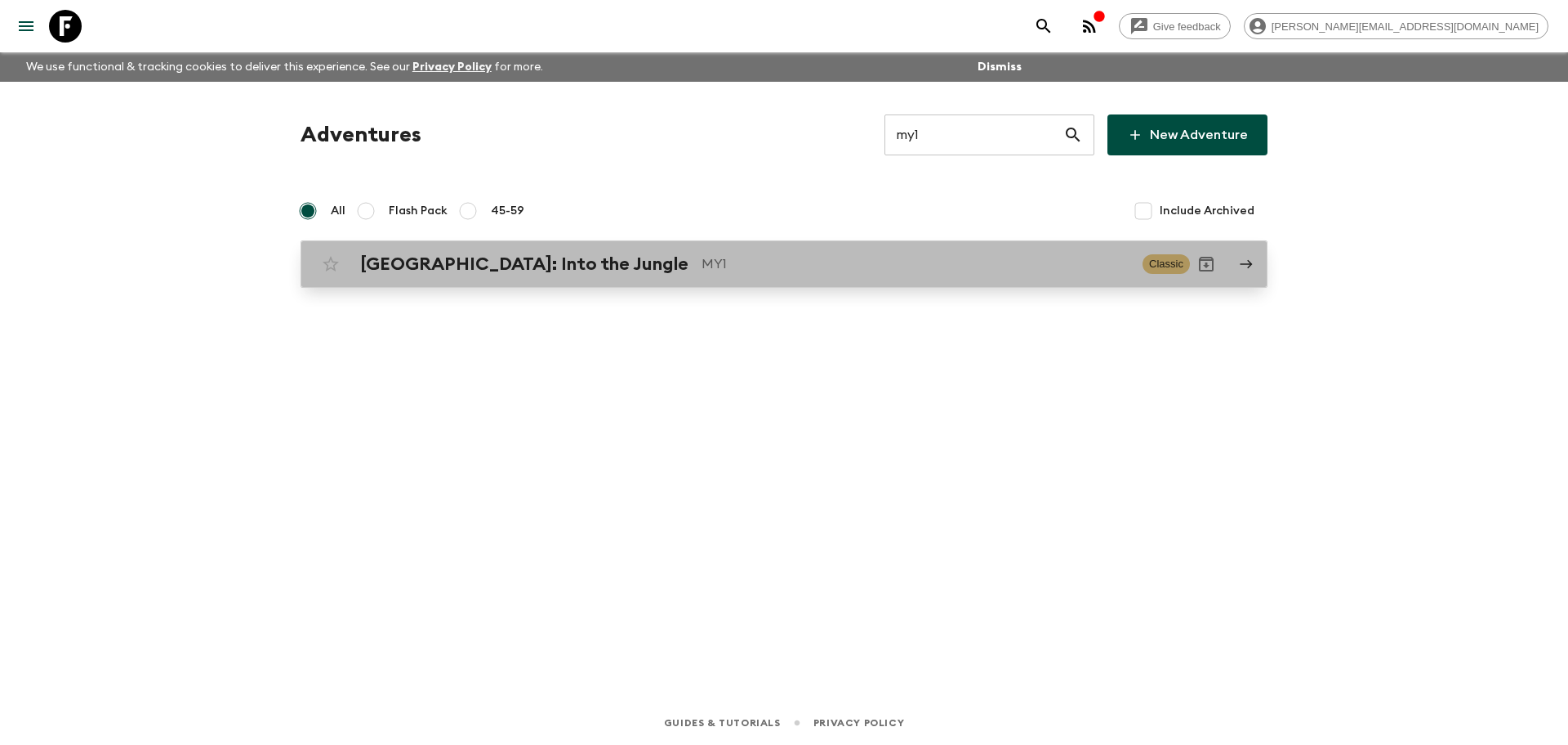
click at [702, 264] on p "MY1" at bounding box center [916, 263] width 428 height 20
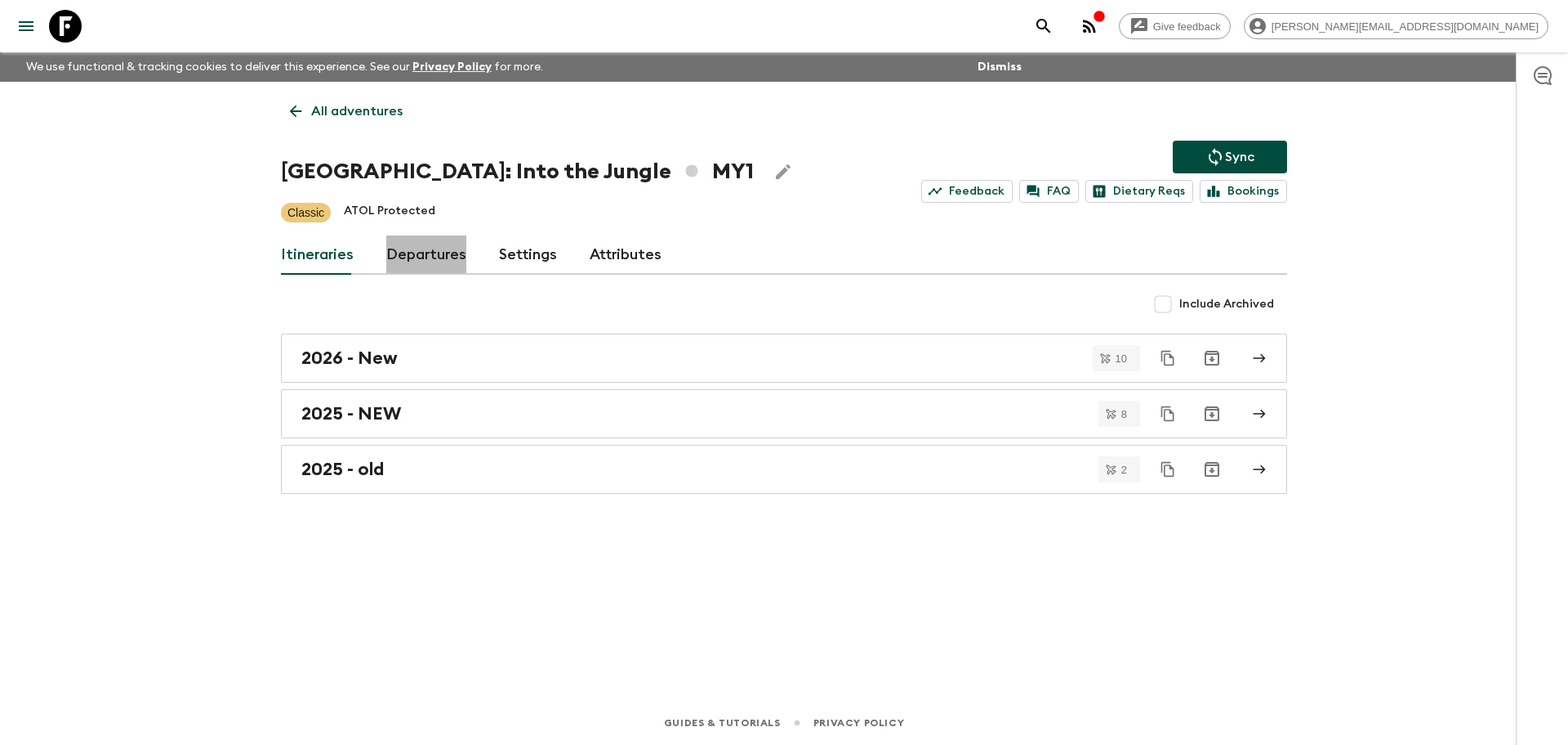
drag, startPoint x: 446, startPoint y: 252, endPoint x: 434, endPoint y: 248, distance: 12.6
click at [446, 252] on link "Departures" at bounding box center [426, 255] width 80 height 39
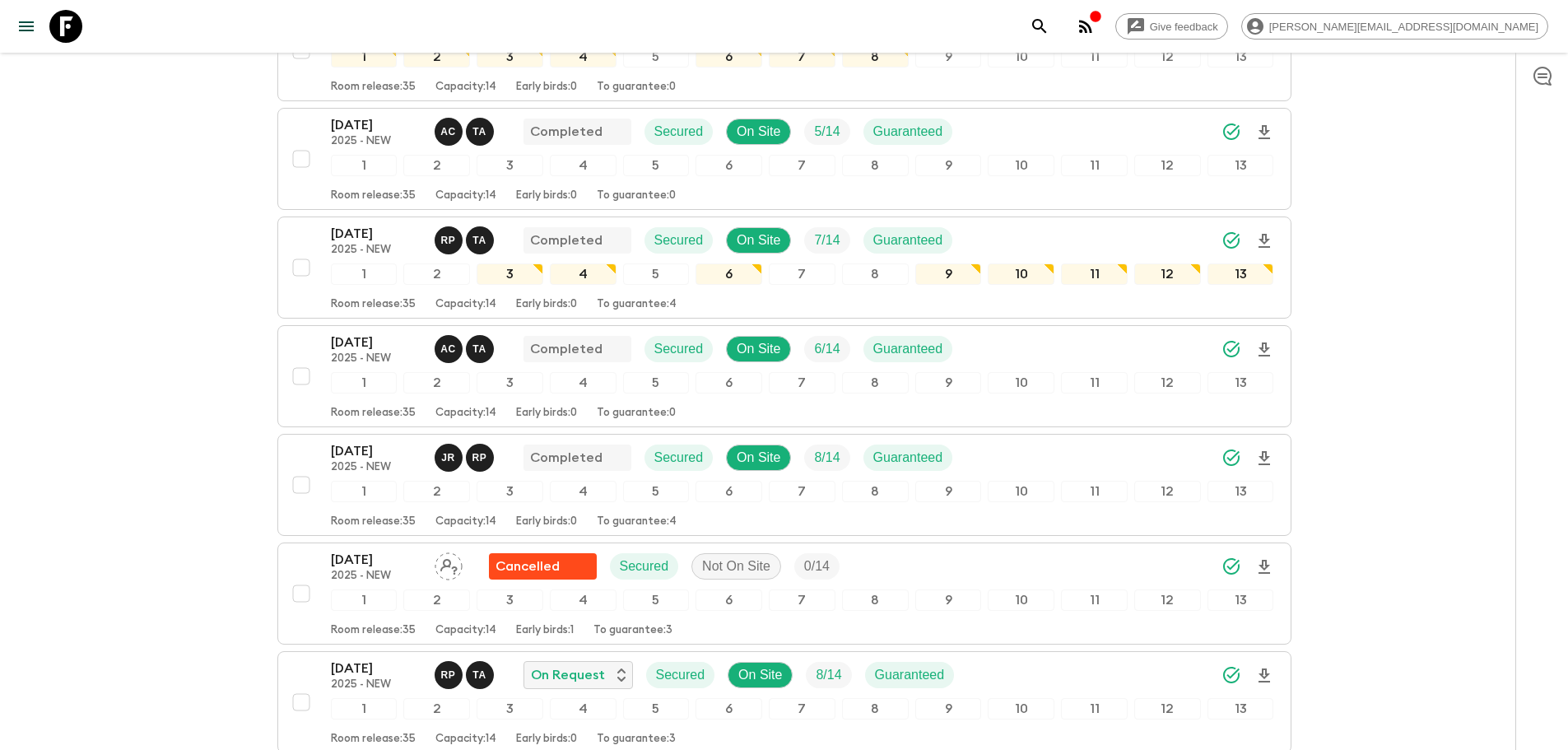
scroll to position [1076, 0]
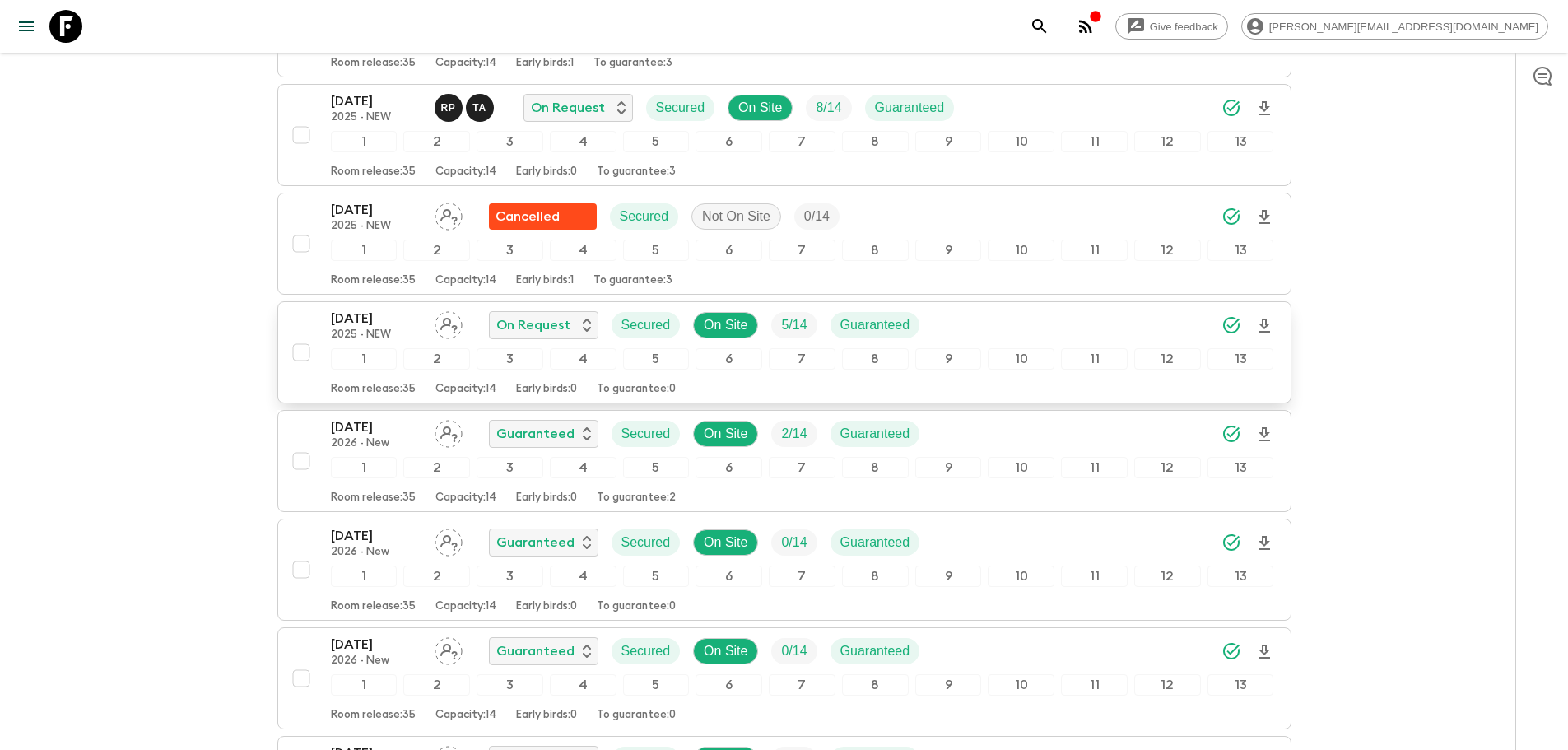
click at [944, 323] on div "[DATE] 2025 - NEW On Request Secured On Site 5 / 14 Guaranteed" at bounding box center [802, 325] width 944 height 33
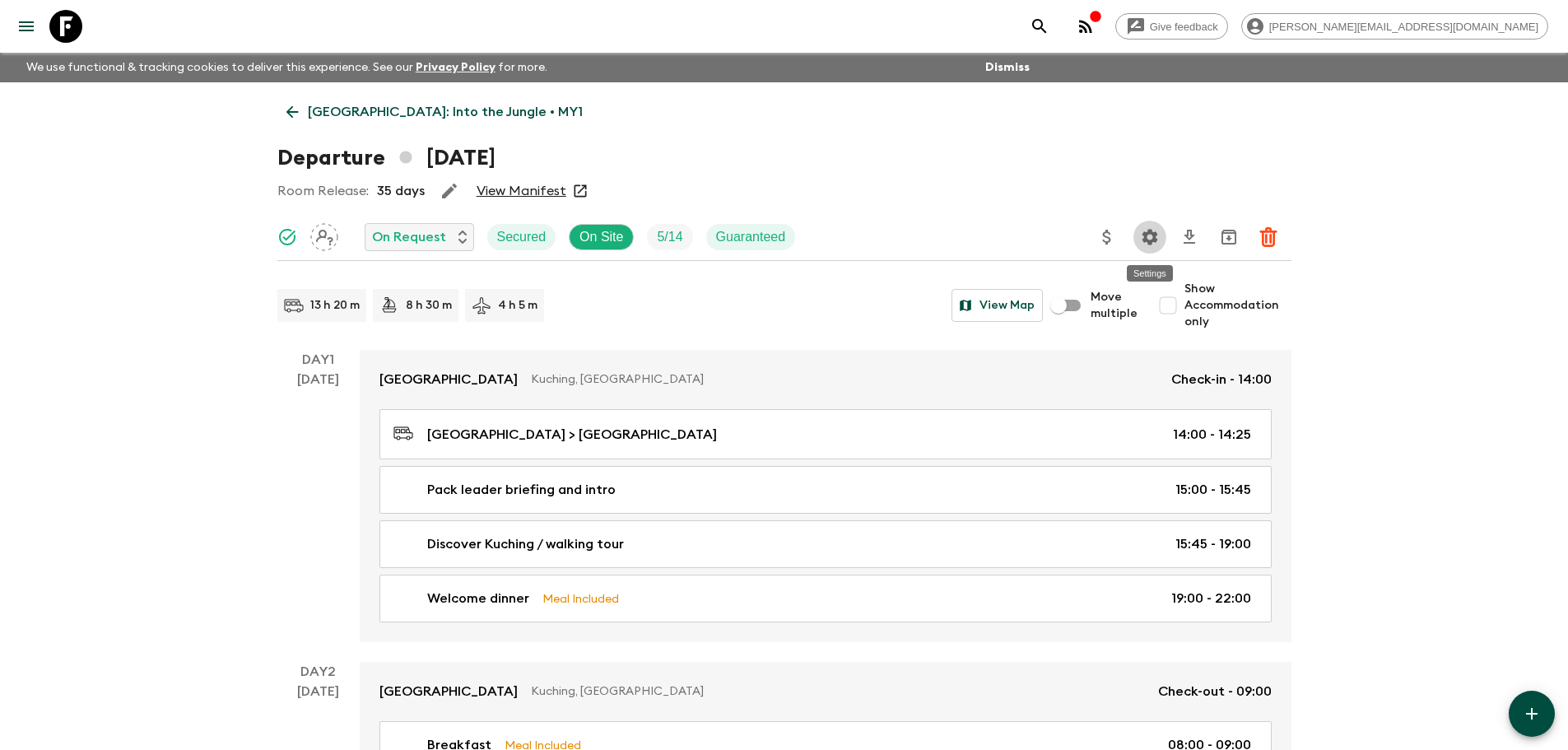
click at [944, 238] on button "Settings" at bounding box center [1150, 237] width 33 height 33
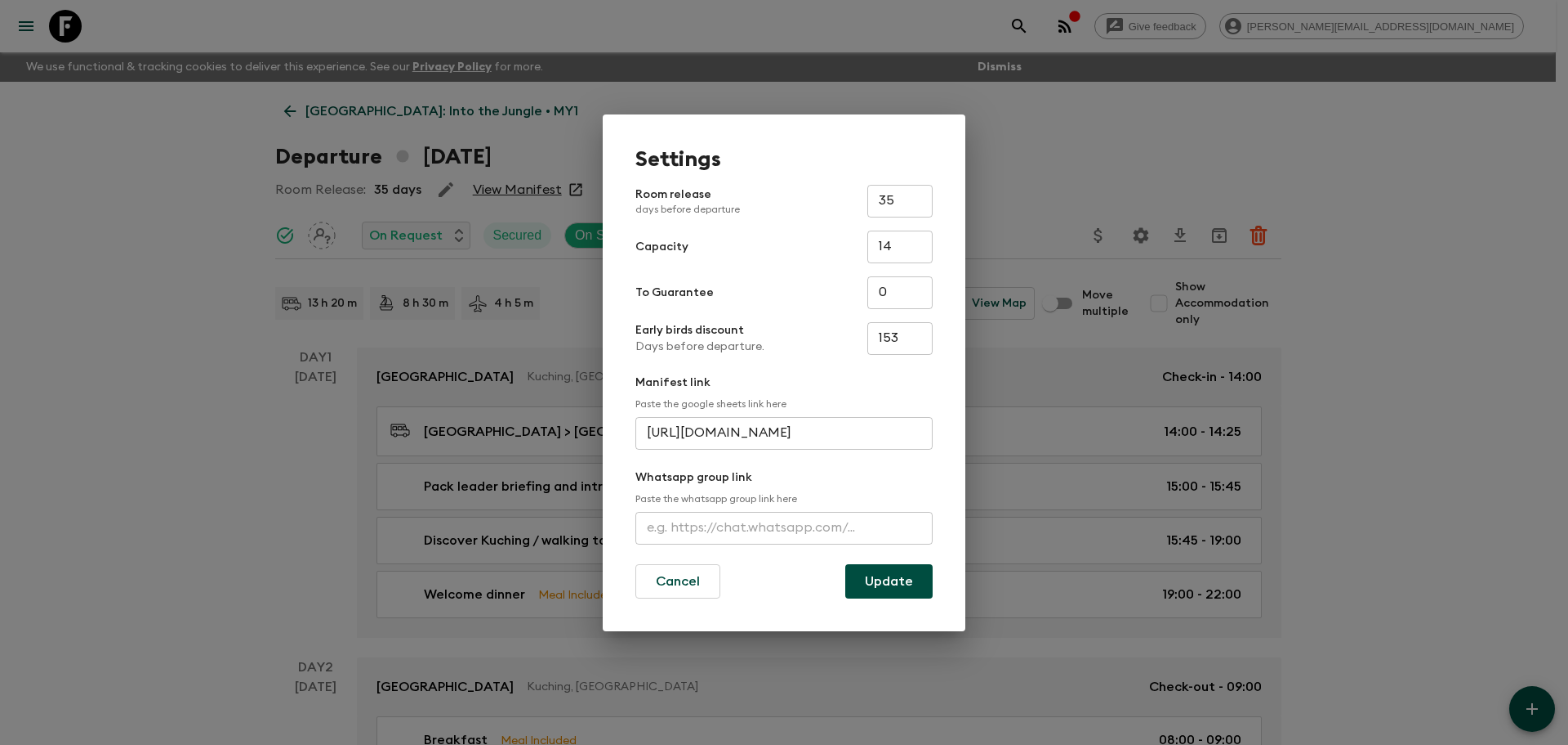
click at [110, 248] on div "Settings Room release days before departure 35 ​ Capacity 14 ​ To Guarantee 0 ​…" at bounding box center [784, 372] width 1568 height 745
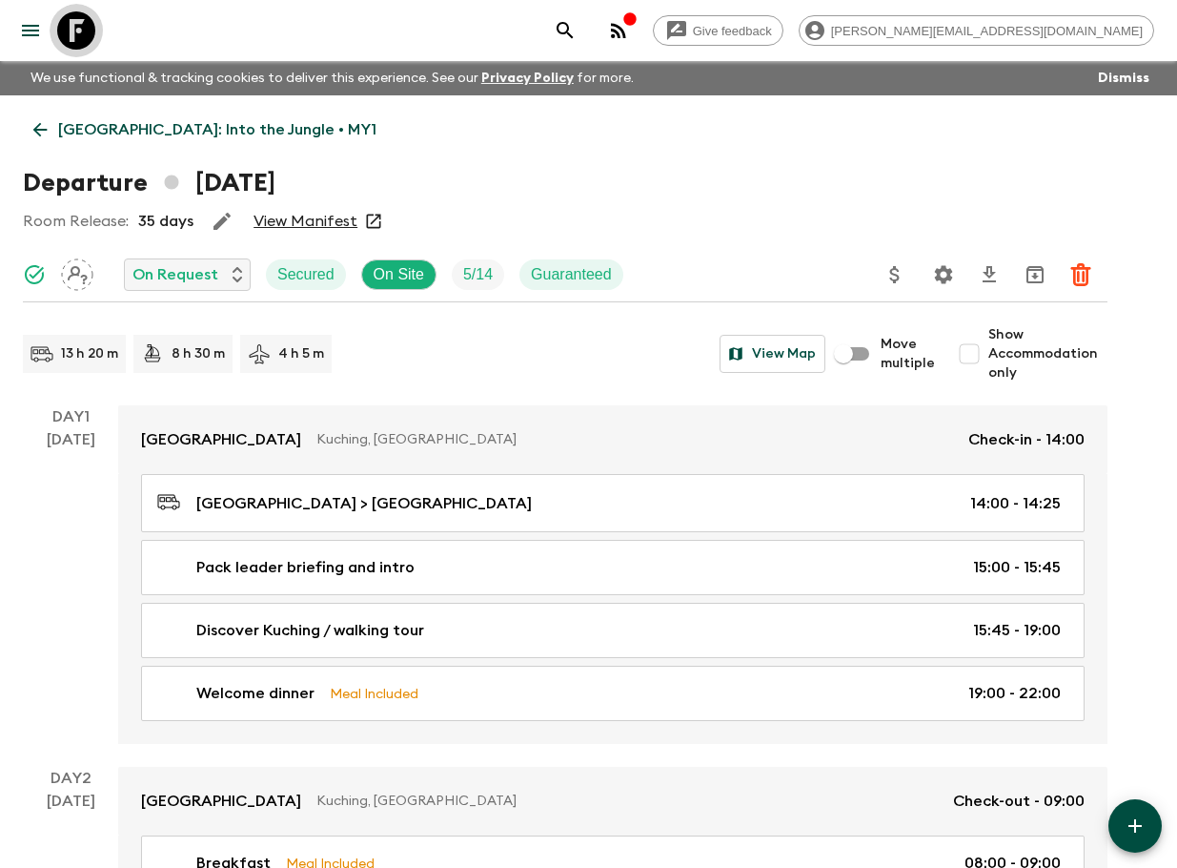
click at [92, 33] on icon at bounding box center [76, 30] width 38 height 38
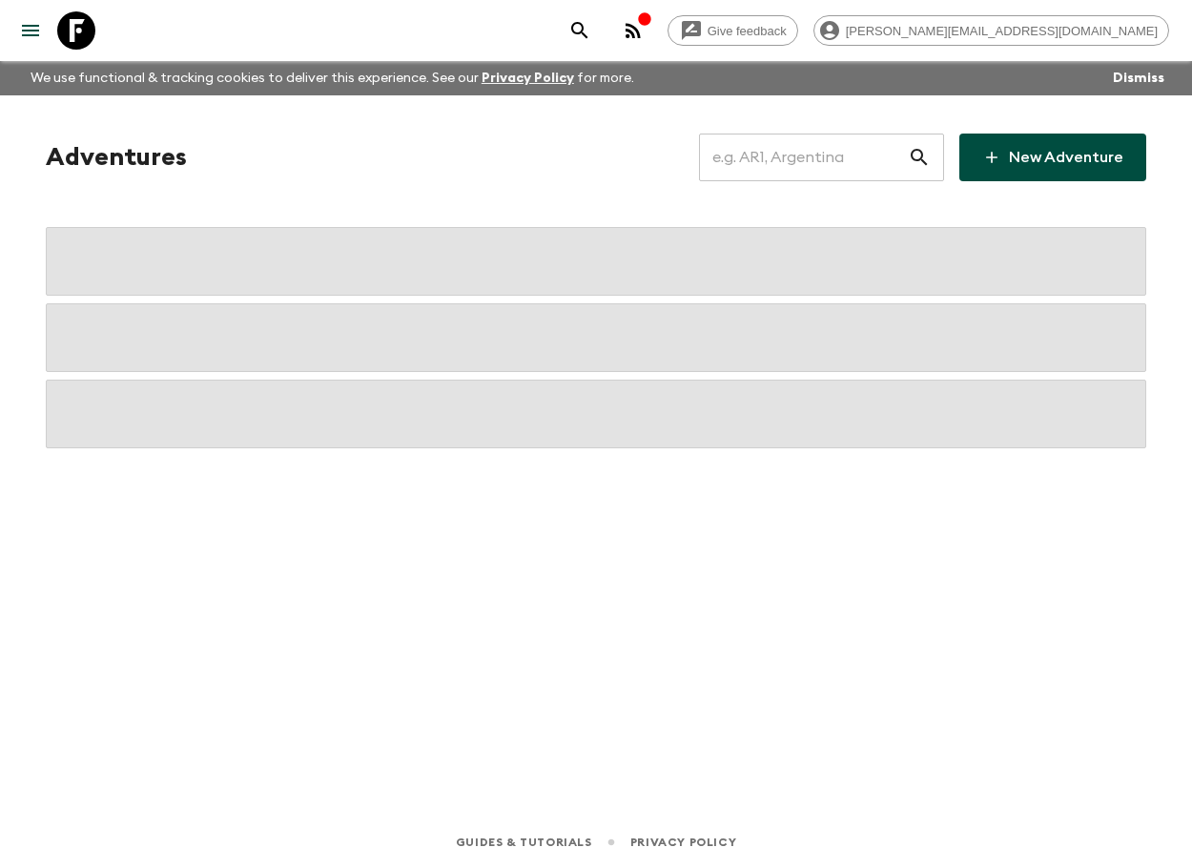
click at [835, 167] on input "text" at bounding box center [803, 157] width 209 height 53
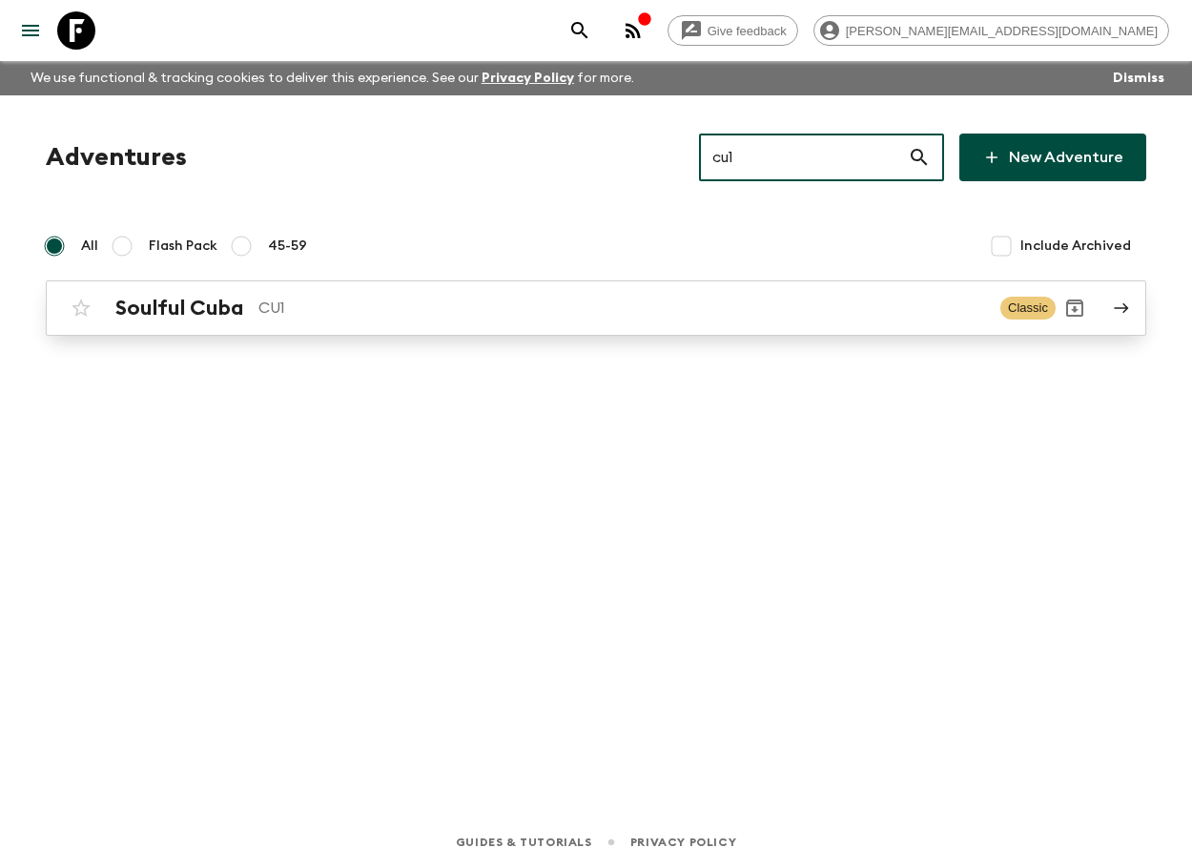
type input "cu1"
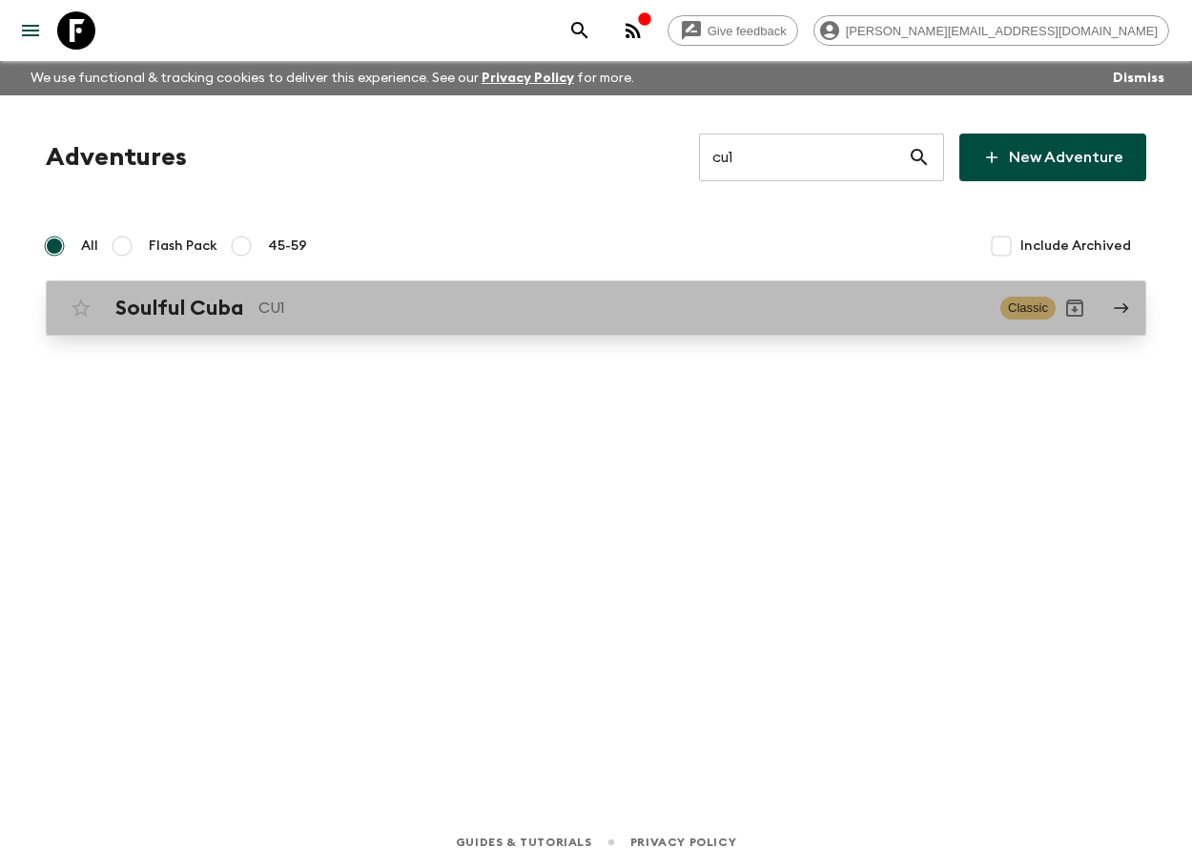
click at [320, 323] on div "Soulful Cuba CU1 Classic" at bounding box center [558, 308] width 993 height 38
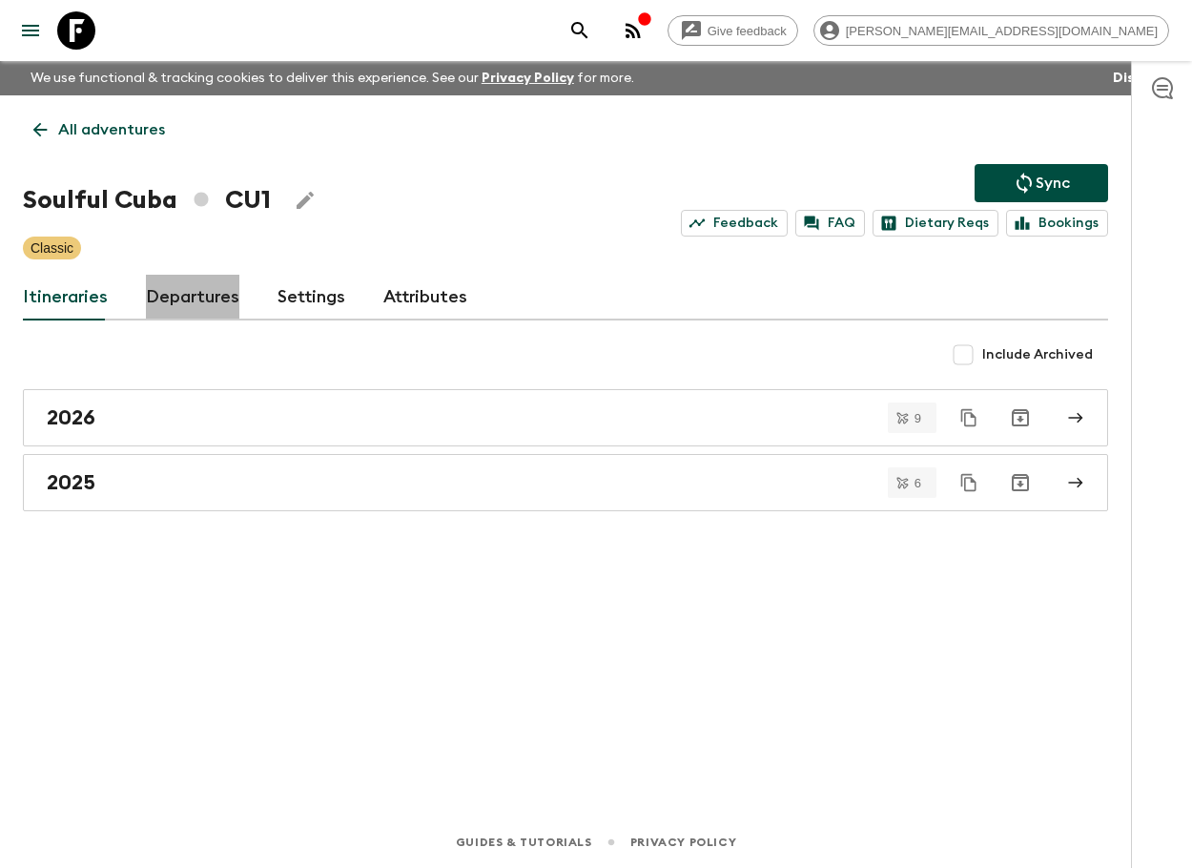
click at [233, 312] on link "Departures" at bounding box center [192, 298] width 93 height 46
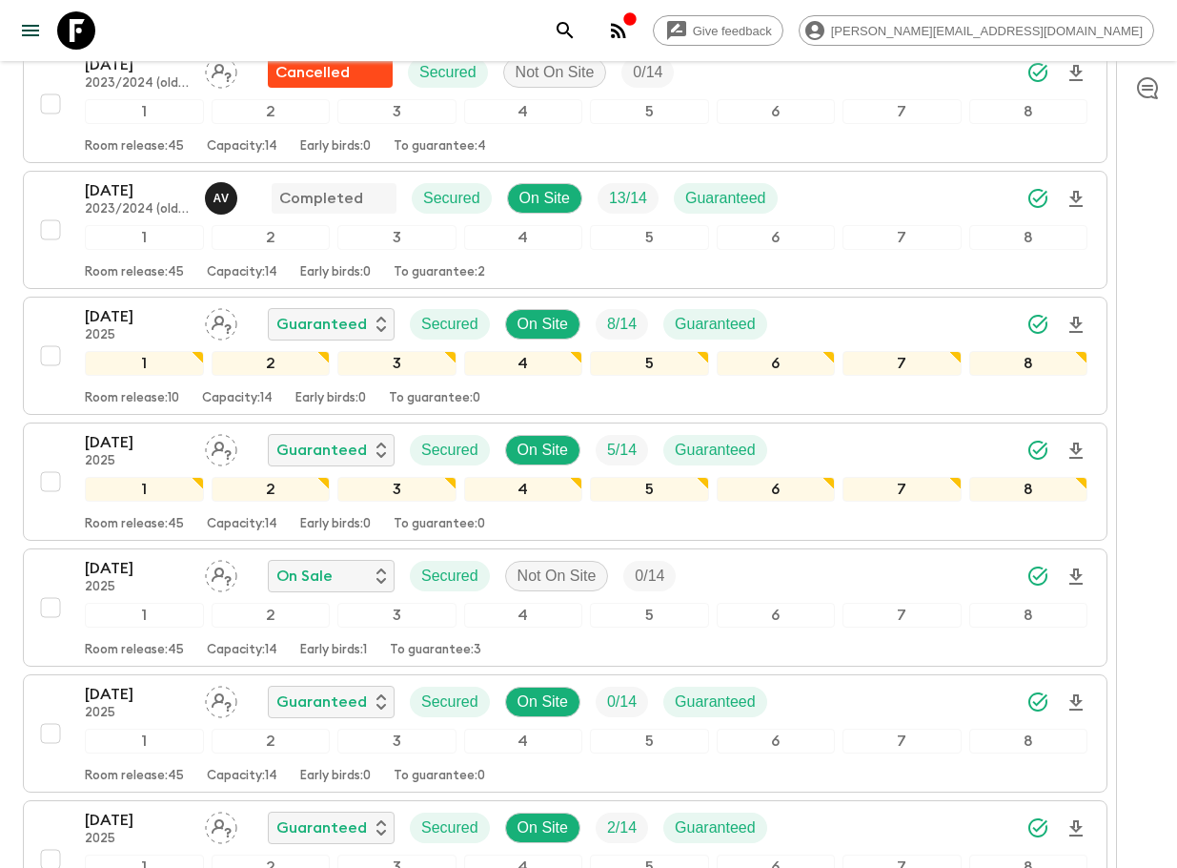
scroll to position [1421, 0]
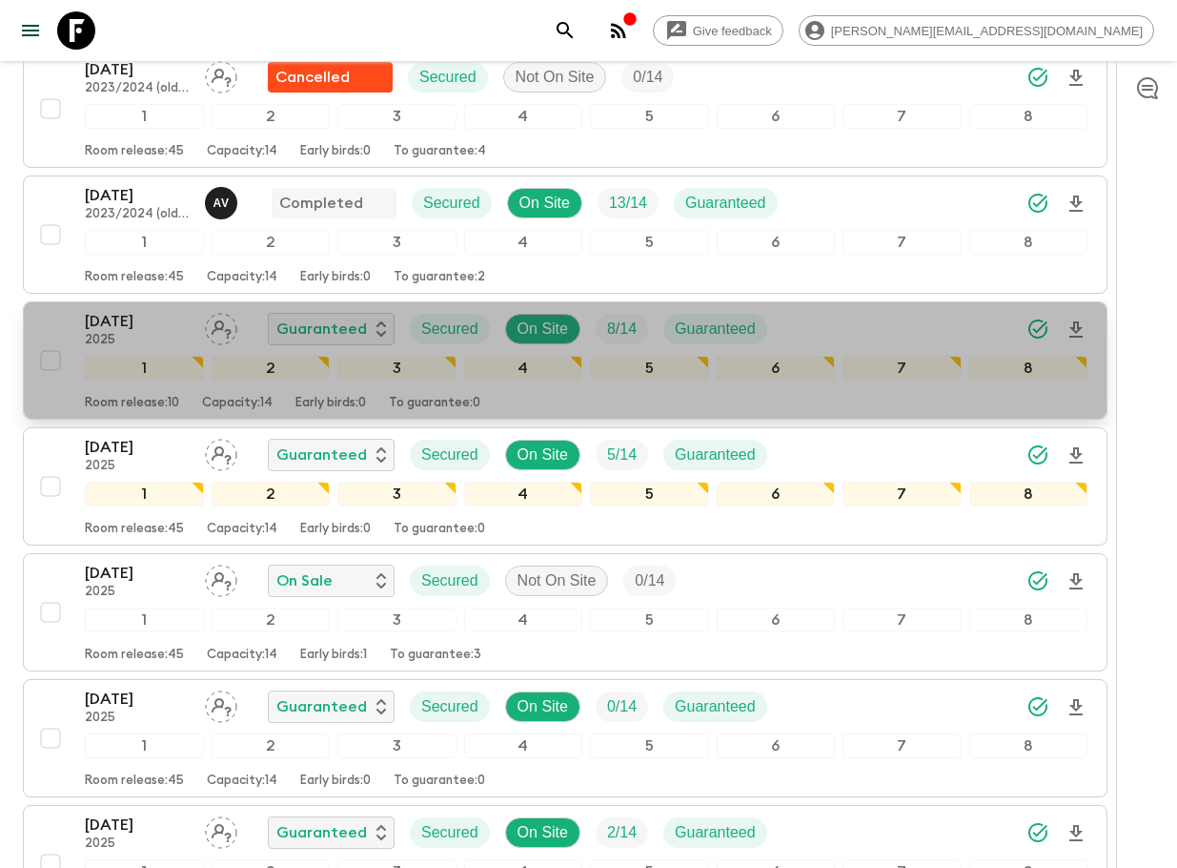
click at [784, 335] on div "[DATE] 2025 Guaranteed Secured On Site 8 / 14 Guaranteed" at bounding box center [586, 329] width 1003 height 38
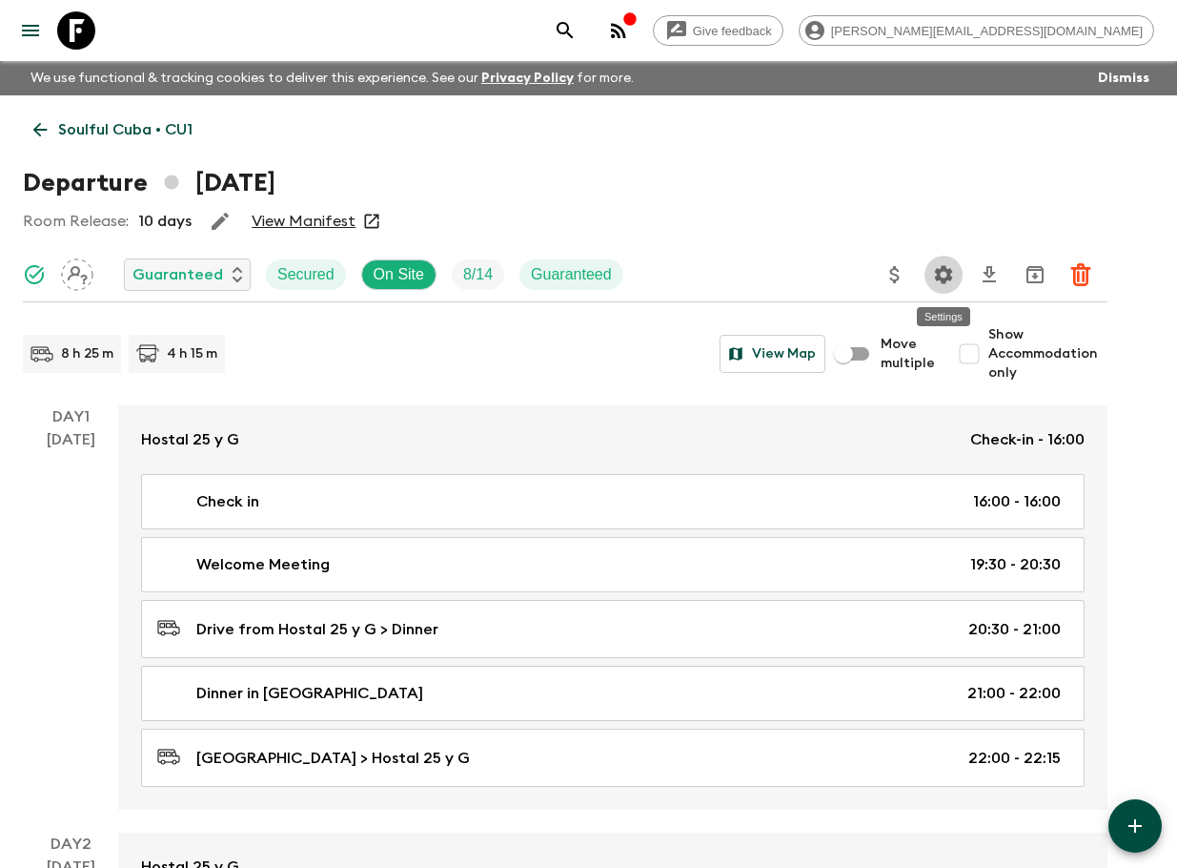
click at [948, 275] on icon "Settings" at bounding box center [944, 274] width 18 height 18
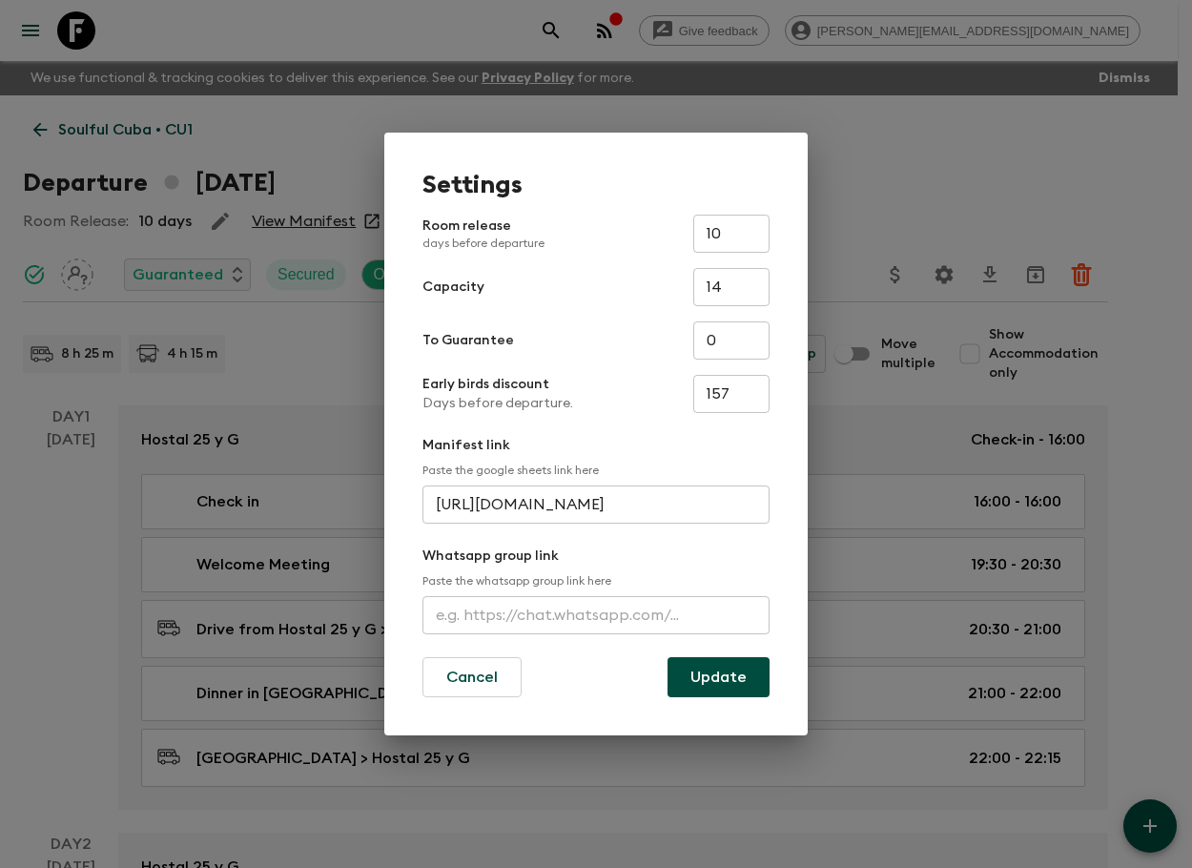
click at [181, 12] on div "Settings Room release days before departure 10 ​ Capacity 14 ​ To Guarantee 0 ​…" at bounding box center [596, 434] width 1192 height 868
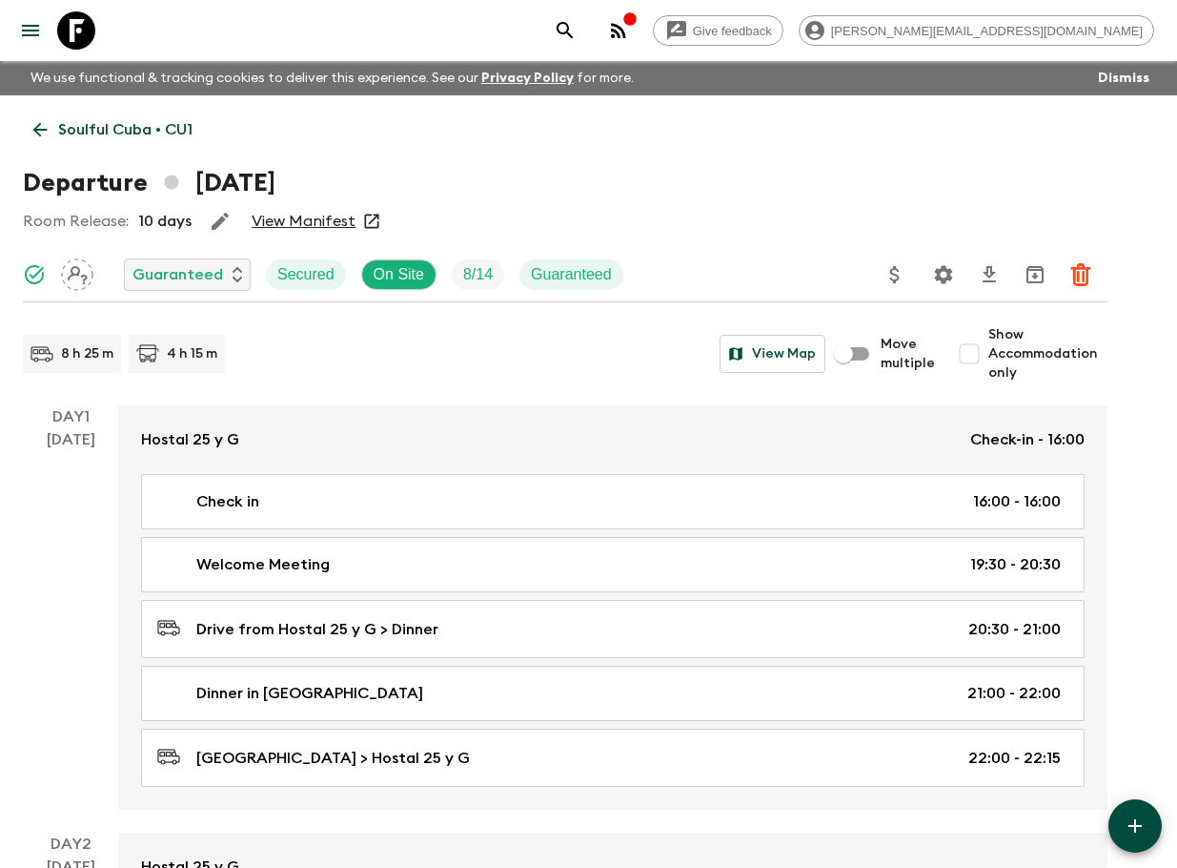
click at [89, 25] on icon at bounding box center [76, 30] width 38 height 38
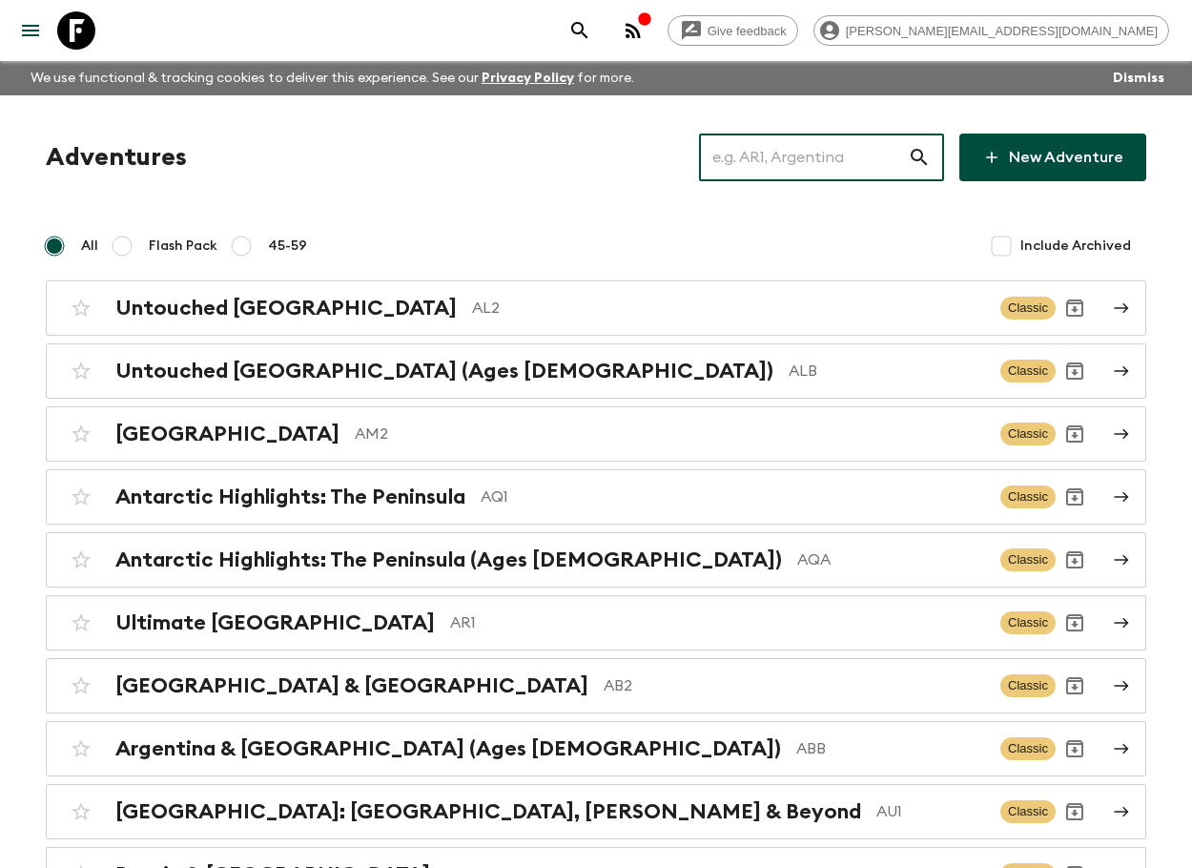
click at [800, 150] on input "text" at bounding box center [803, 157] width 209 height 53
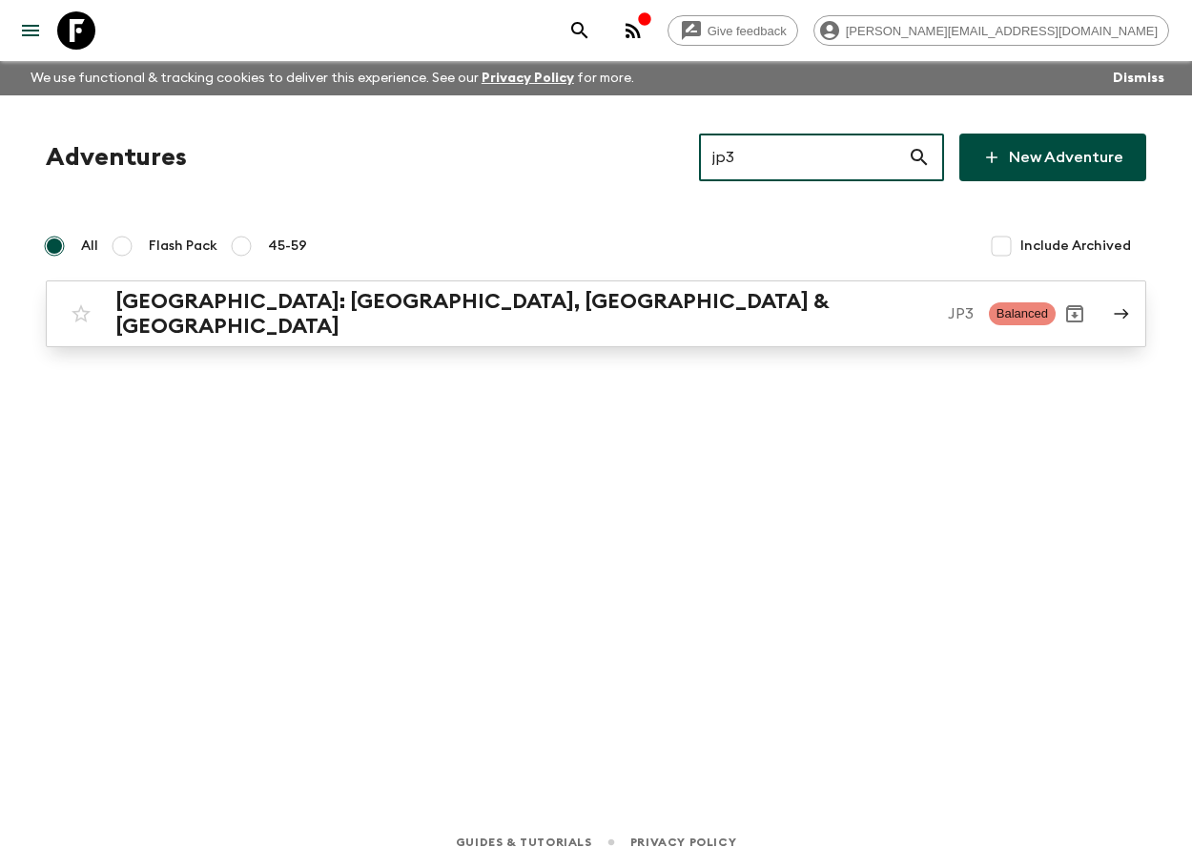
type input "jp3"
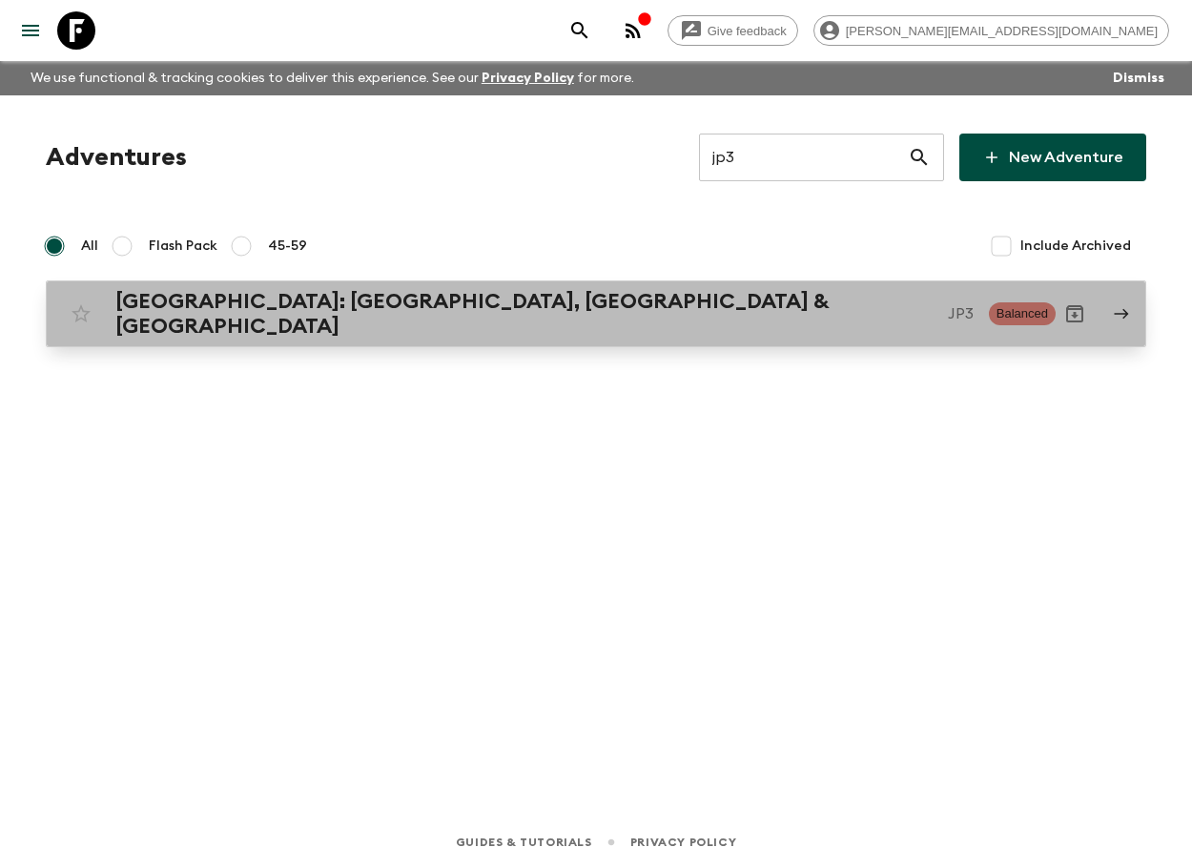
click at [751, 294] on div "[GEOGRAPHIC_DATA]: [GEOGRAPHIC_DATA], Kanazawa & [GEOGRAPHIC_DATA] JP3 Balanced" at bounding box center [558, 314] width 993 height 50
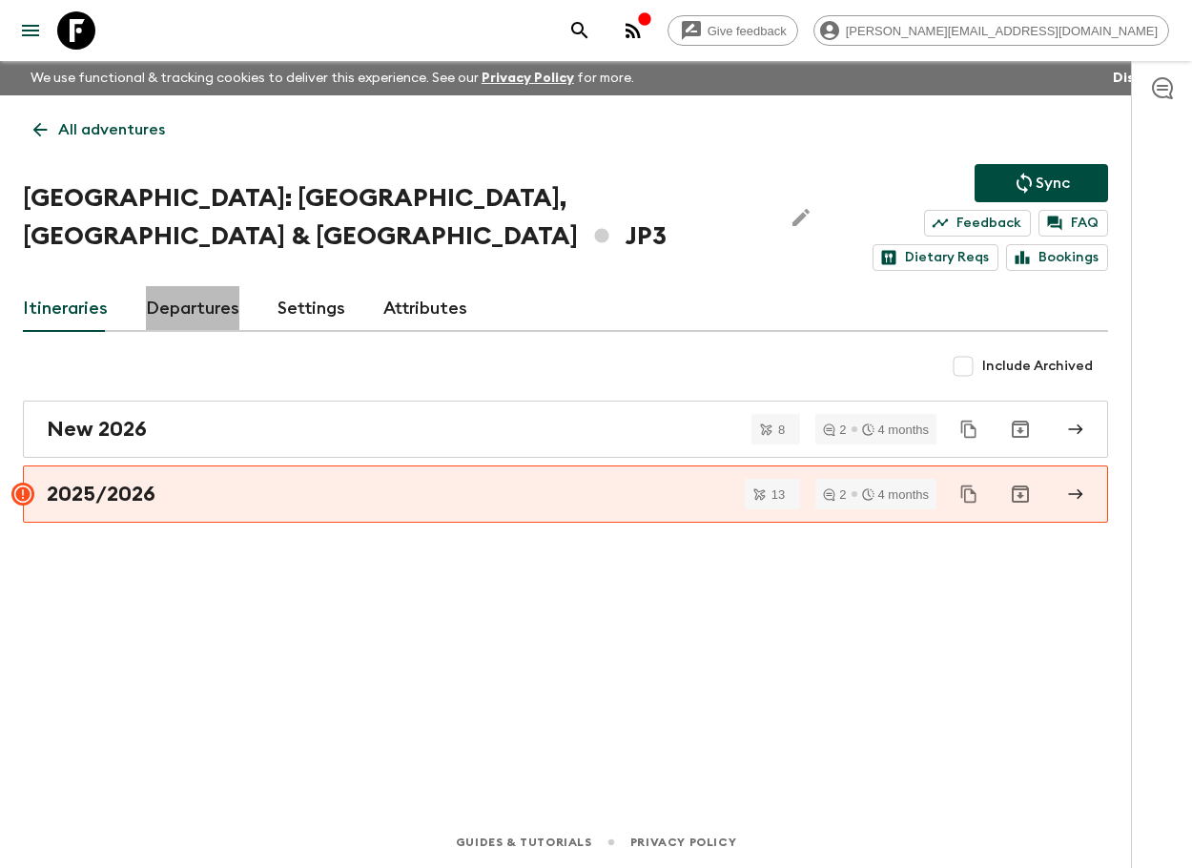
click at [225, 295] on link "Departures" at bounding box center [192, 309] width 93 height 46
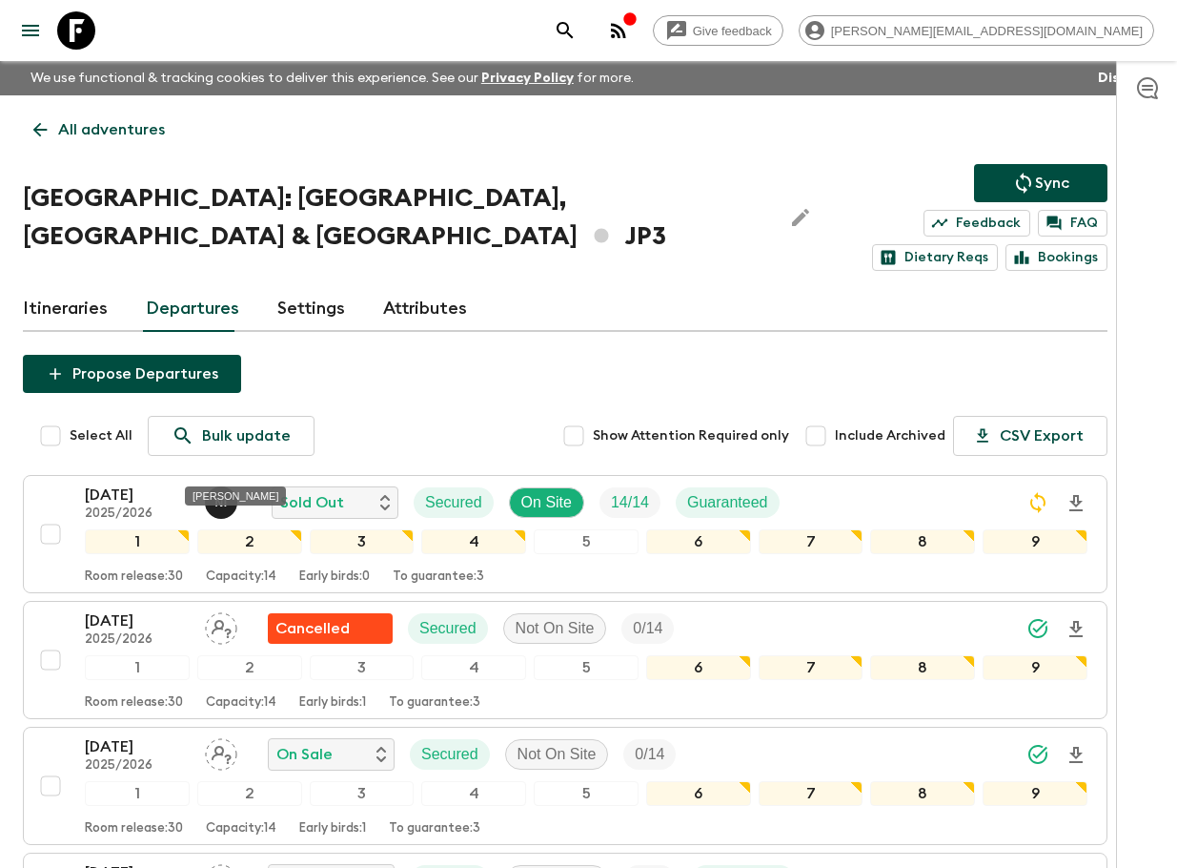
click at [185, 473] on div "[PERSON_NAME]" at bounding box center [235, 490] width 105 height 34
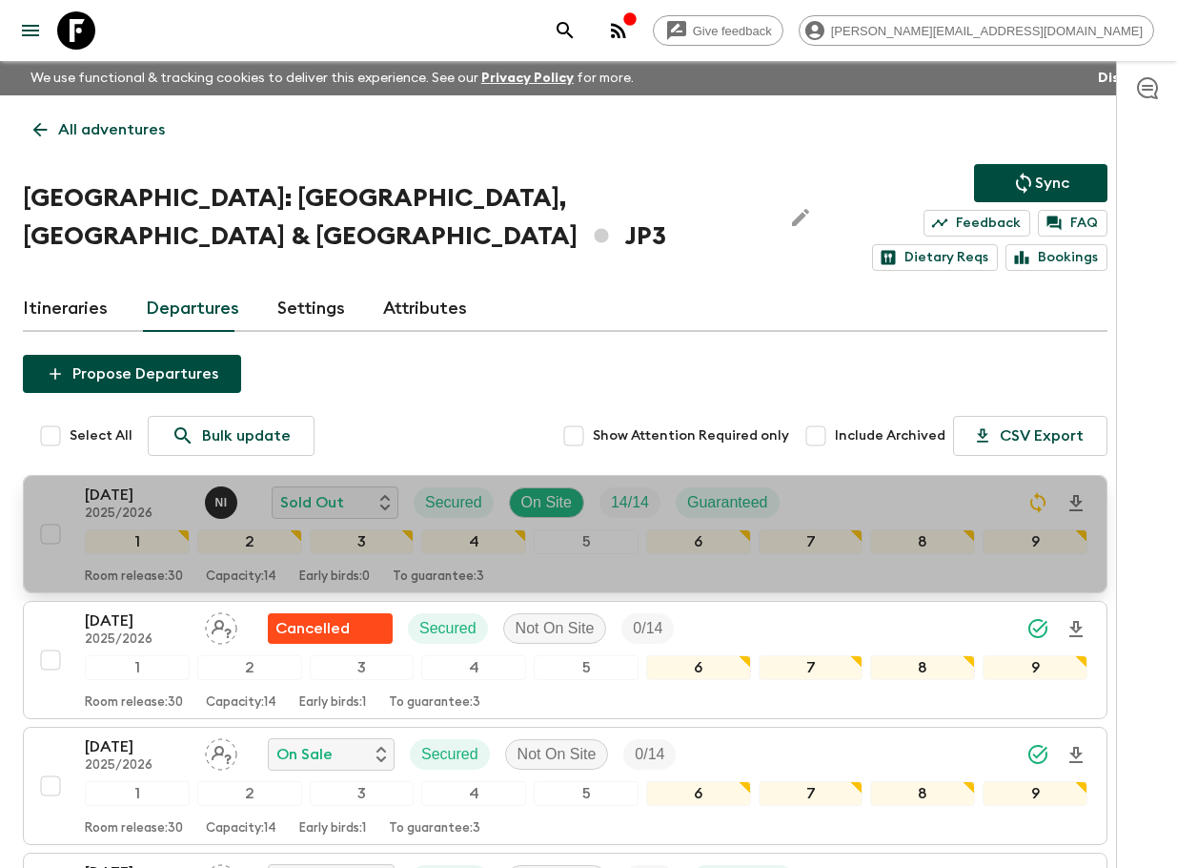
click at [856, 483] on div "[DATE] 2025/2026 N I Sold Out Secured On Site 14 / 14 Guaranteed" at bounding box center [586, 502] width 1003 height 38
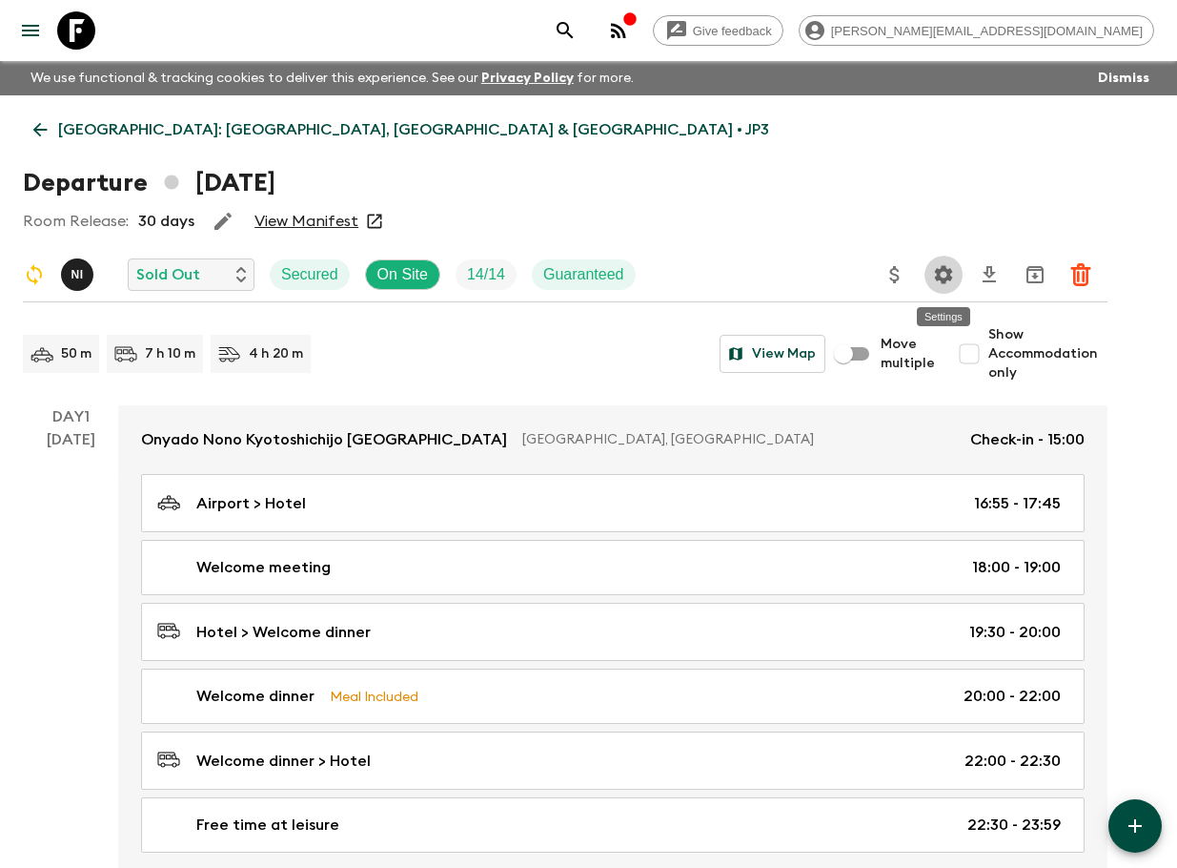
click at [954, 283] on icon "Settings" at bounding box center [943, 274] width 23 height 23
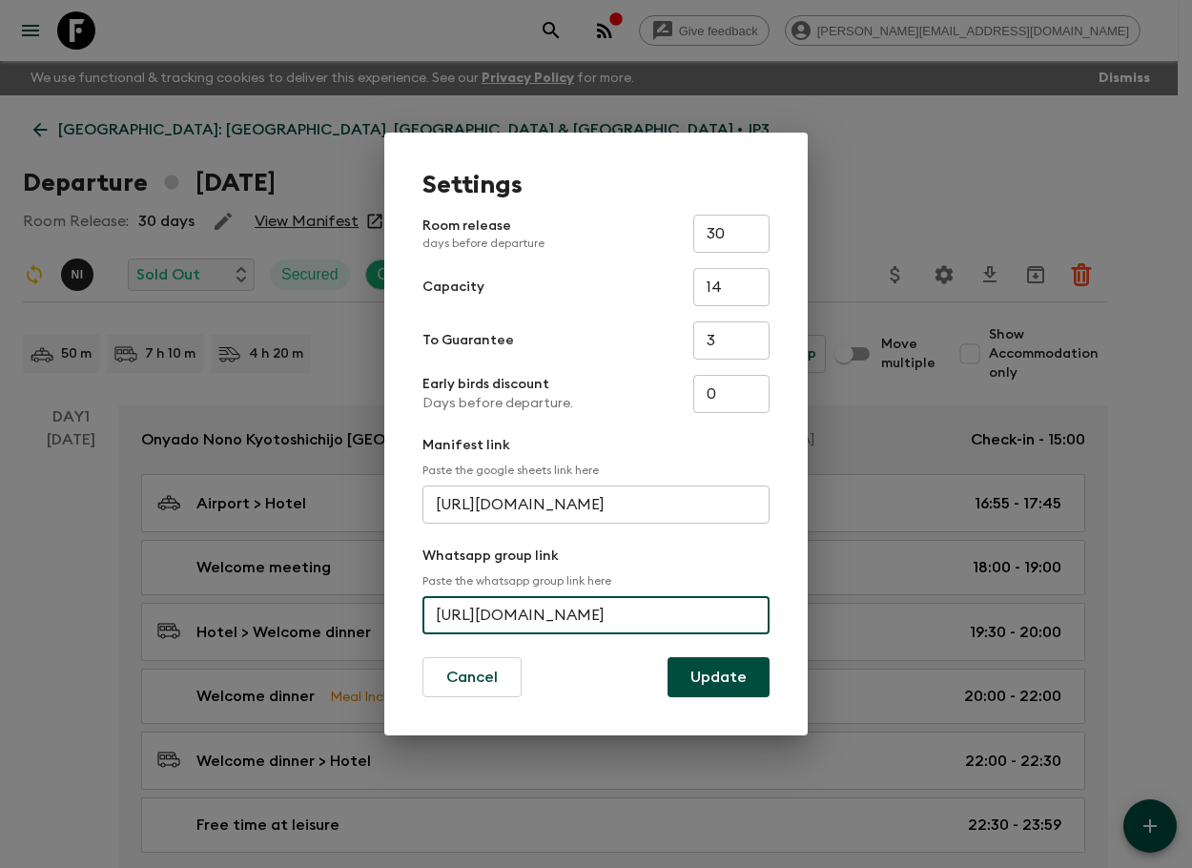
scroll to position [0, 69]
drag, startPoint x: 434, startPoint y: 618, endPoint x: 846, endPoint y: 624, distance: 411.9
click at [846, 624] on div "Settings Room release days before departure 30 ​ Capacity 14 ​ To Guarantee 3 ​…" at bounding box center [596, 434] width 1192 height 868
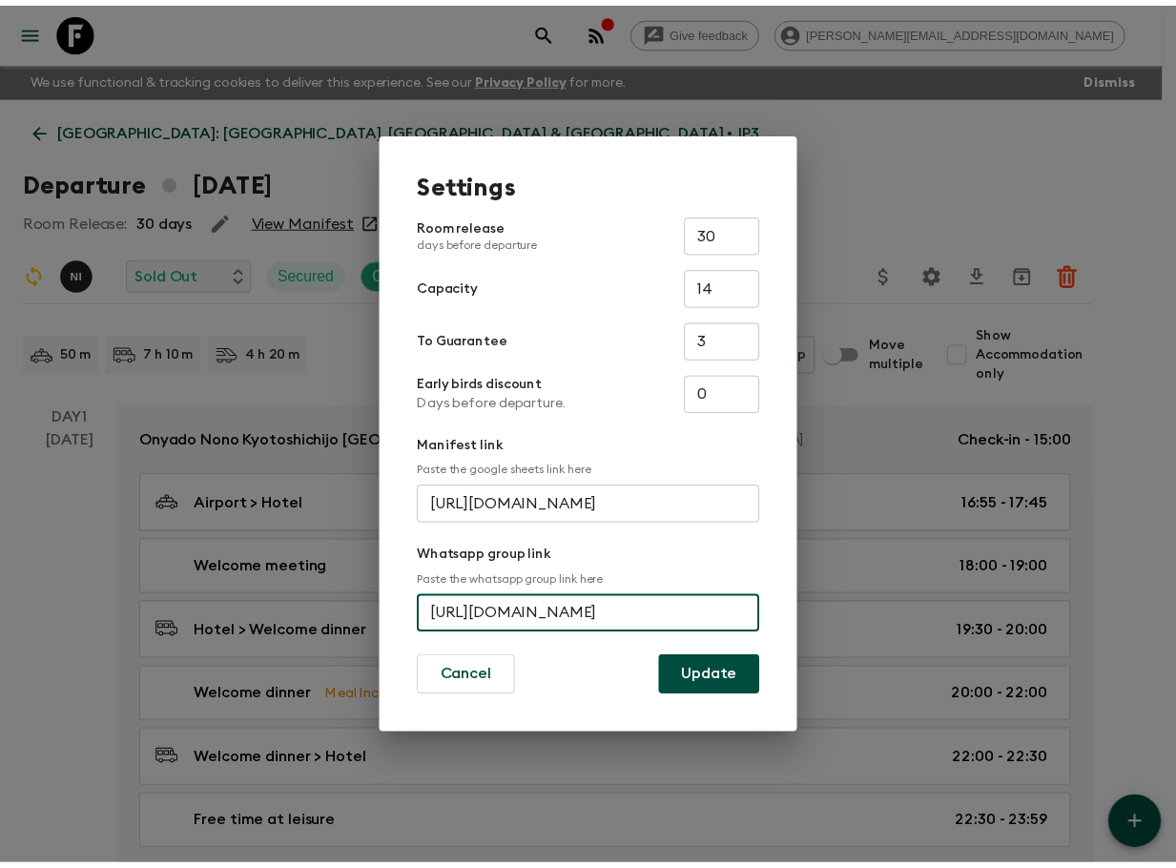
scroll to position [0, 0]
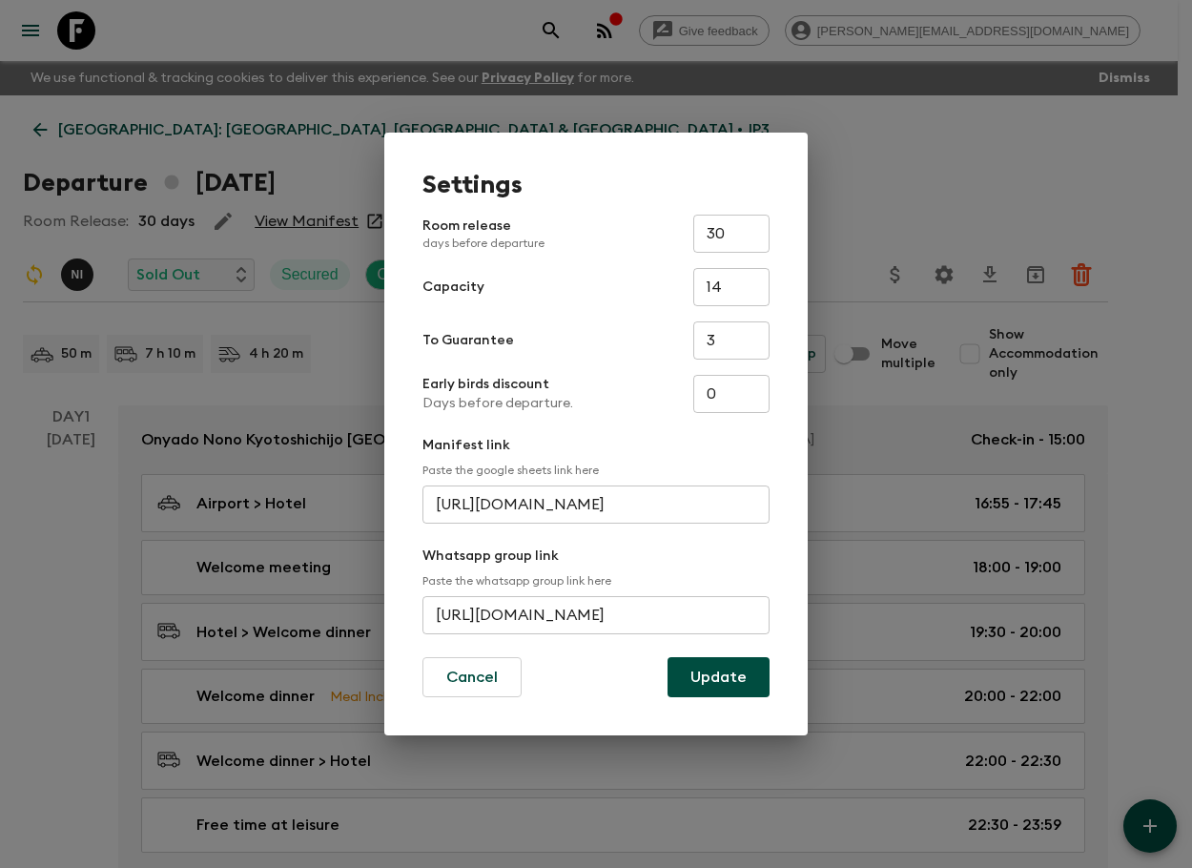
click at [907, 109] on div "Settings Room release days before departure 30 ​ Capacity 14 ​ To Guarantee 3 ​…" at bounding box center [596, 434] width 1192 height 868
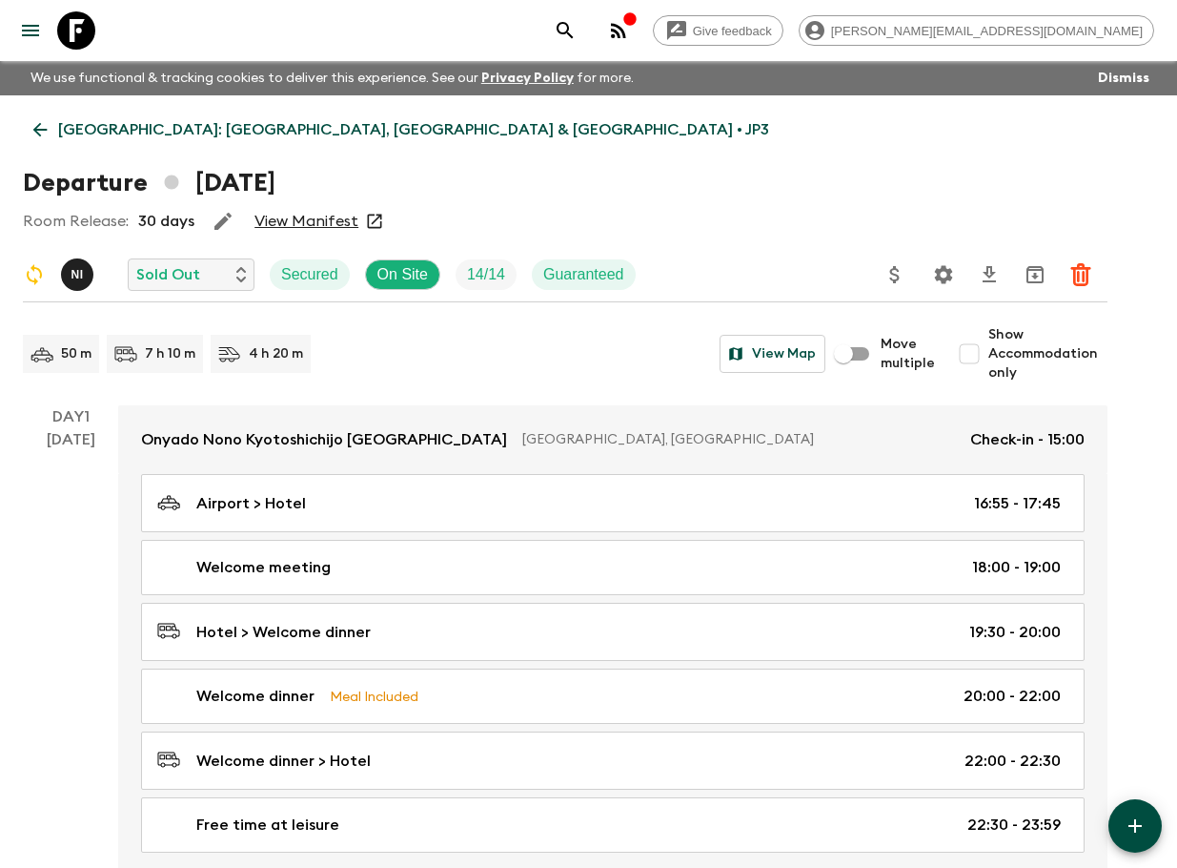
click at [91, 45] on icon at bounding box center [76, 30] width 38 height 38
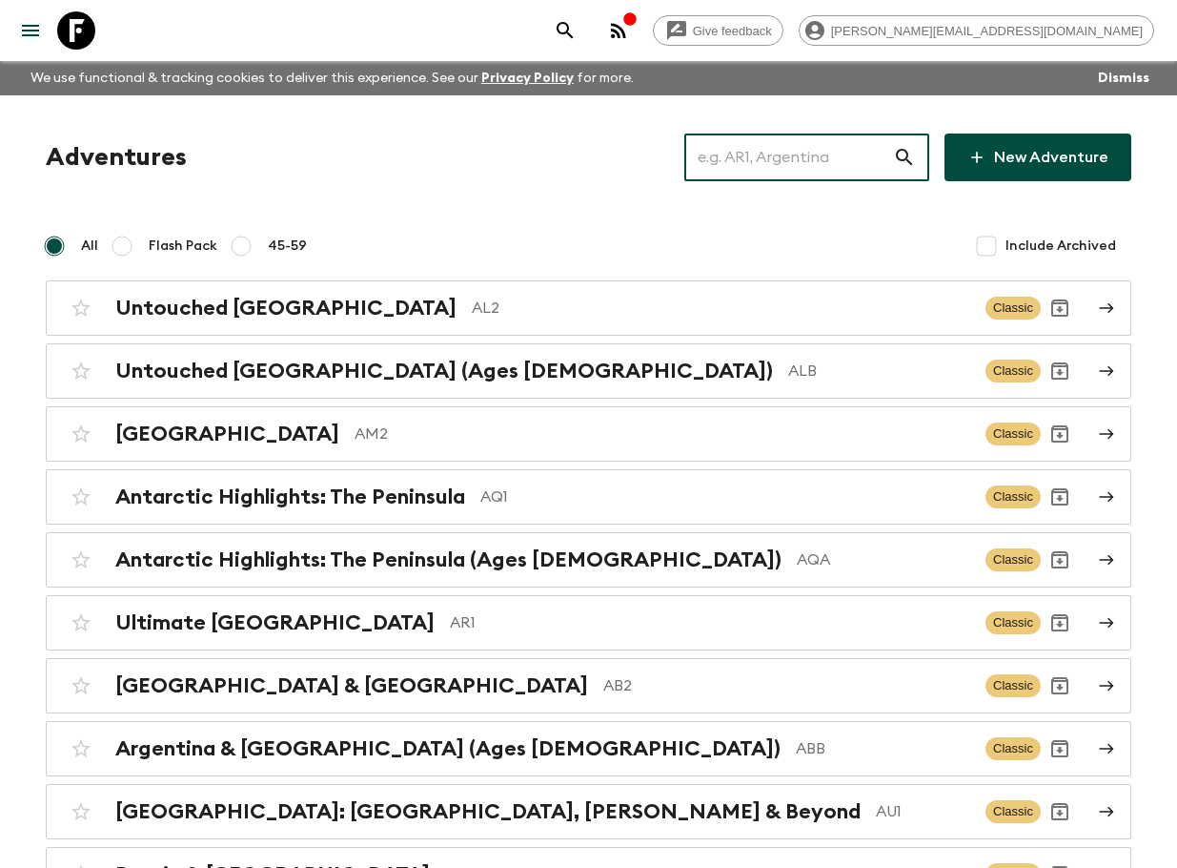
click at [836, 174] on input "text" at bounding box center [789, 157] width 209 height 53
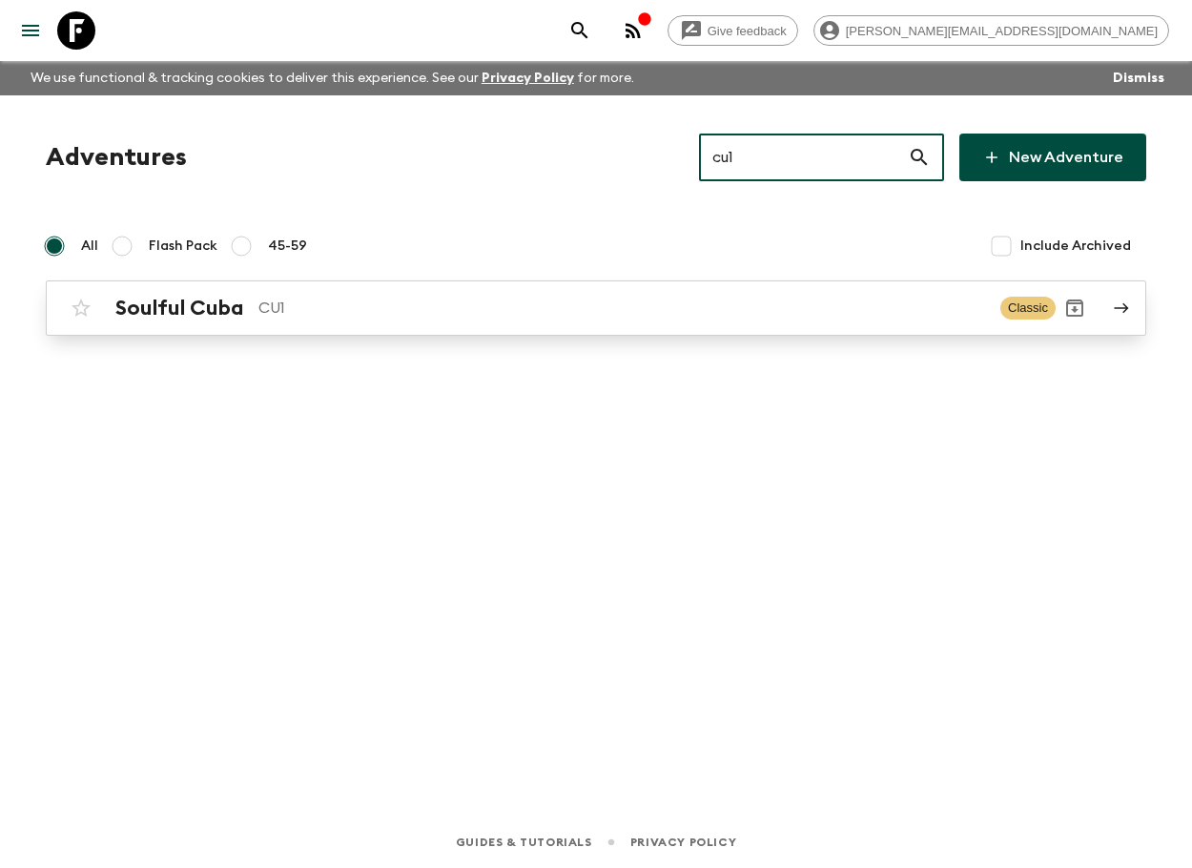
type input "cu1"
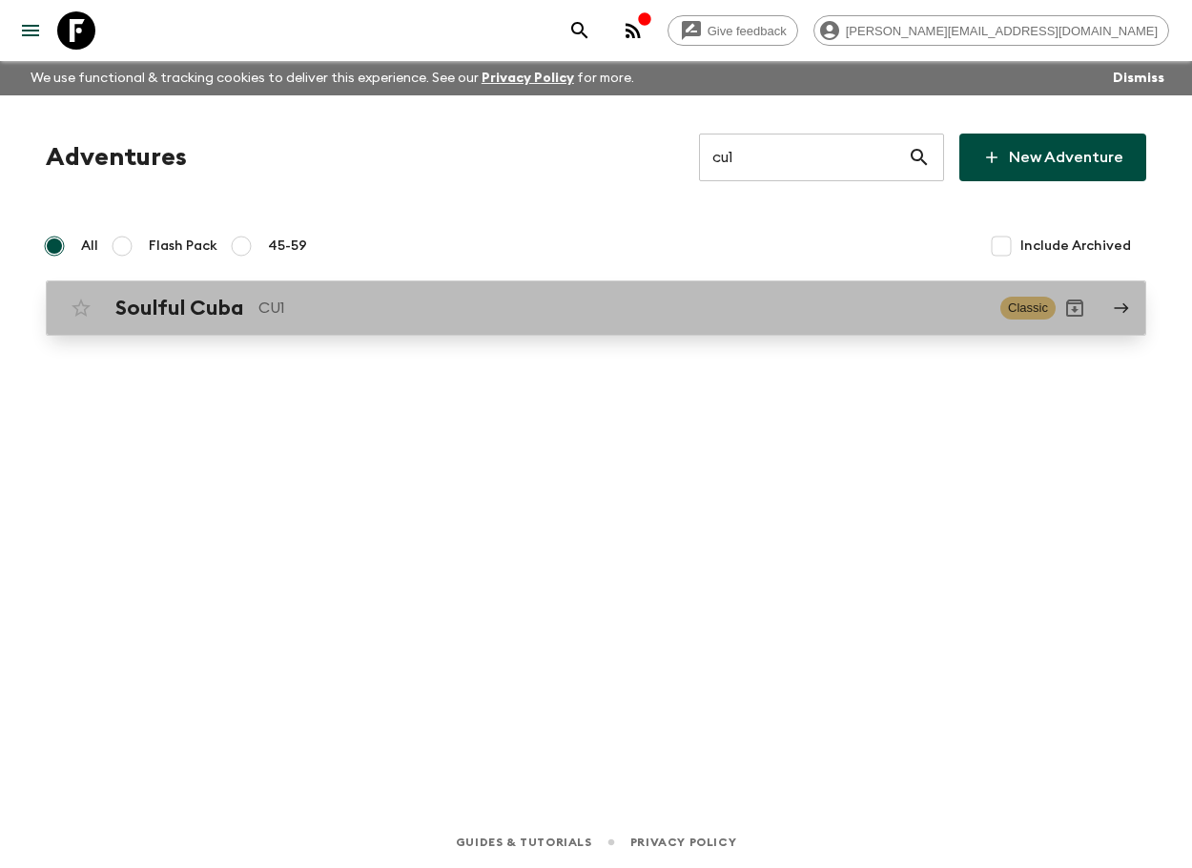
click at [684, 293] on div "Soulful Cuba CU1 Classic" at bounding box center [558, 308] width 993 height 38
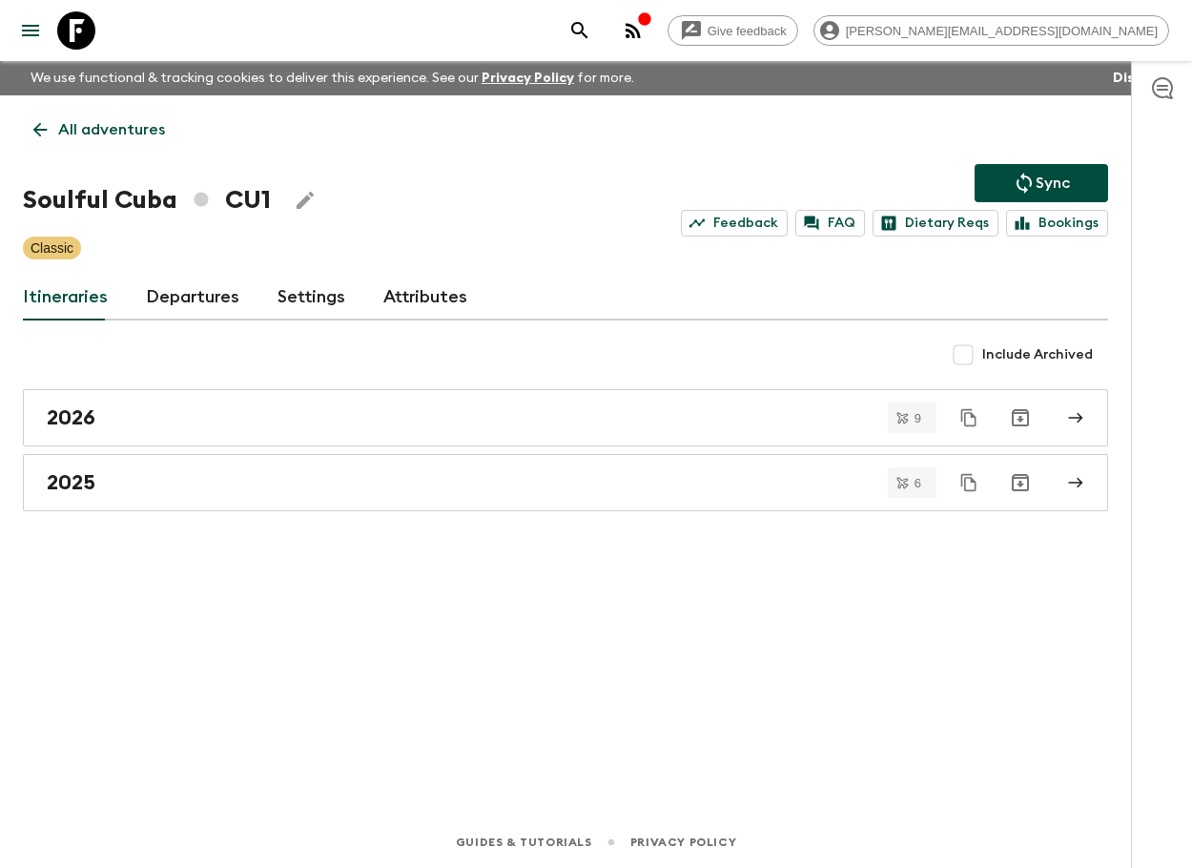
click at [225, 297] on link "Departures" at bounding box center [192, 298] width 93 height 46
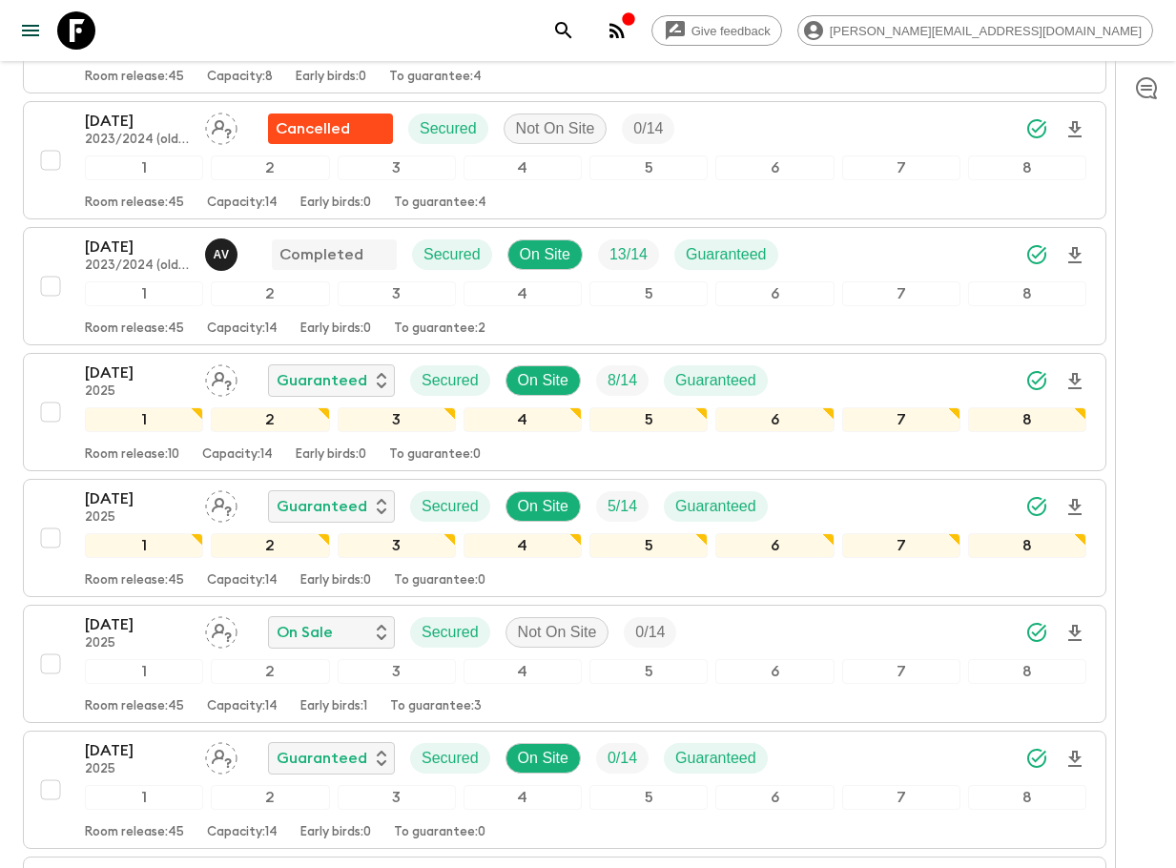
scroll to position [1347, 0]
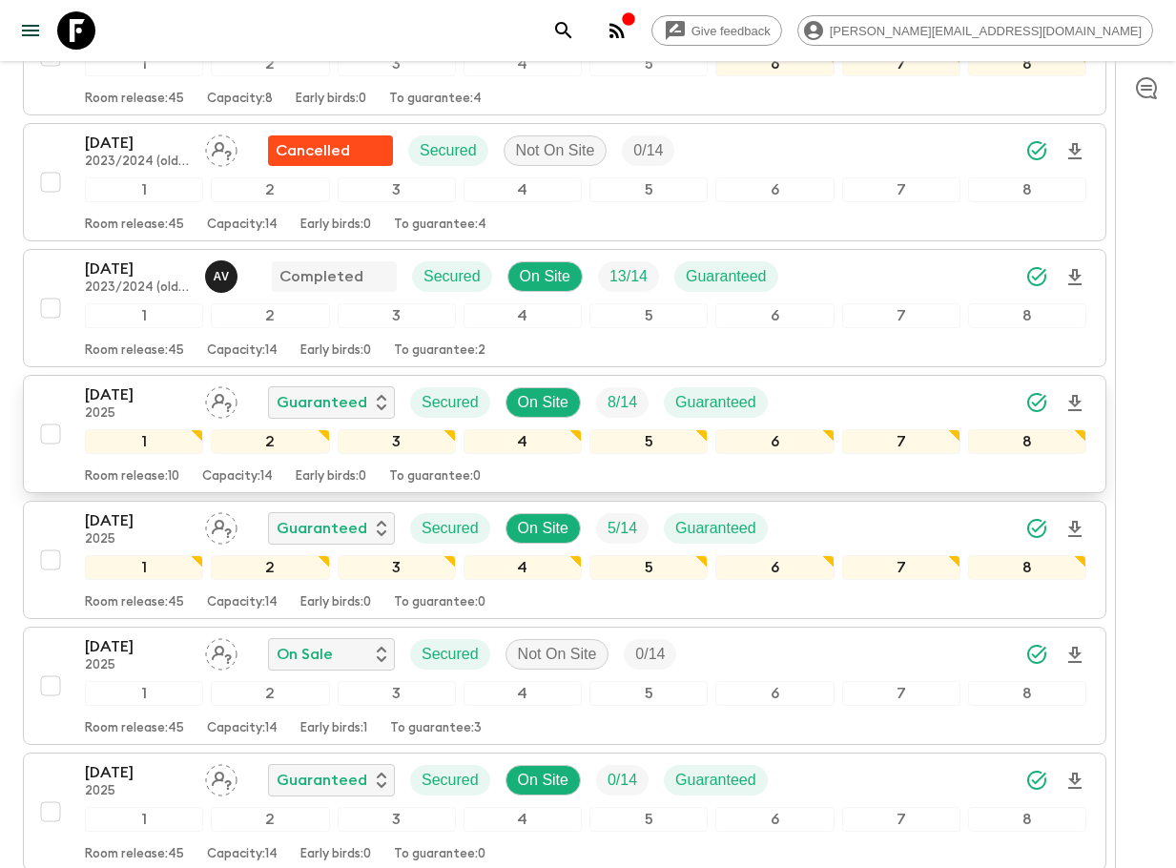
click at [909, 412] on div "[DATE] 2025 Guaranteed Secured On Site 8 / 14 Guaranteed" at bounding box center [585, 402] width 1001 height 38
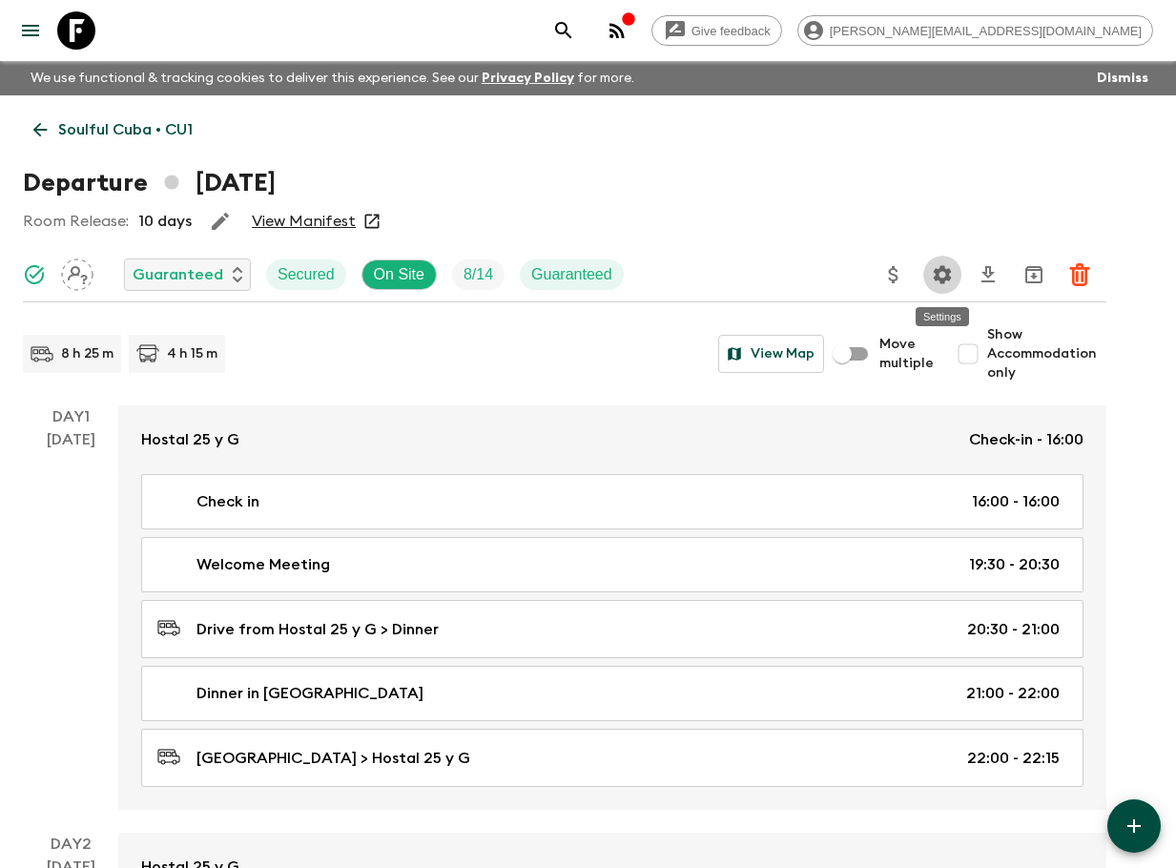
click at [949, 264] on icon "Settings" at bounding box center [941, 274] width 23 height 23
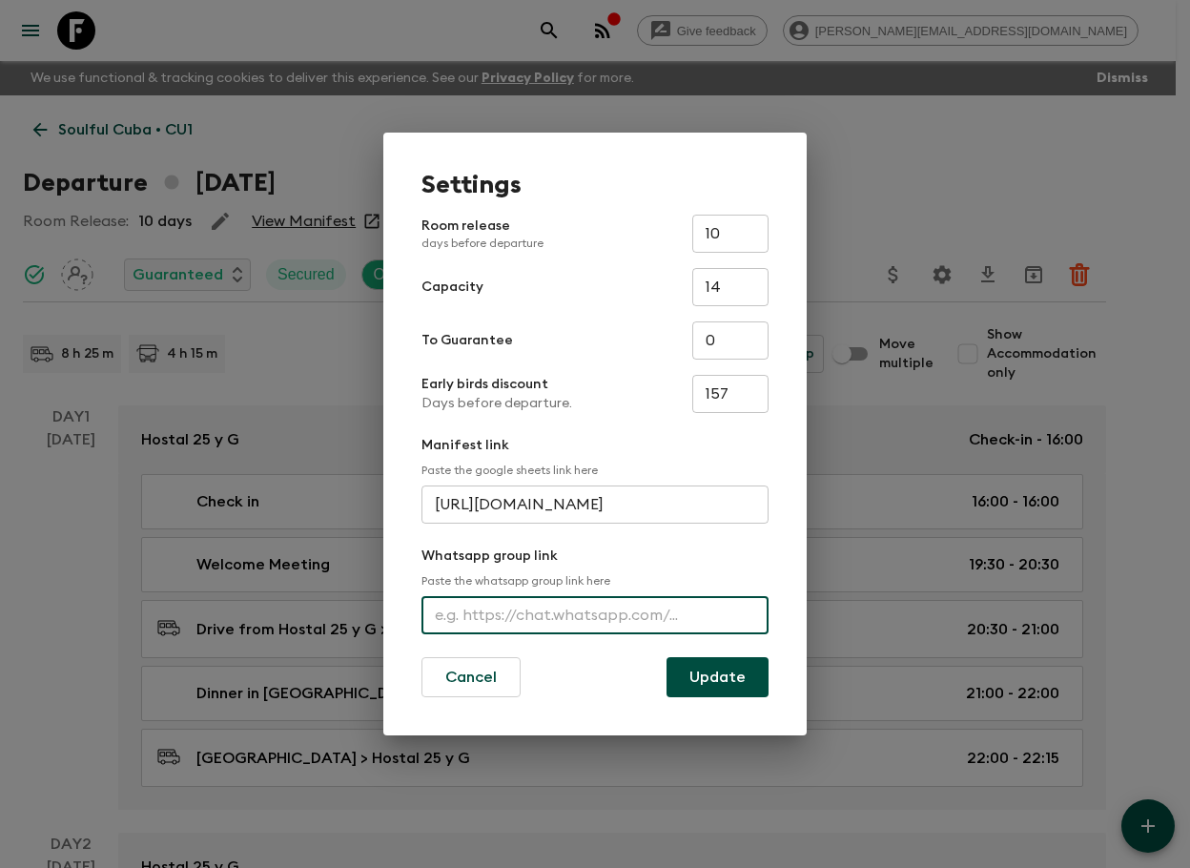
click at [458, 608] on input "text" at bounding box center [594, 615] width 347 height 38
click at [370, 25] on div "Settings Room release days before departure 10 ​ Capacity 14 ​ To Guarantee 0 ​…" at bounding box center [595, 434] width 1190 height 868
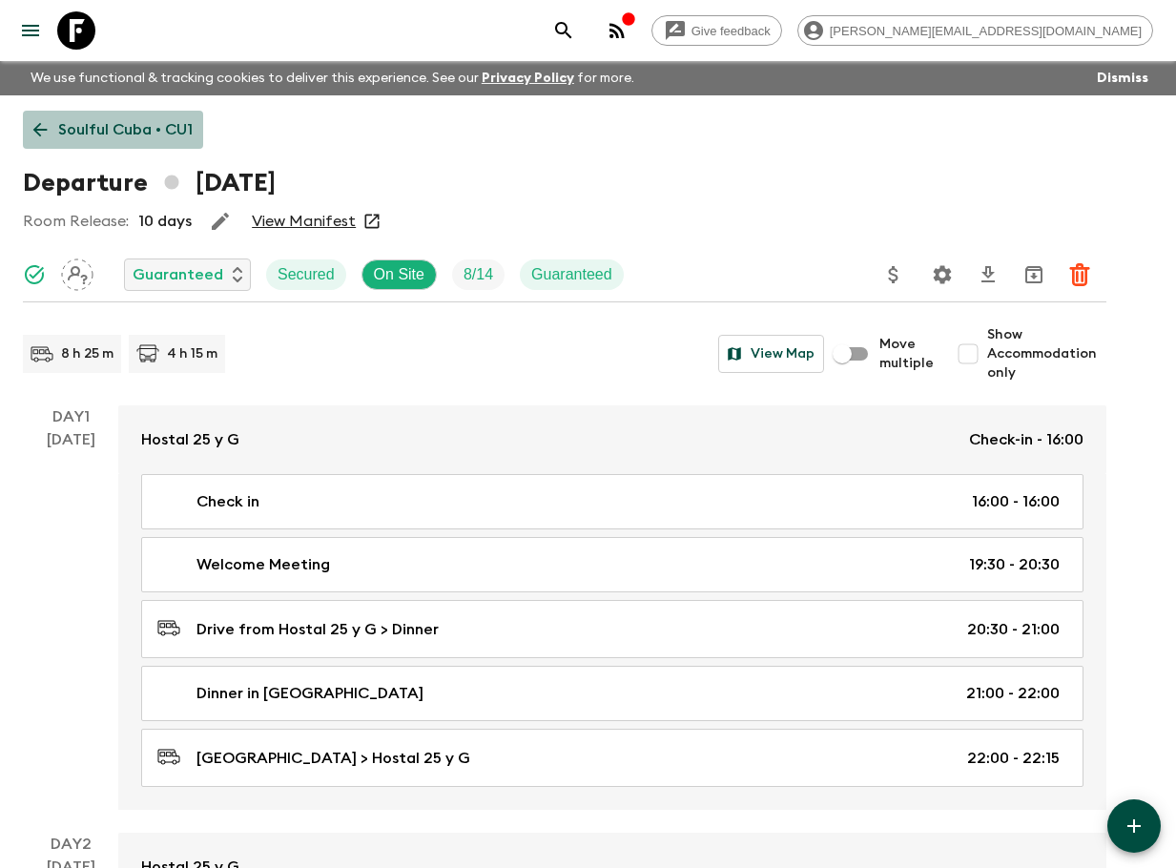
click at [165, 135] on p "Soulful Cuba • CU1" at bounding box center [125, 129] width 134 height 23
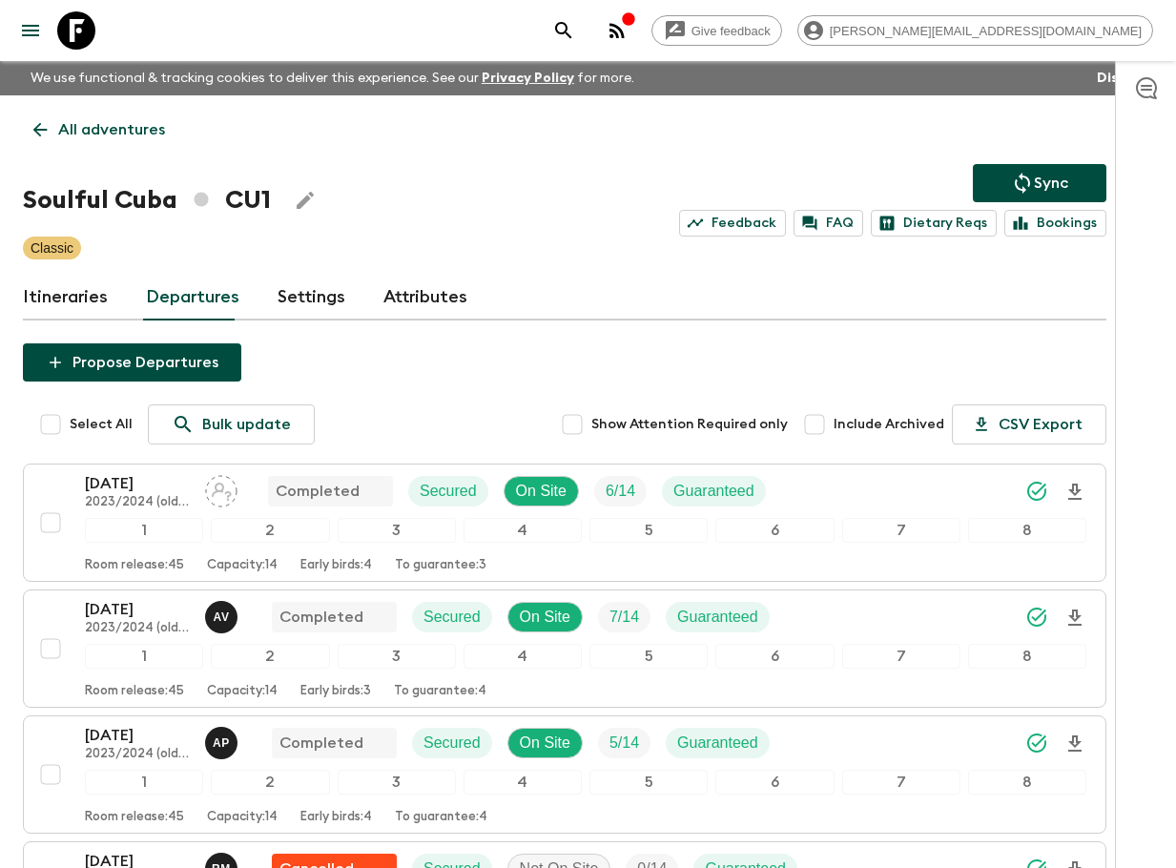
click at [43, 131] on icon at bounding box center [40, 129] width 21 height 21
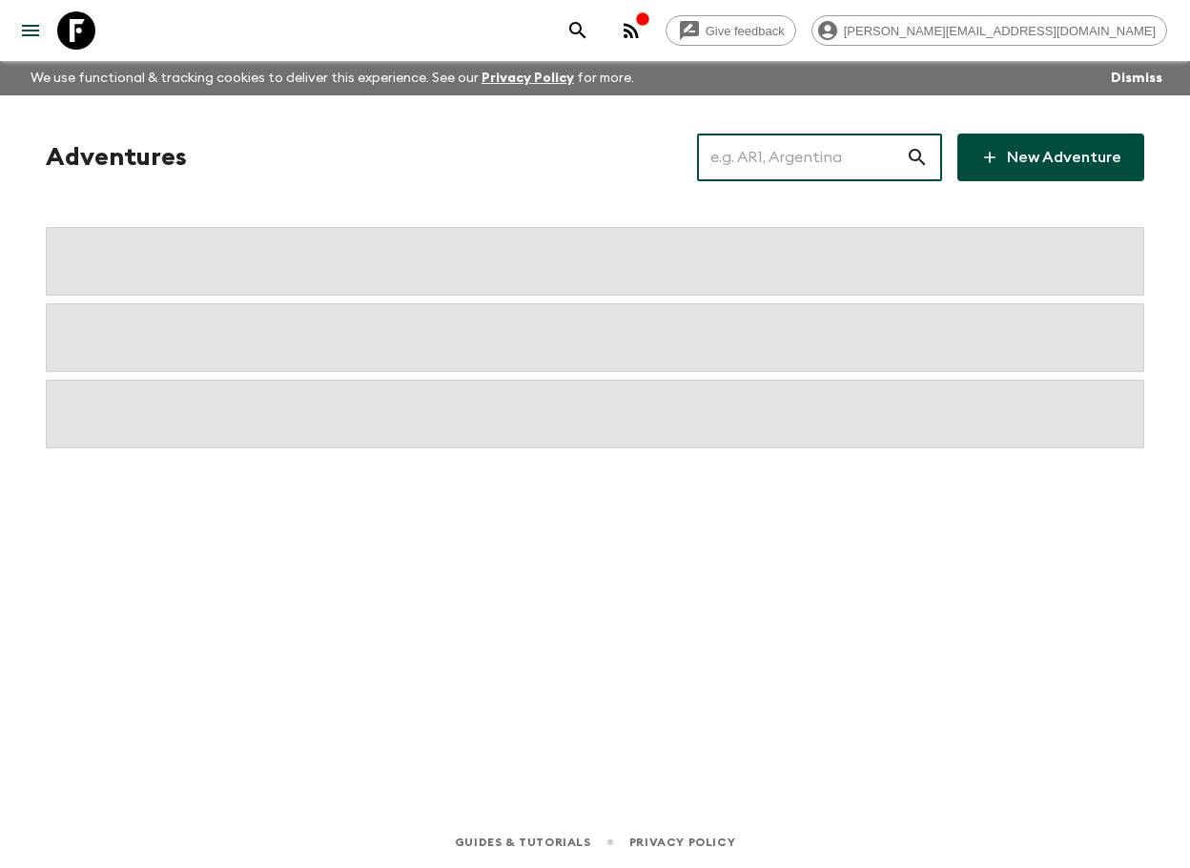
click at [865, 170] on input "text" at bounding box center [801, 157] width 209 height 53
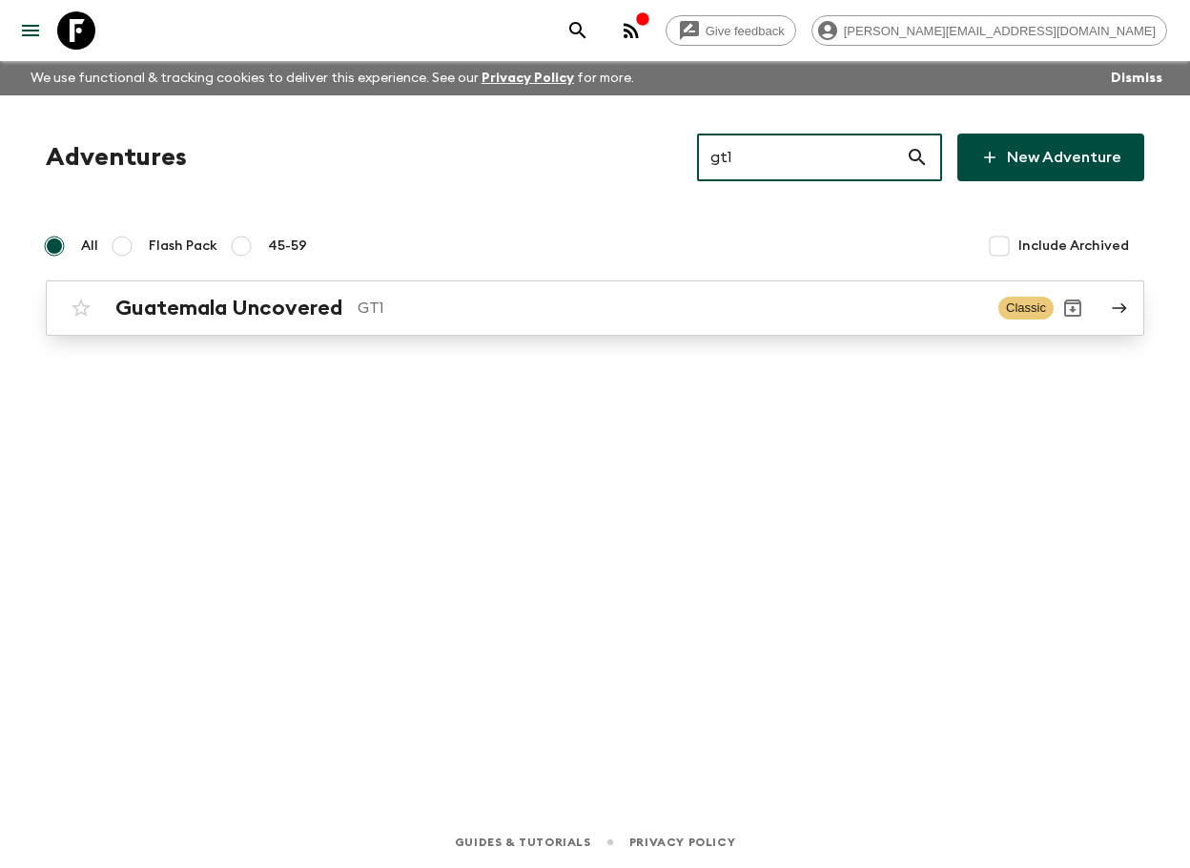
type input "gt1"
click at [633, 295] on div "Guatemala Uncovered GT1 Classic" at bounding box center [558, 308] width 992 height 38
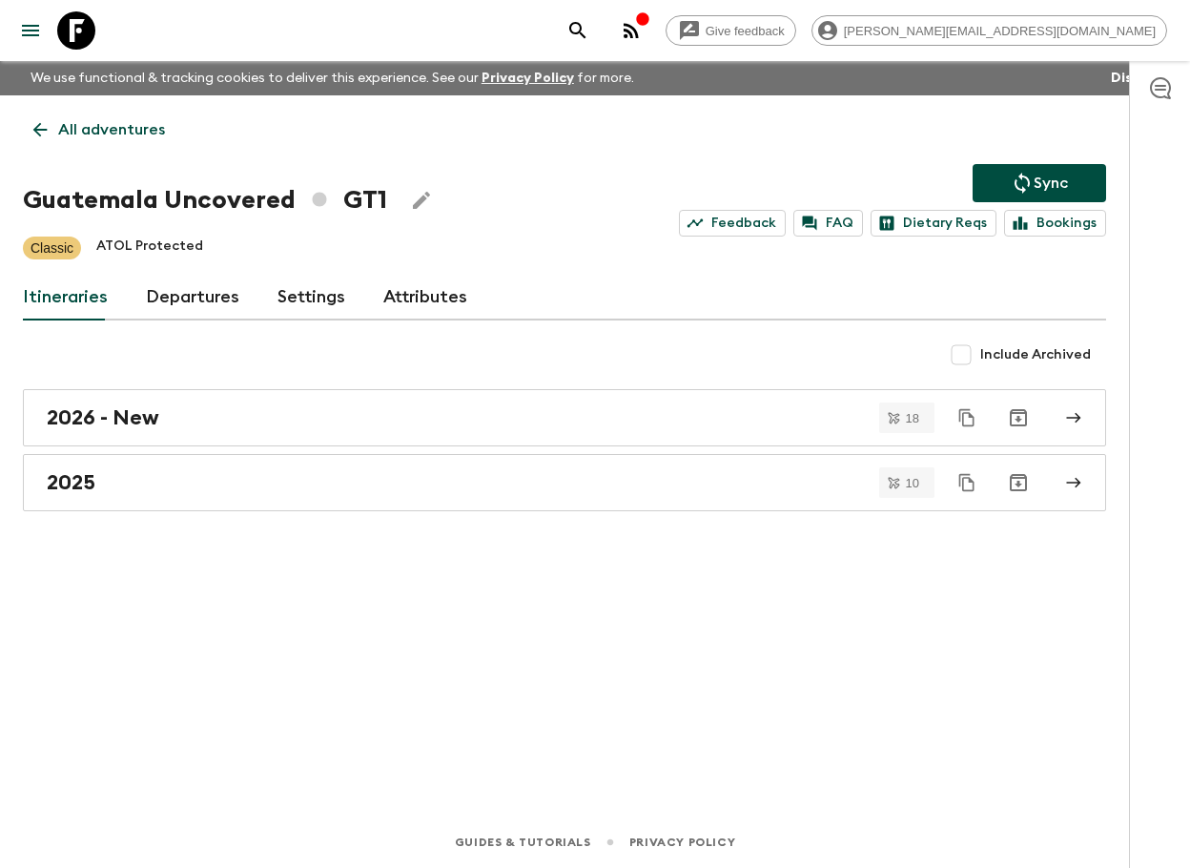
click at [208, 286] on link "Departures" at bounding box center [192, 298] width 93 height 46
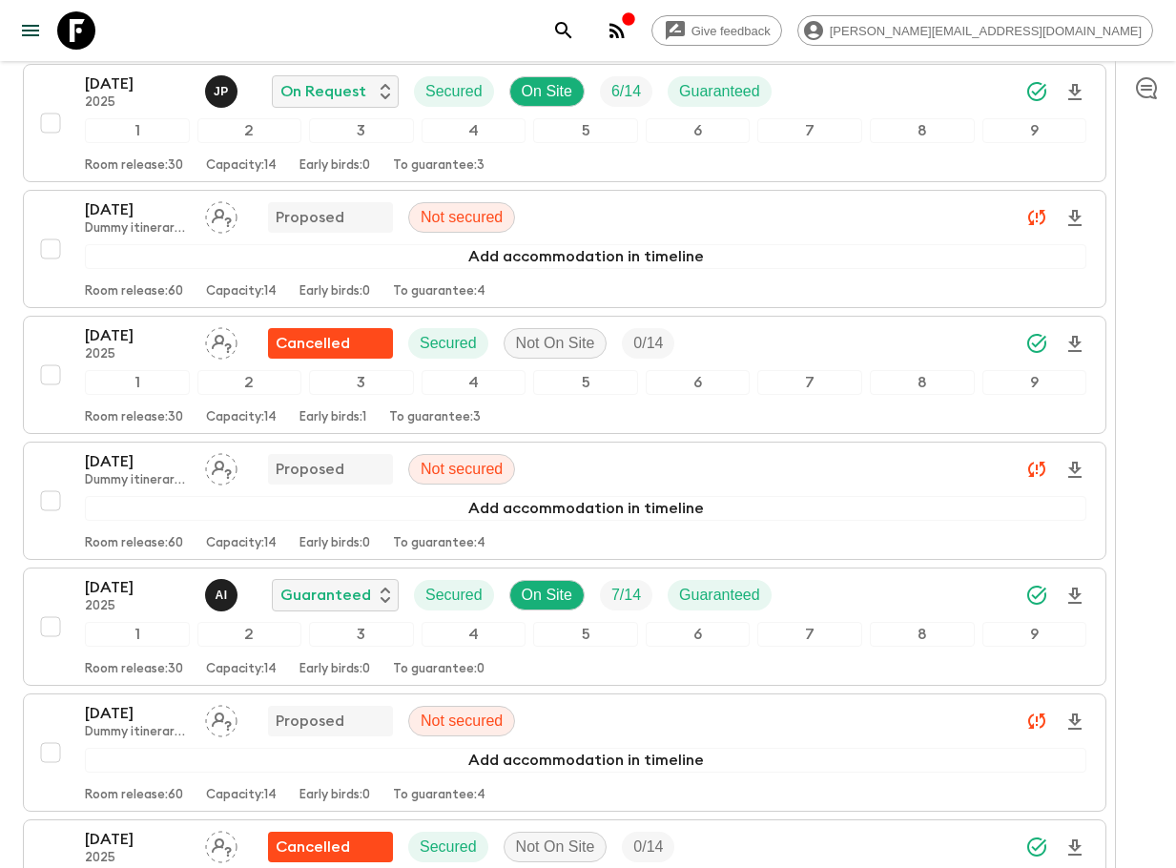
scroll to position [3428, 0]
